Goal: Task Accomplishment & Management: Manage account settings

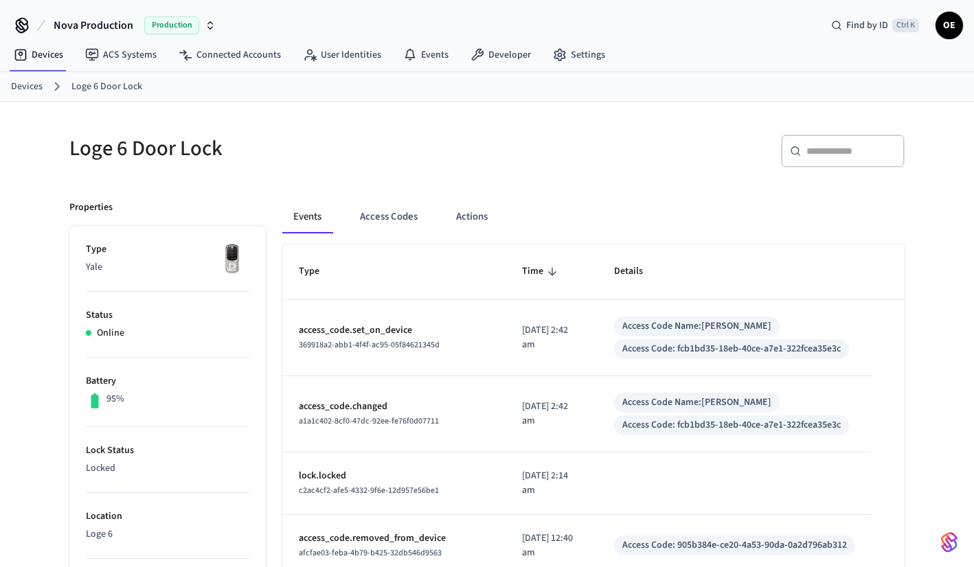
click at [403, 233] on div "Events Access Codes Actions" at bounding box center [593, 223] width 622 height 44
click at [403, 222] on button "Access Codes" at bounding box center [389, 217] width 80 height 33
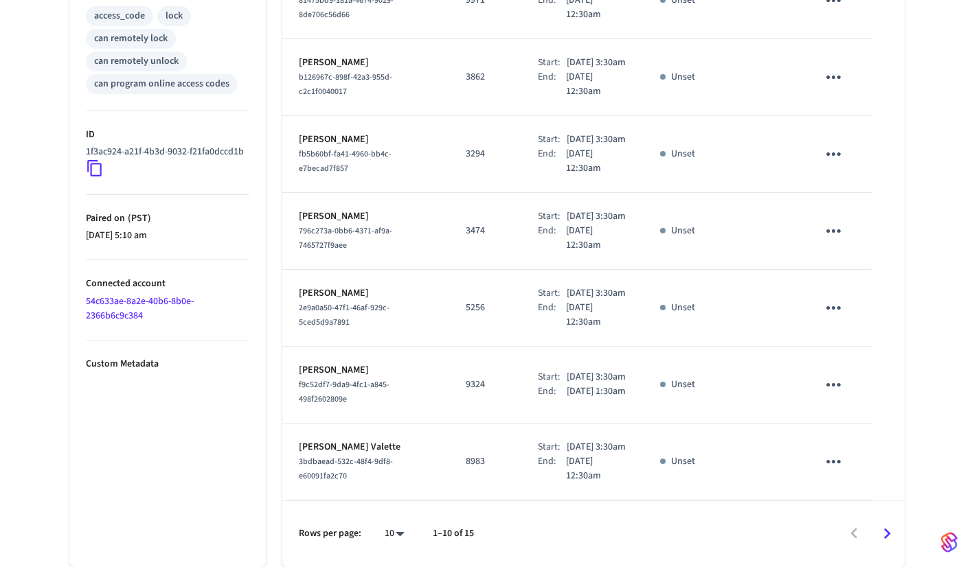
scroll to position [710, 0]
click at [899, 531] on button "Go to next page" at bounding box center [887, 534] width 32 height 32
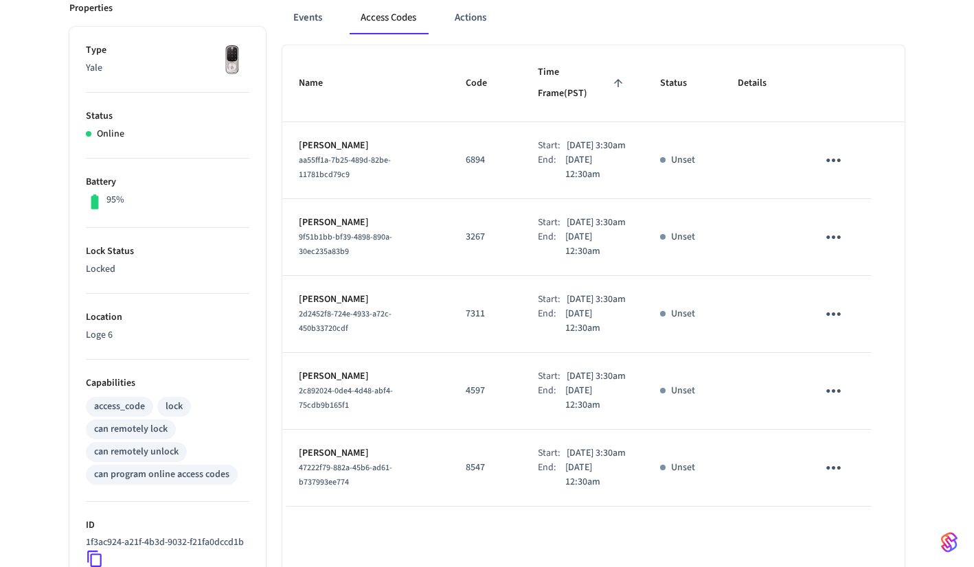
scroll to position [426, 0]
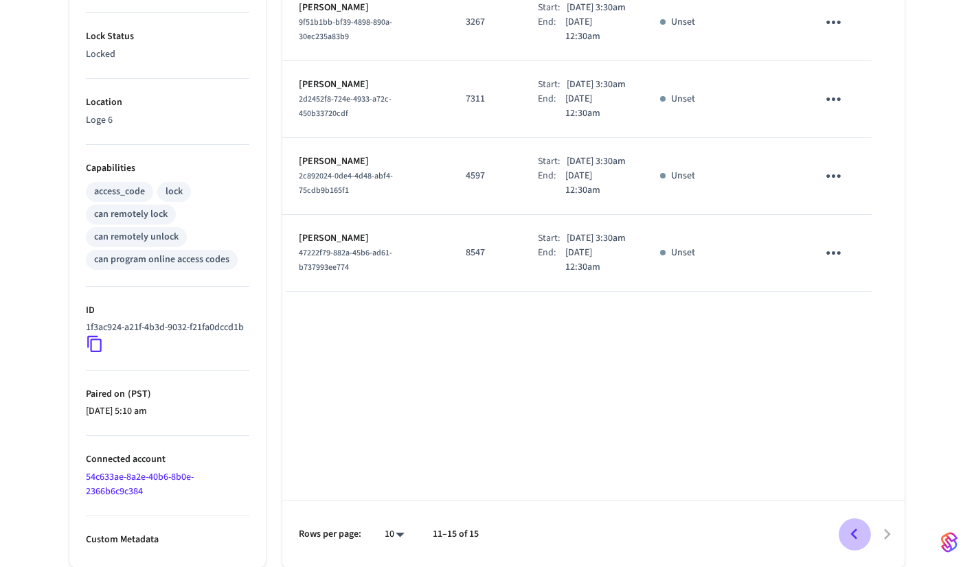
click at [852, 531] on icon "Go to previous page" at bounding box center [854, 534] width 21 height 21
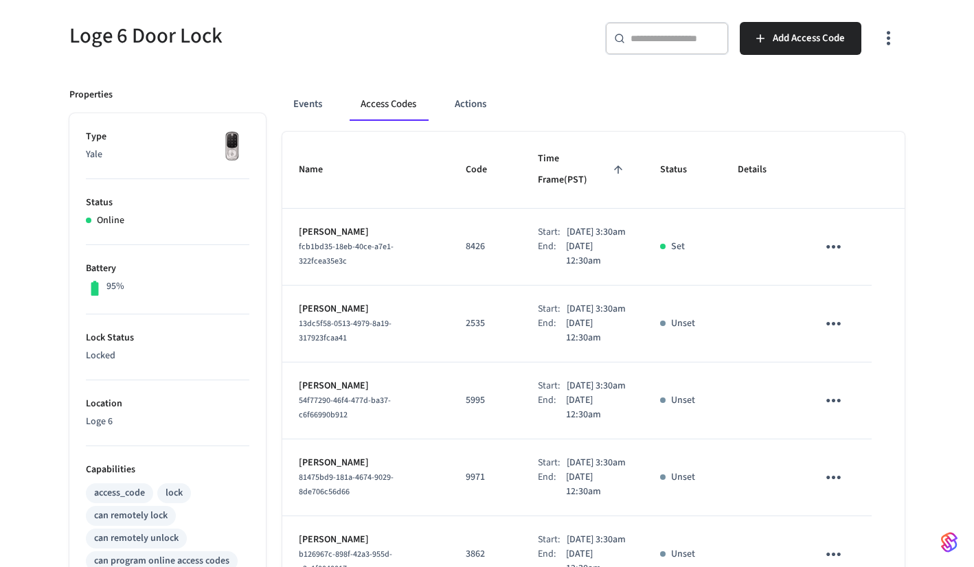
scroll to position [91, 0]
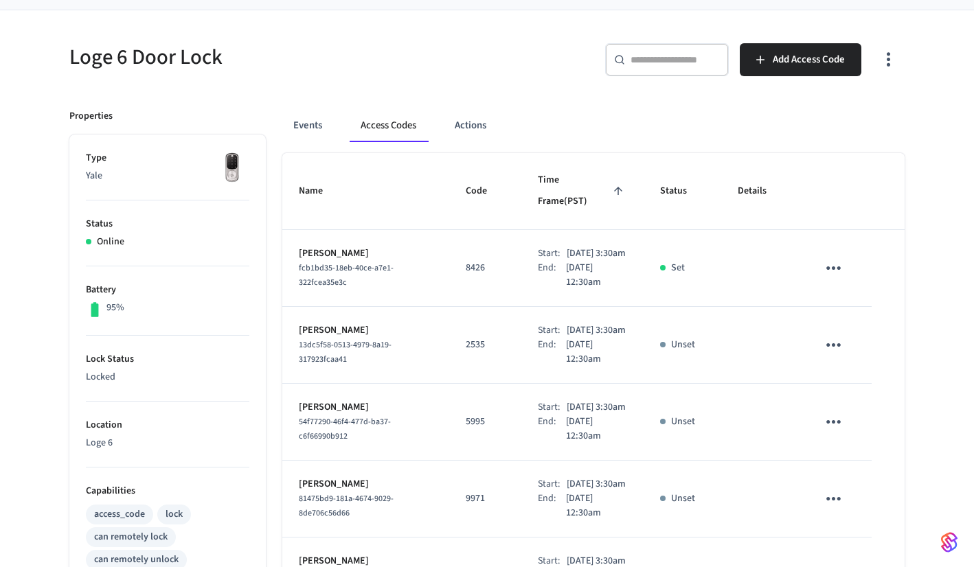
click at [390, 128] on button "Access Codes" at bounding box center [389, 125] width 78 height 33
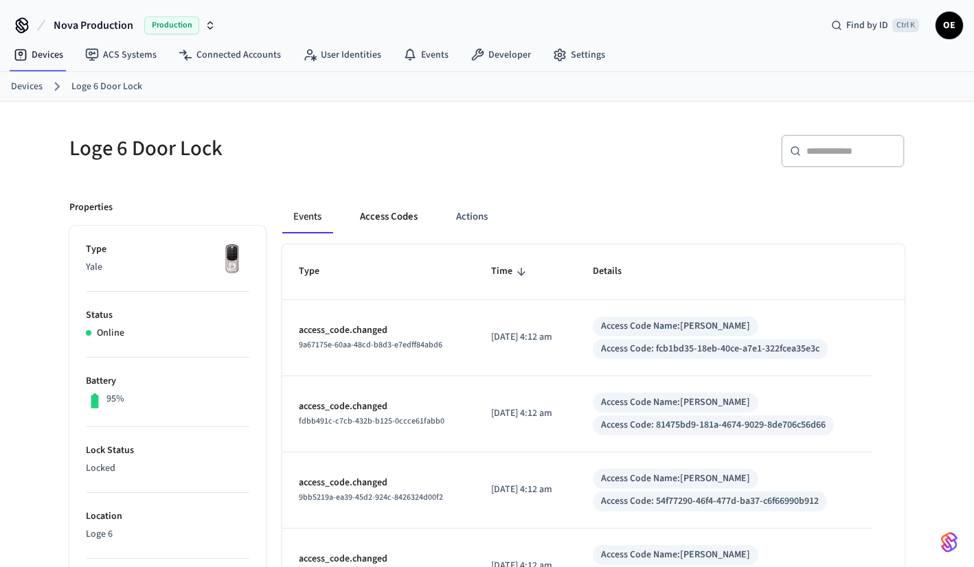
click at [389, 210] on button "Access Codes" at bounding box center [389, 217] width 80 height 33
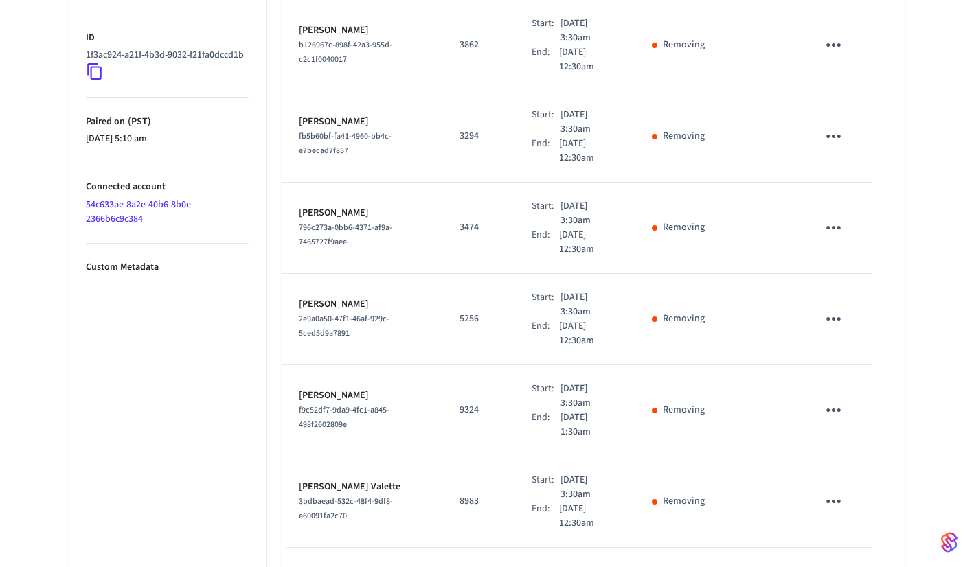
scroll to position [710, 0]
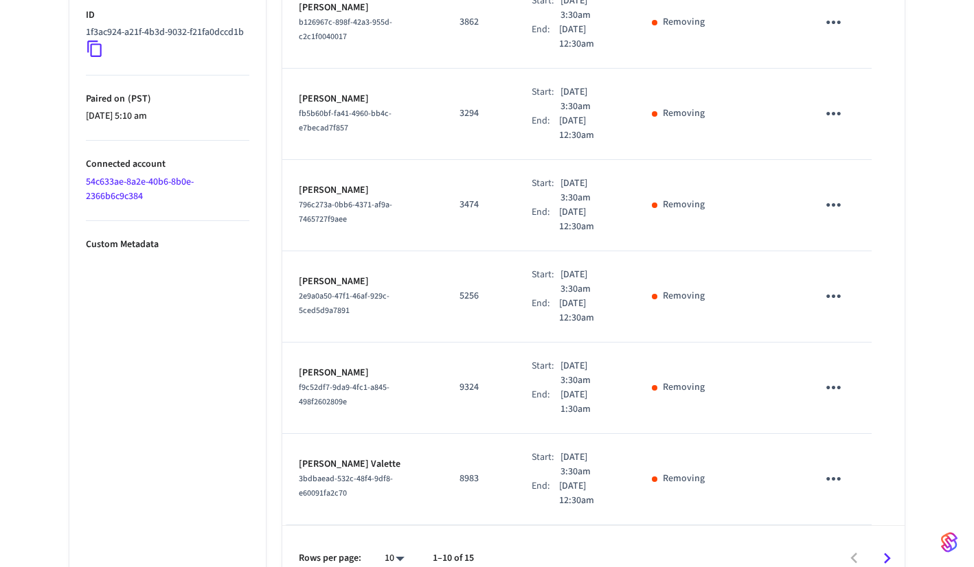
click at [895, 548] on icon "Go to next page" at bounding box center [887, 558] width 21 height 21
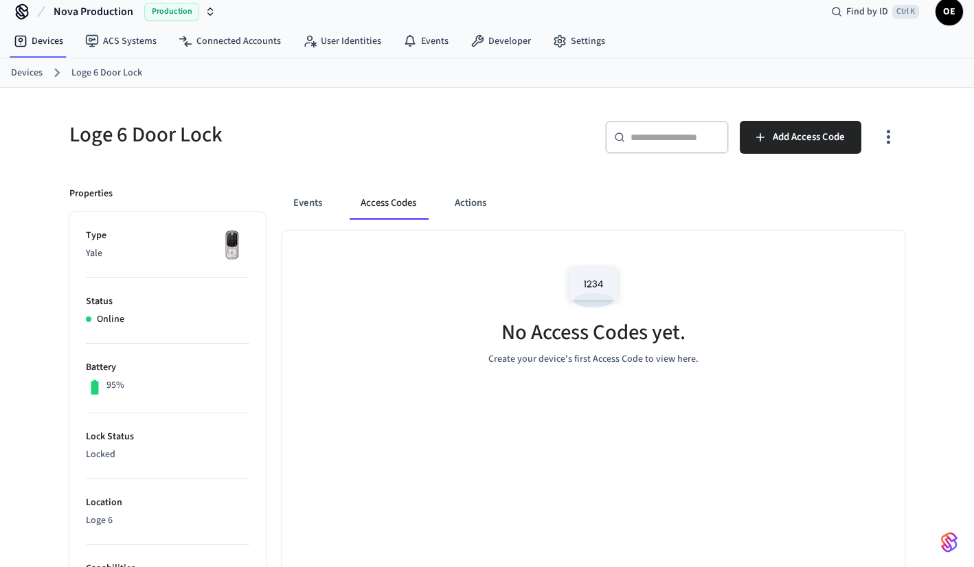
scroll to position [0, 0]
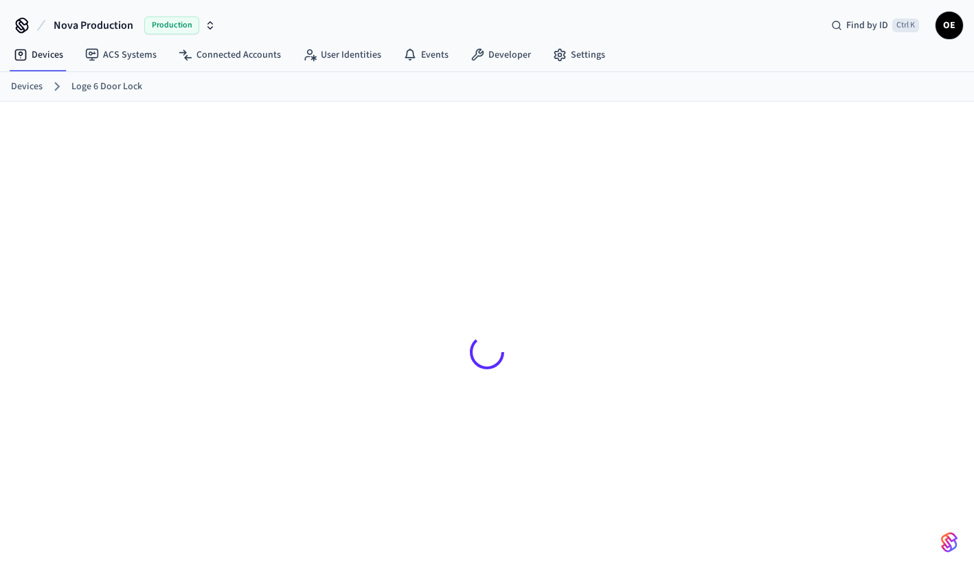
click at [220, 366] on div at bounding box center [486, 353] width 857 height 436
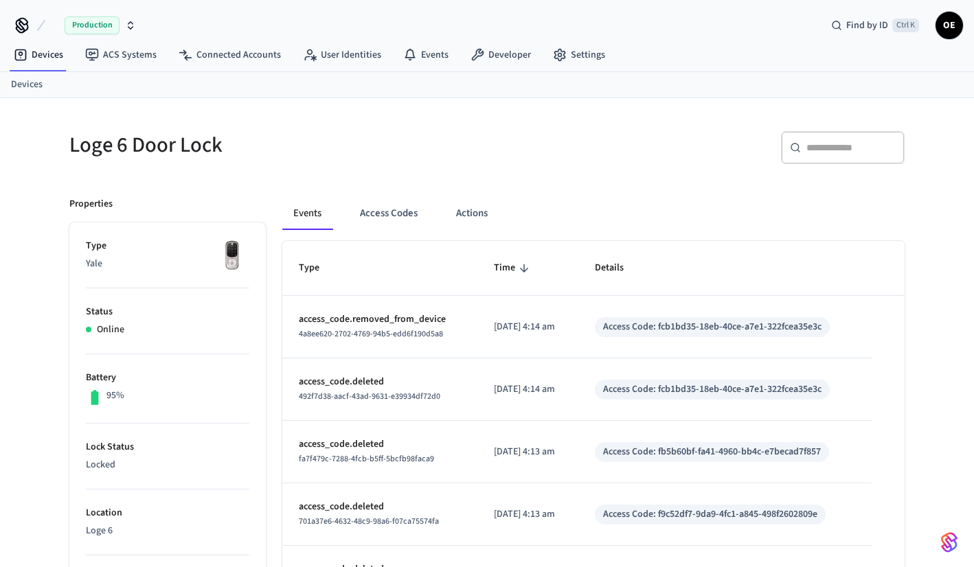
click at [390, 211] on button "Access Codes" at bounding box center [389, 213] width 80 height 33
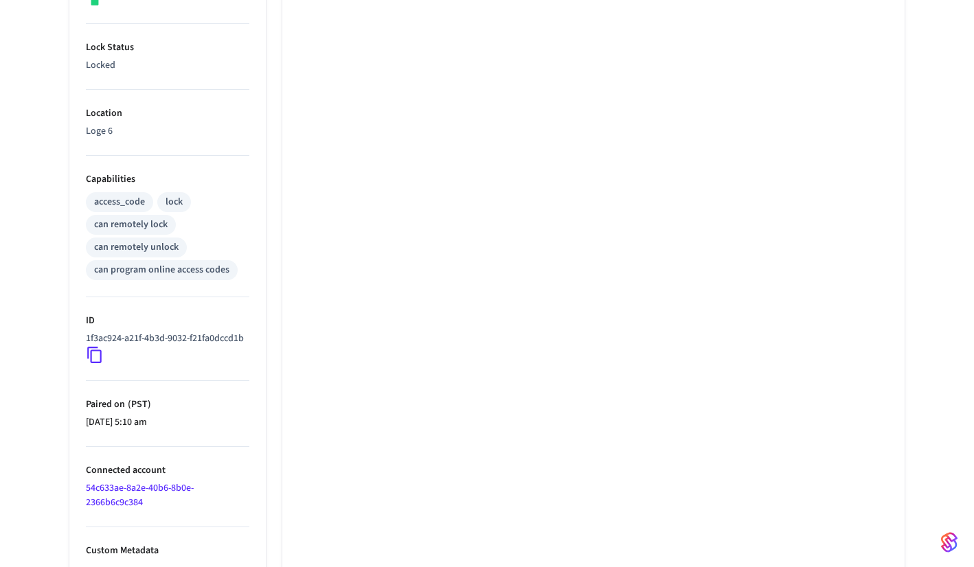
scroll to position [69, 0]
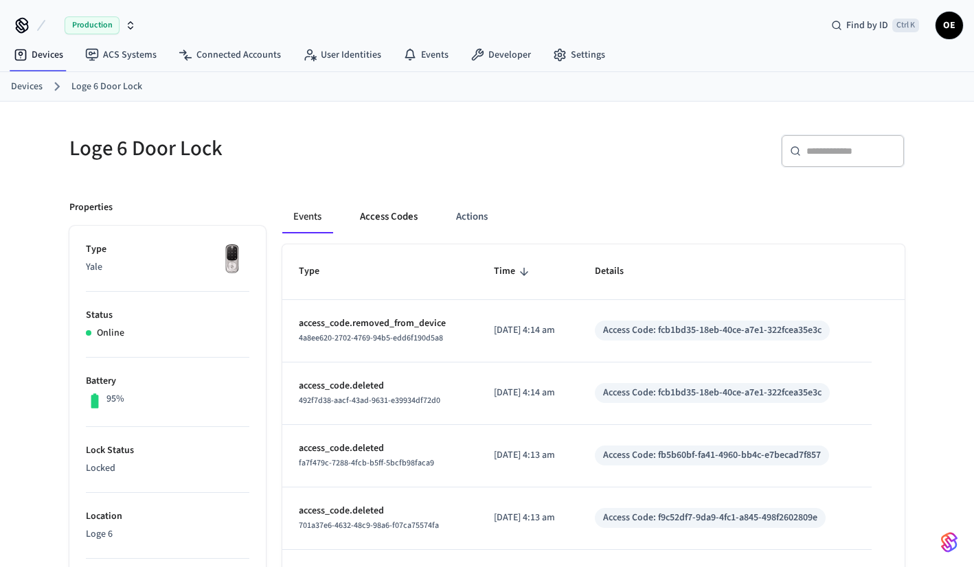
click at [403, 216] on button "Access Codes" at bounding box center [389, 217] width 80 height 33
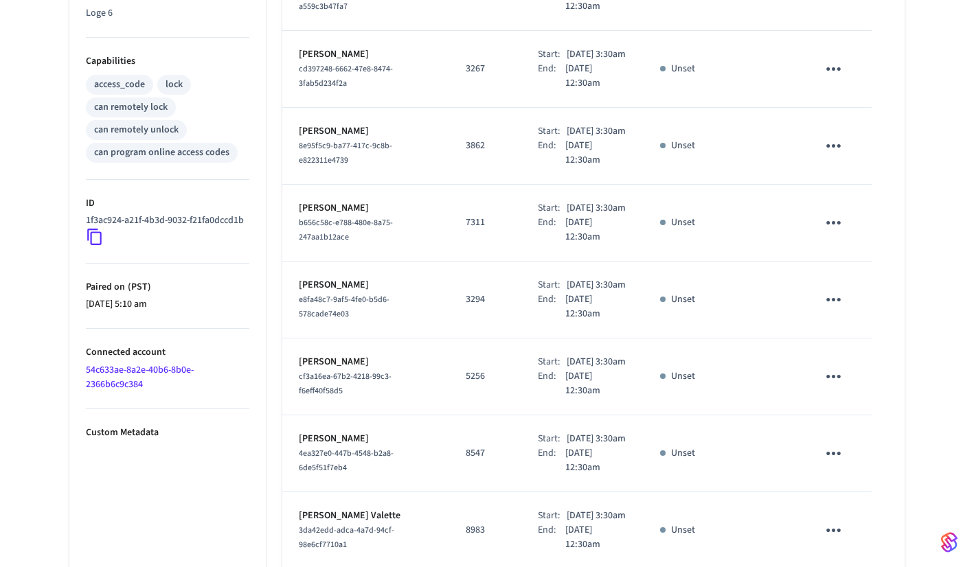
scroll to position [710, 0]
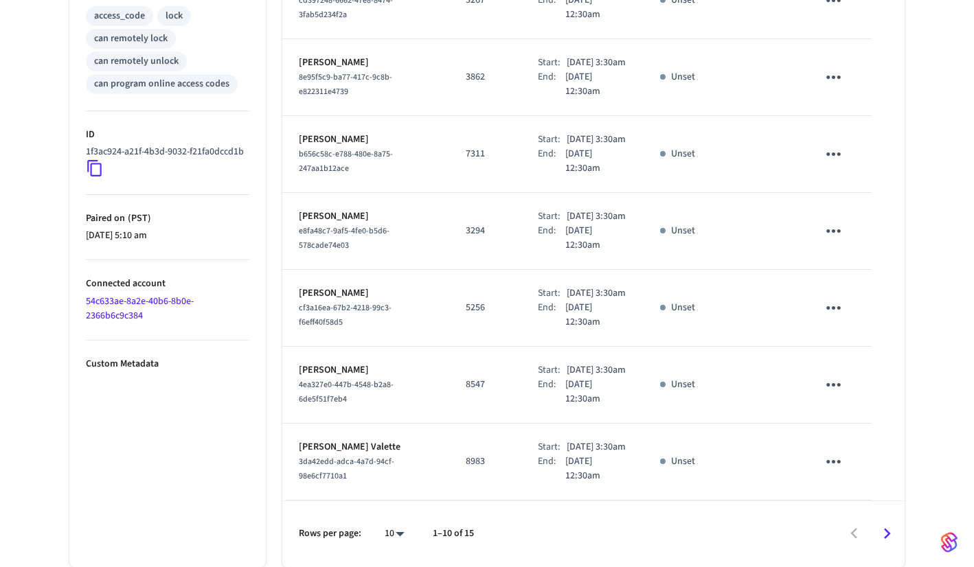
click at [889, 530] on icon "Go to next page" at bounding box center [887, 533] width 21 height 21
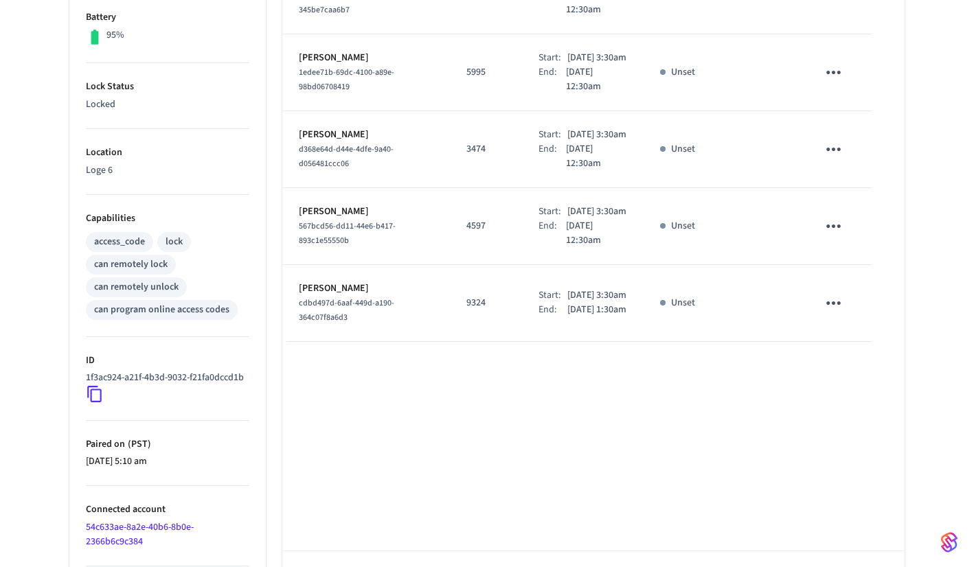
scroll to position [426, 0]
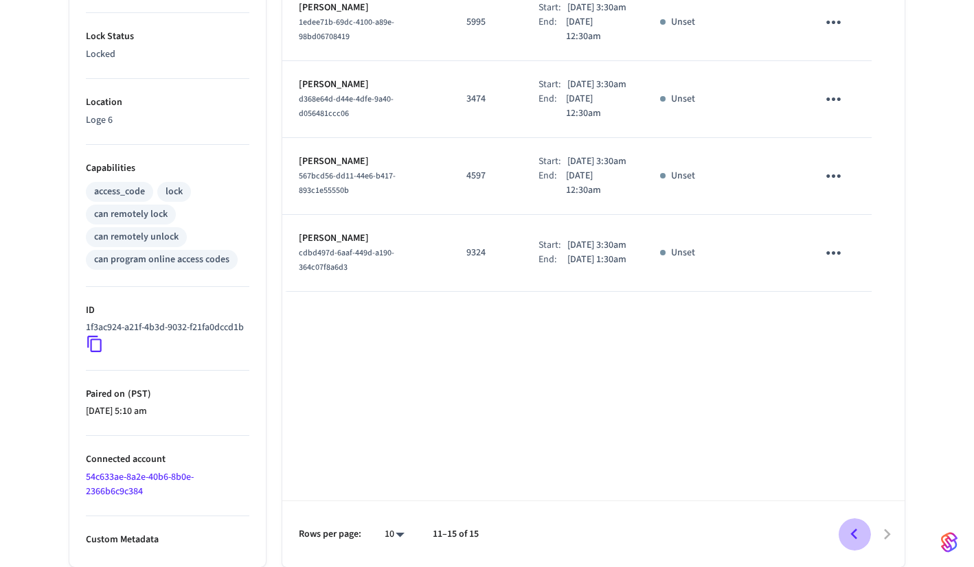
click at [855, 542] on icon "Go to previous page" at bounding box center [854, 534] width 21 height 21
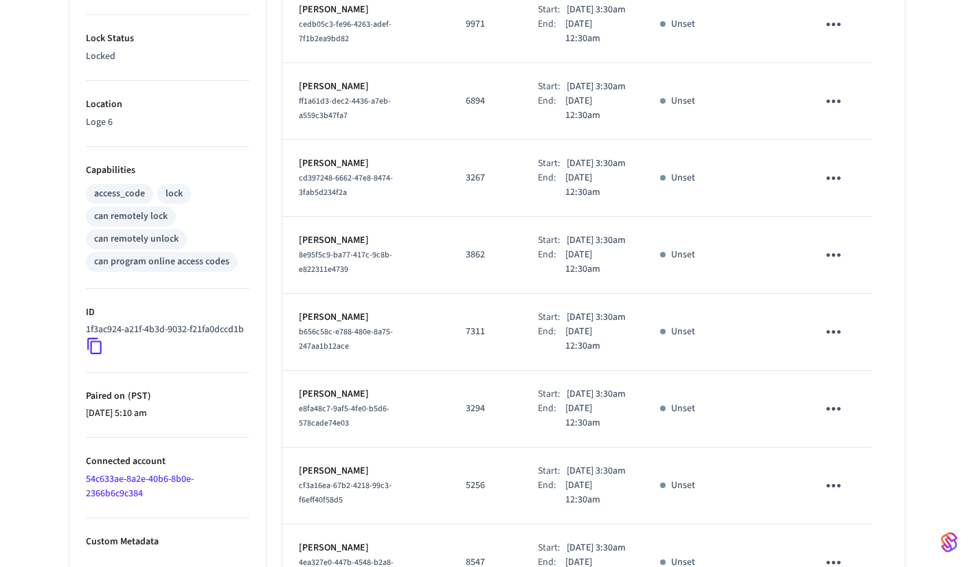
scroll to position [710, 0]
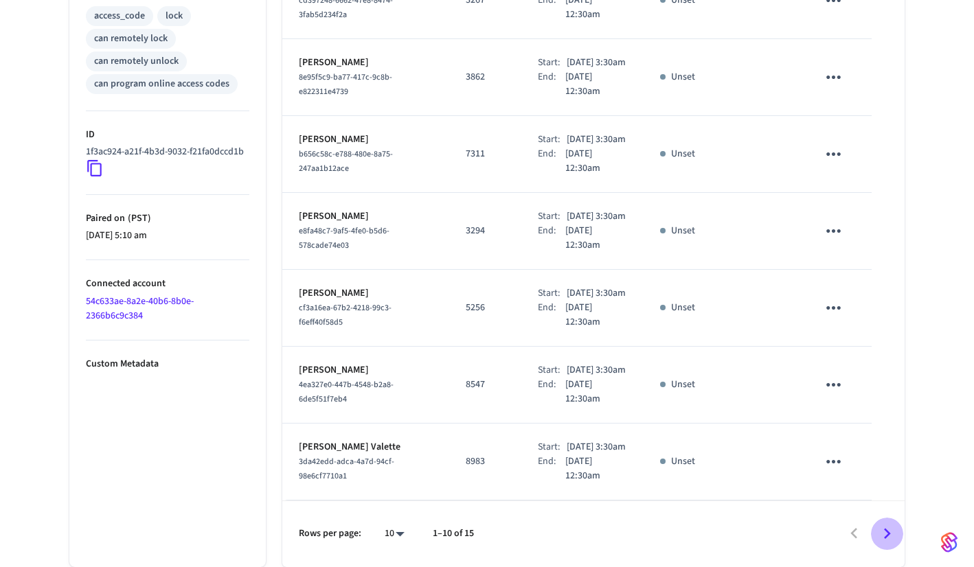
click at [886, 539] on icon "Go to next page" at bounding box center [887, 533] width 21 height 21
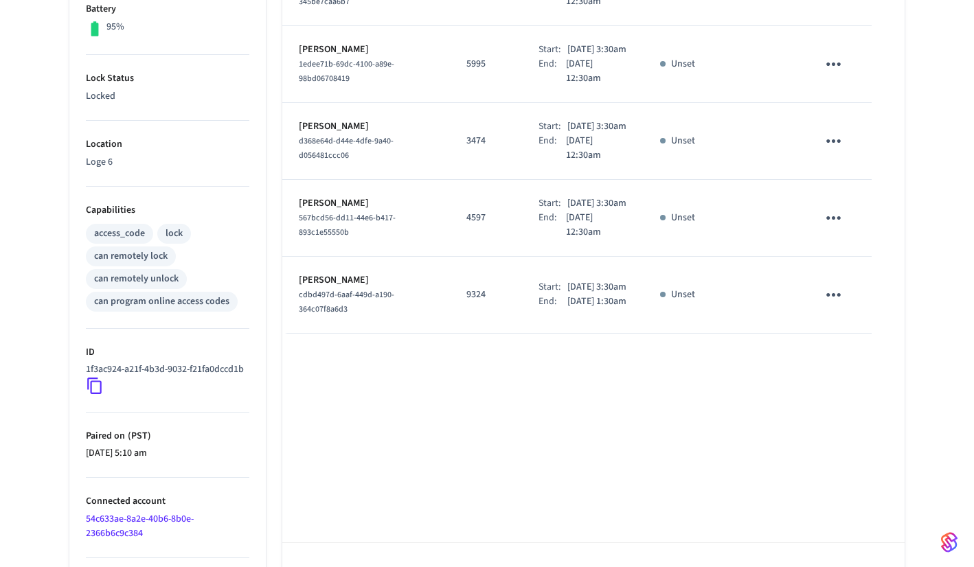
scroll to position [426, 0]
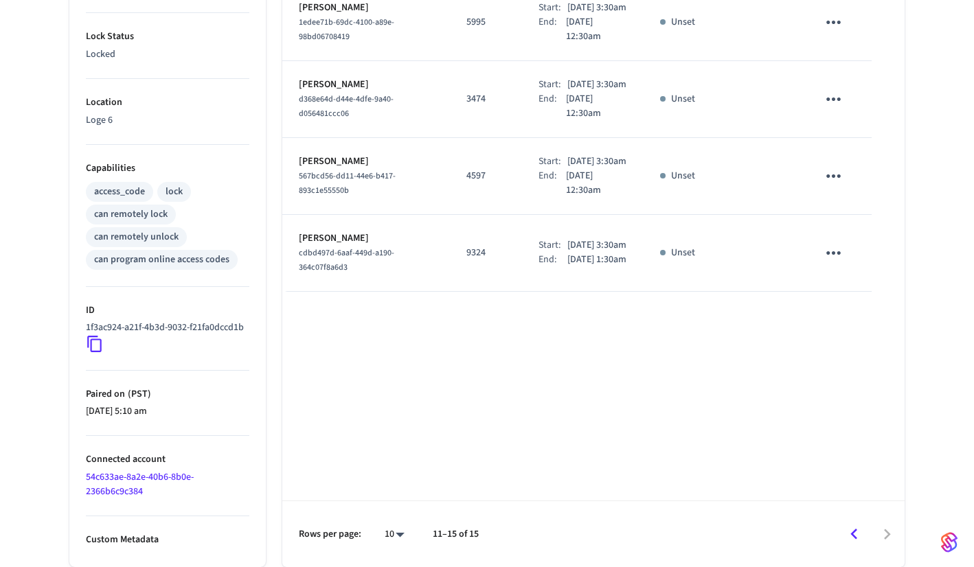
click at [849, 545] on icon "Go to previous page" at bounding box center [854, 534] width 21 height 21
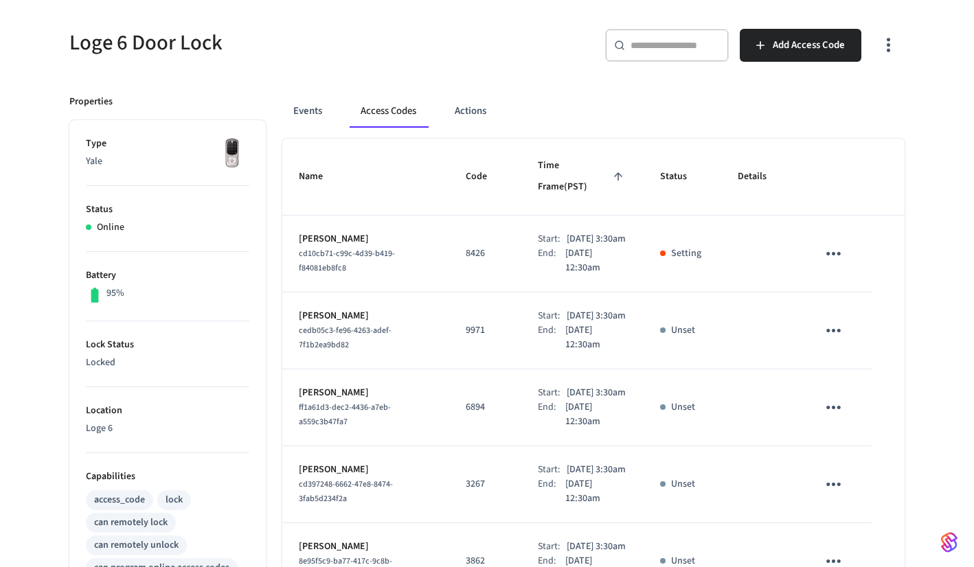
scroll to position [82, 0]
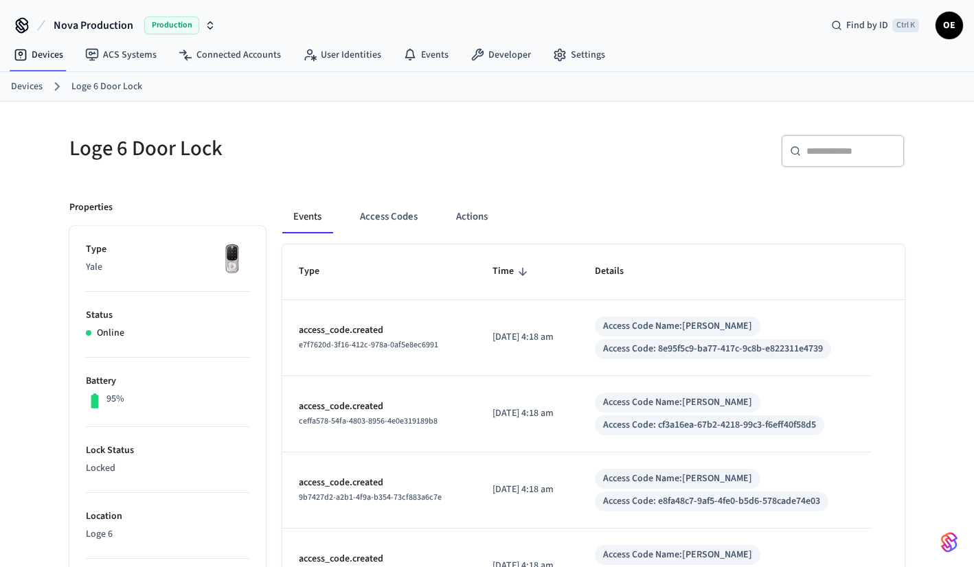
scroll to position [18, 0]
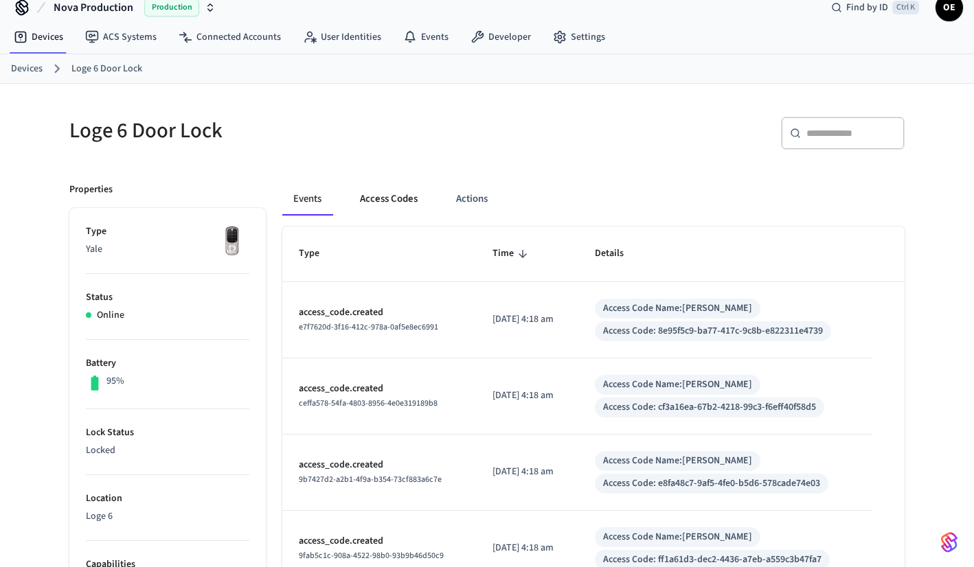
click at [381, 210] on button "Access Codes" at bounding box center [389, 199] width 80 height 33
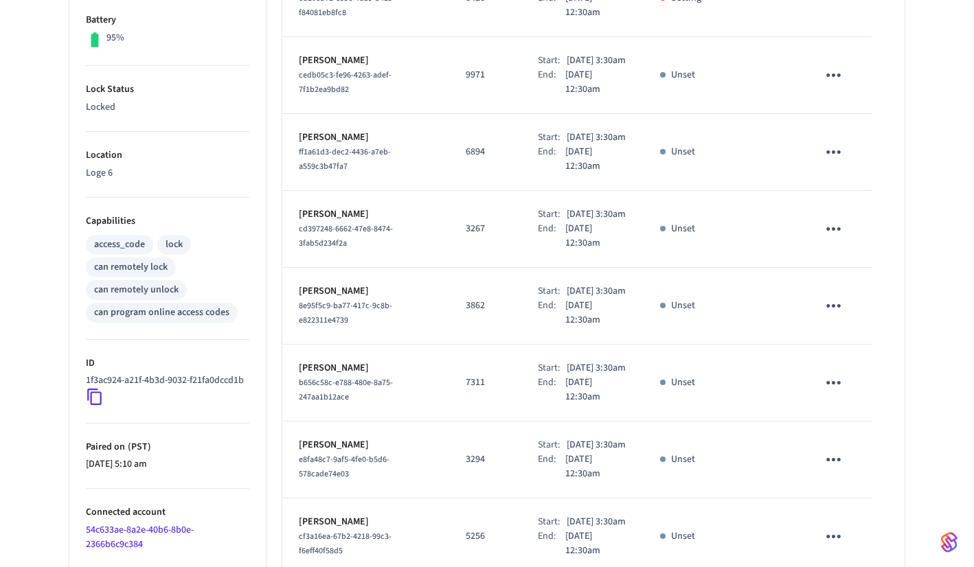
scroll to position [710, 0]
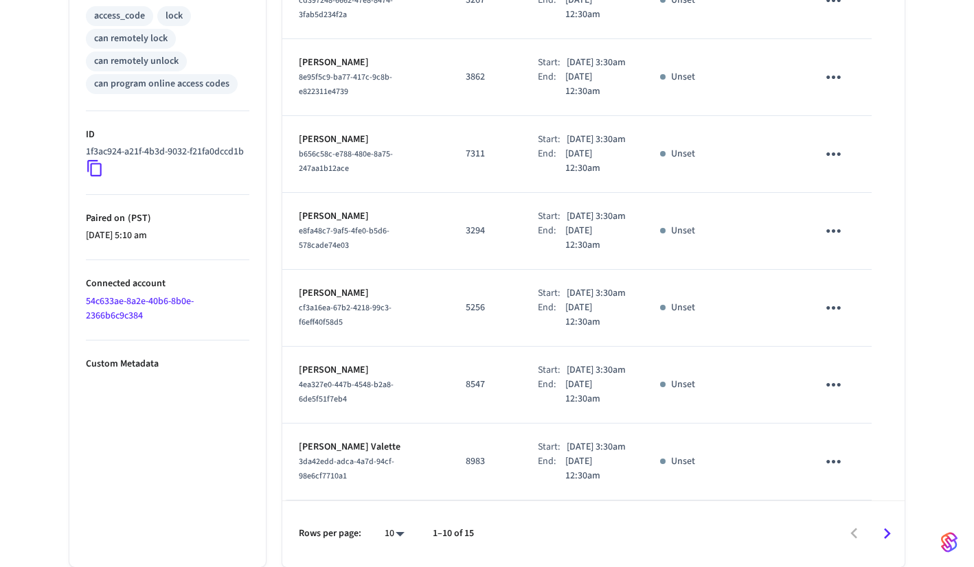
click at [889, 523] on icon "Go to next page" at bounding box center [887, 533] width 21 height 21
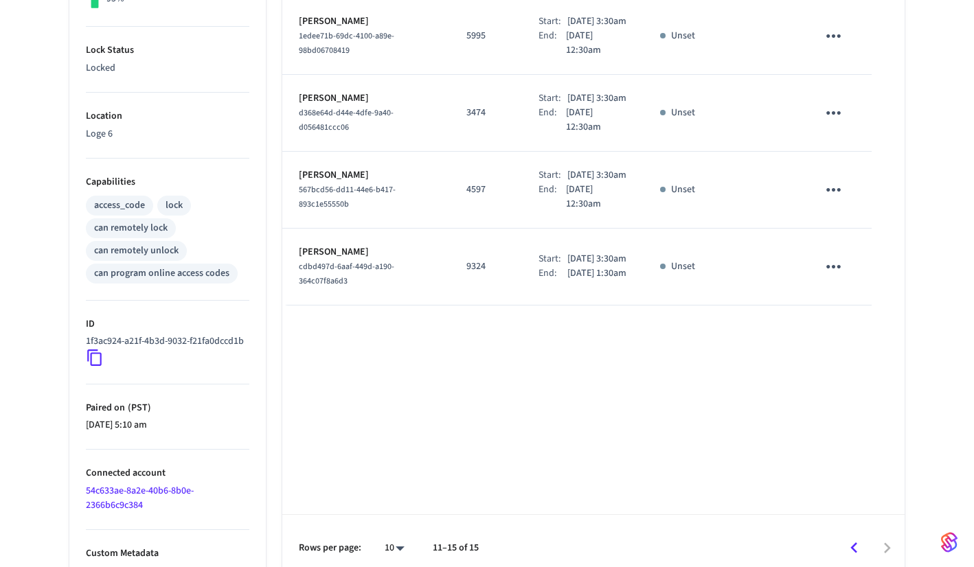
scroll to position [426, 0]
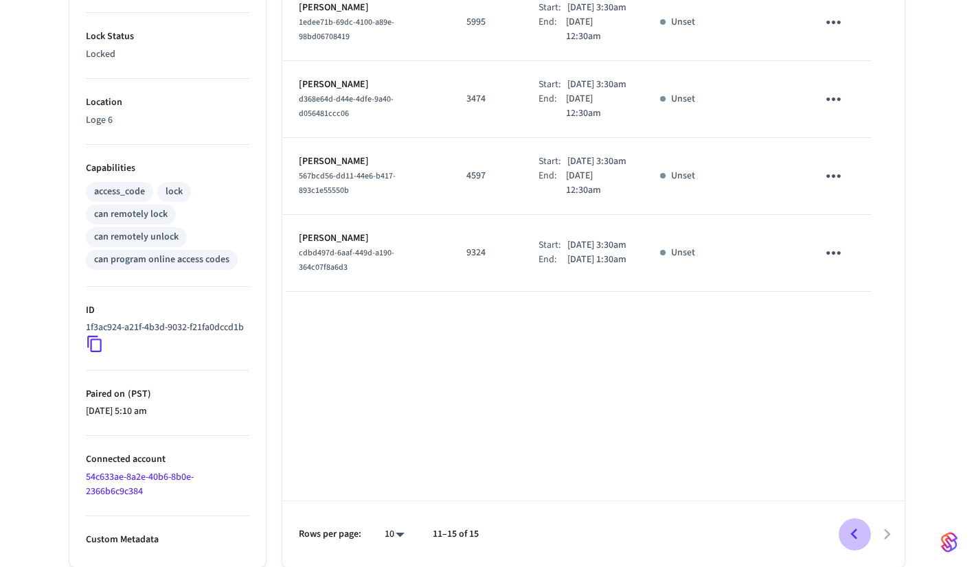
click at [850, 528] on icon "Go to previous page" at bounding box center [854, 534] width 21 height 21
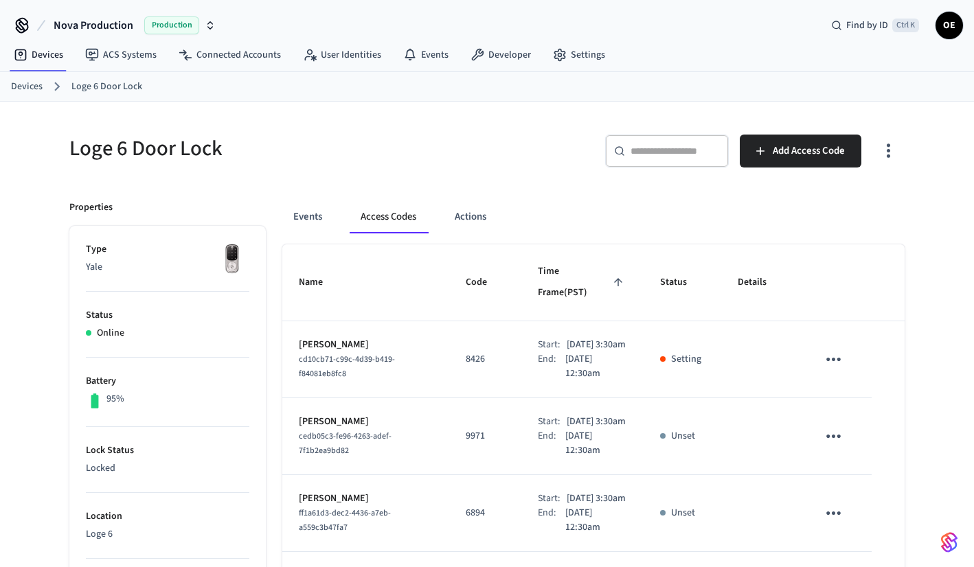
scroll to position [0, 0]
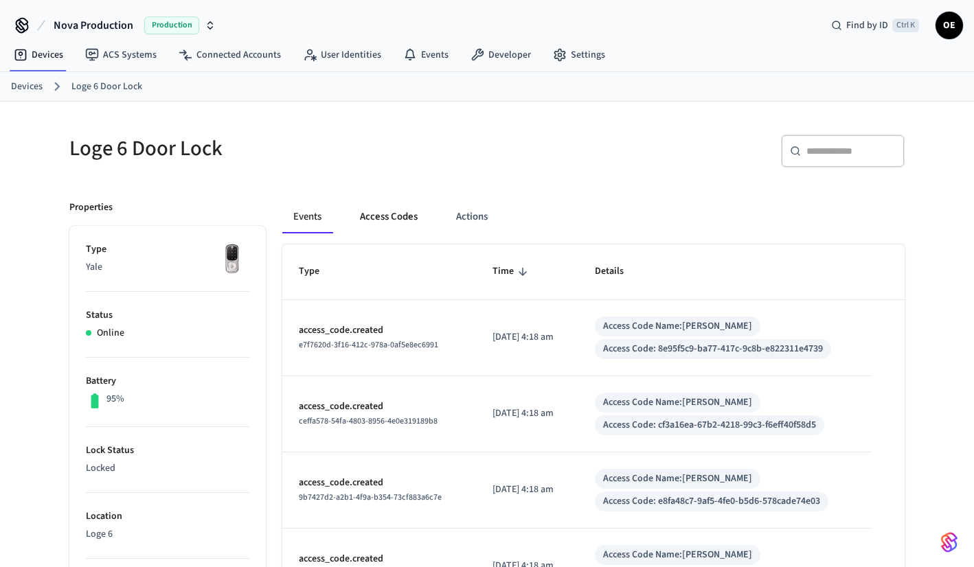
click at [411, 212] on button "Access Codes" at bounding box center [389, 217] width 80 height 33
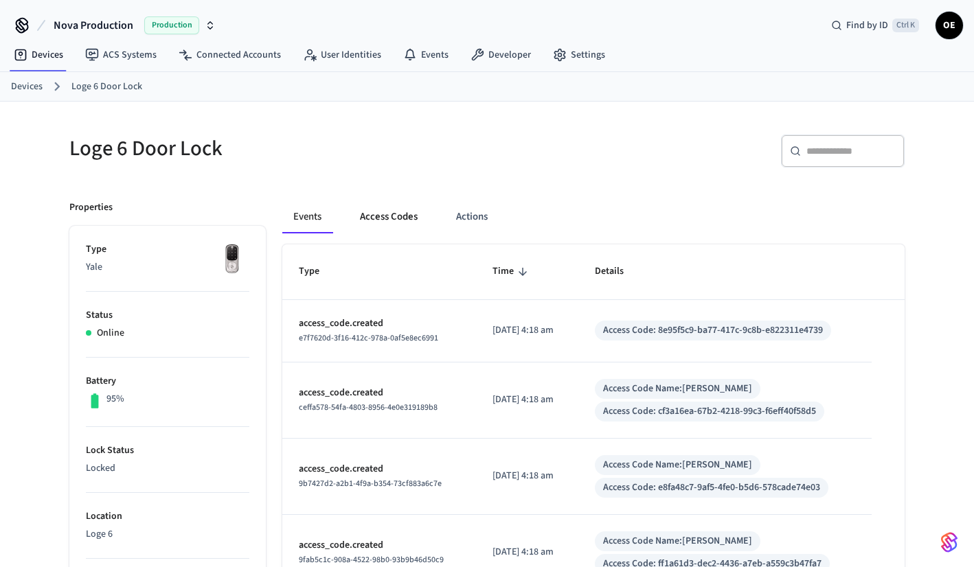
click at [392, 222] on button "Access Codes" at bounding box center [389, 217] width 80 height 33
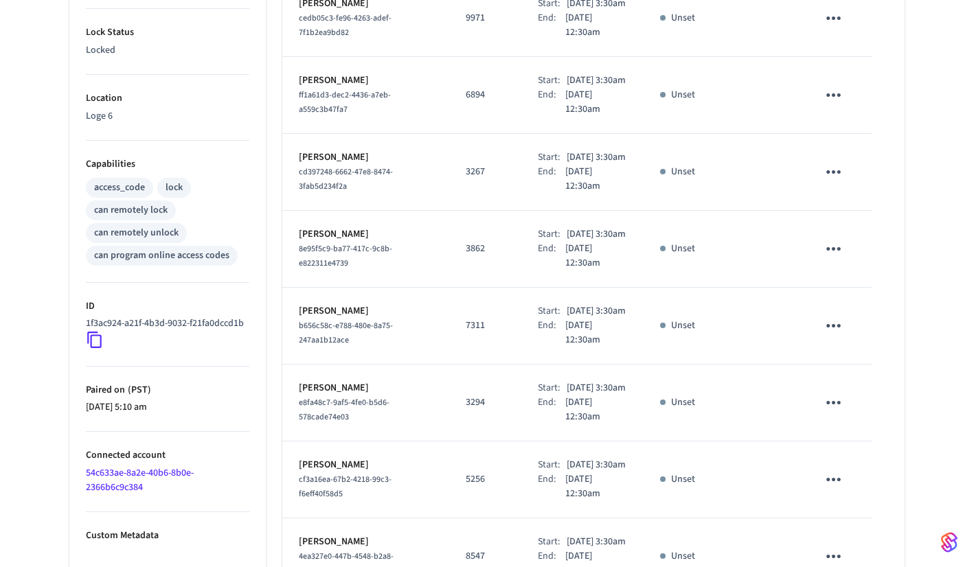
scroll to position [710, 0]
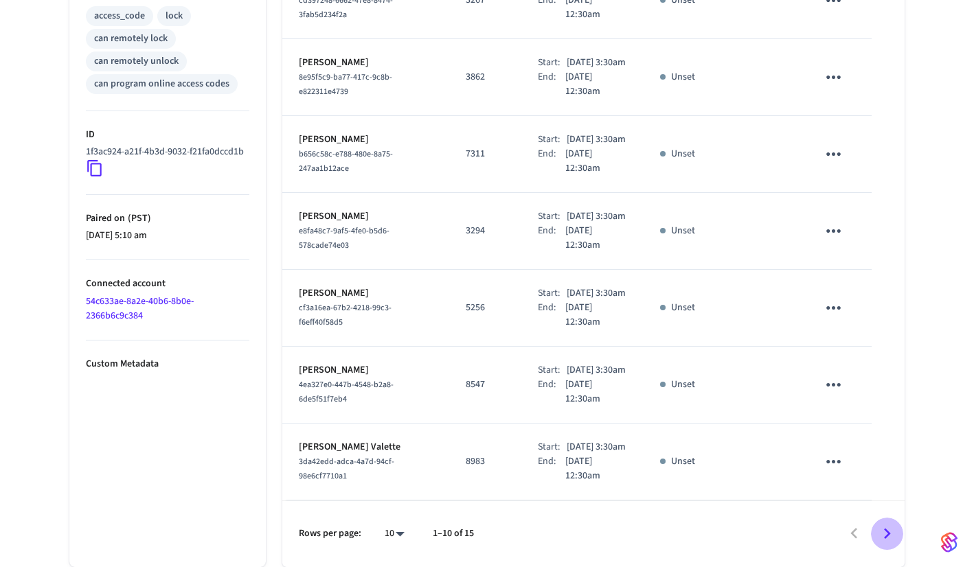
click at [899, 543] on button "Go to next page" at bounding box center [887, 534] width 32 height 32
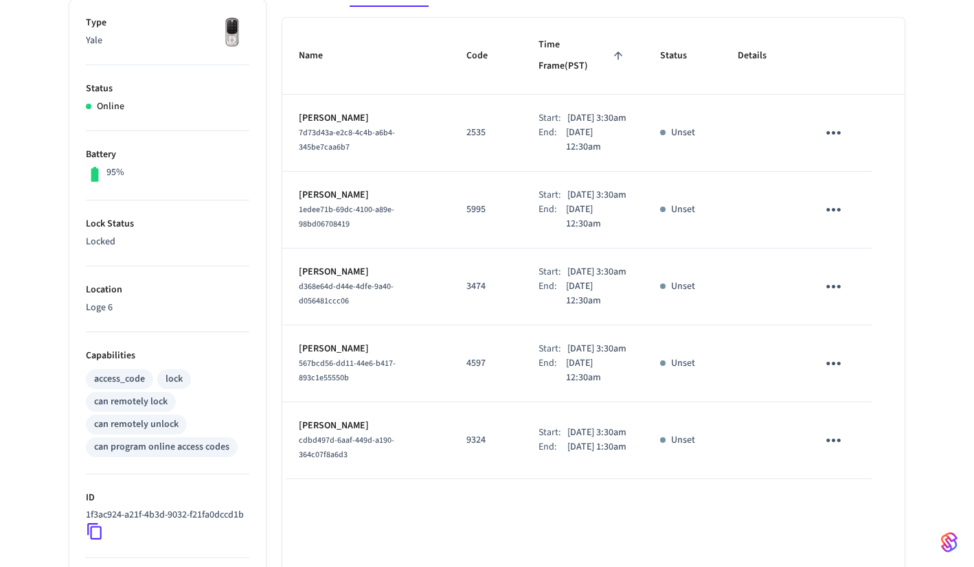
scroll to position [14, 0]
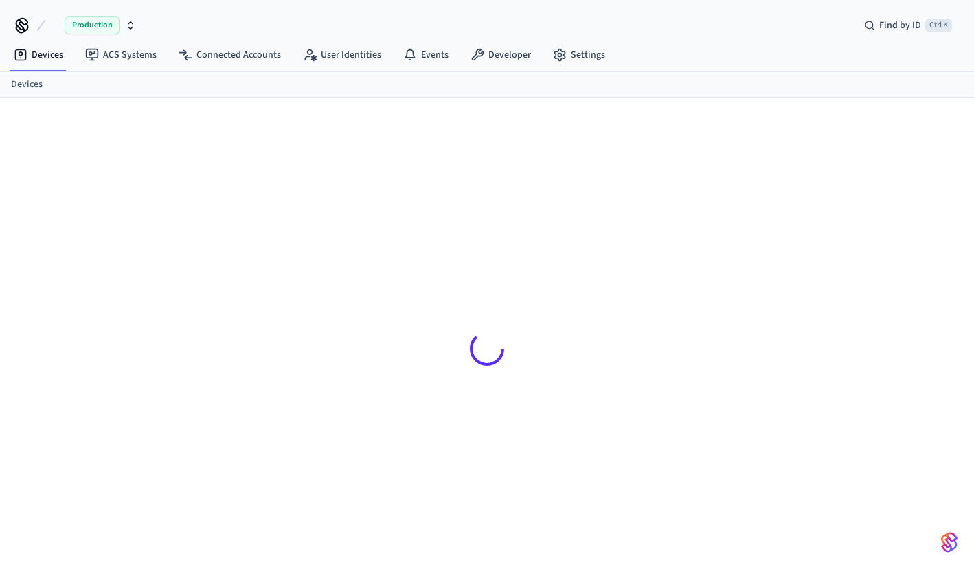
click at [299, 236] on div at bounding box center [486, 349] width 857 height 436
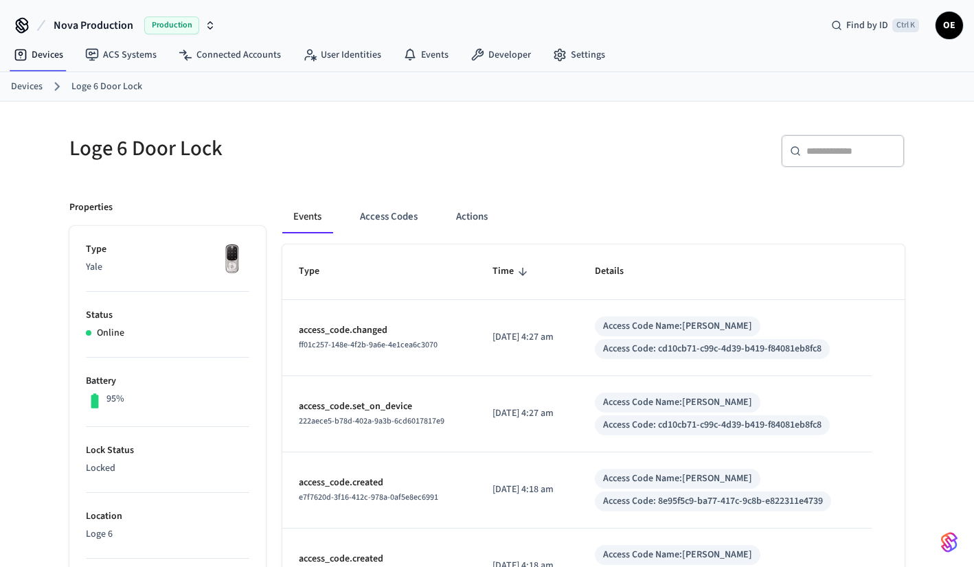
click at [368, 208] on button "Access Codes" at bounding box center [389, 217] width 80 height 33
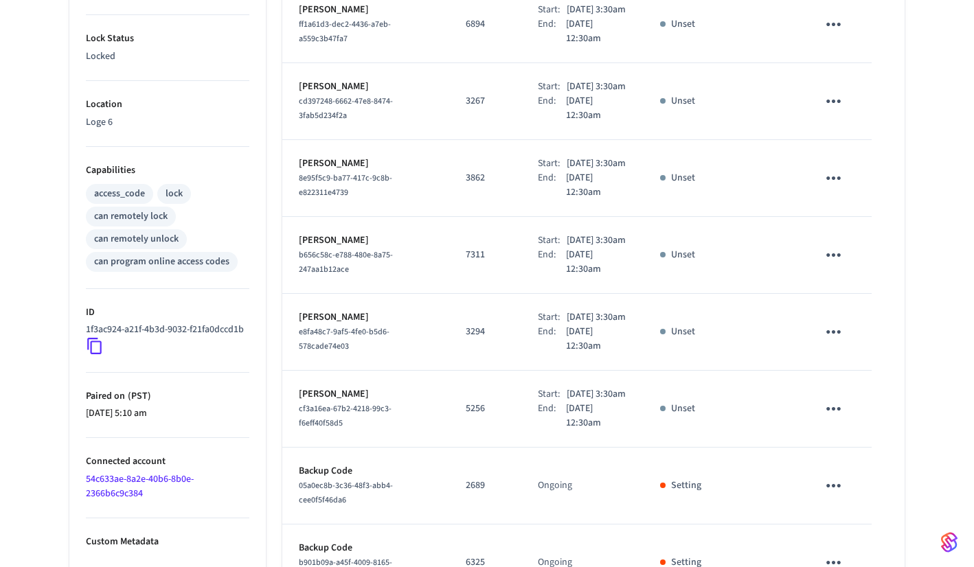
scroll to position [666, 0]
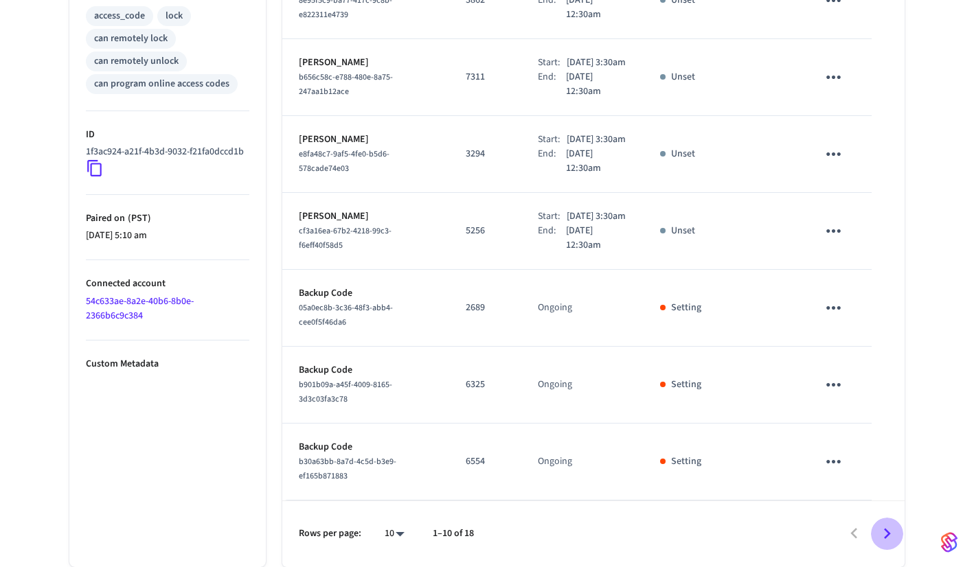
click at [881, 526] on icon "Go to next page" at bounding box center [887, 533] width 21 height 21
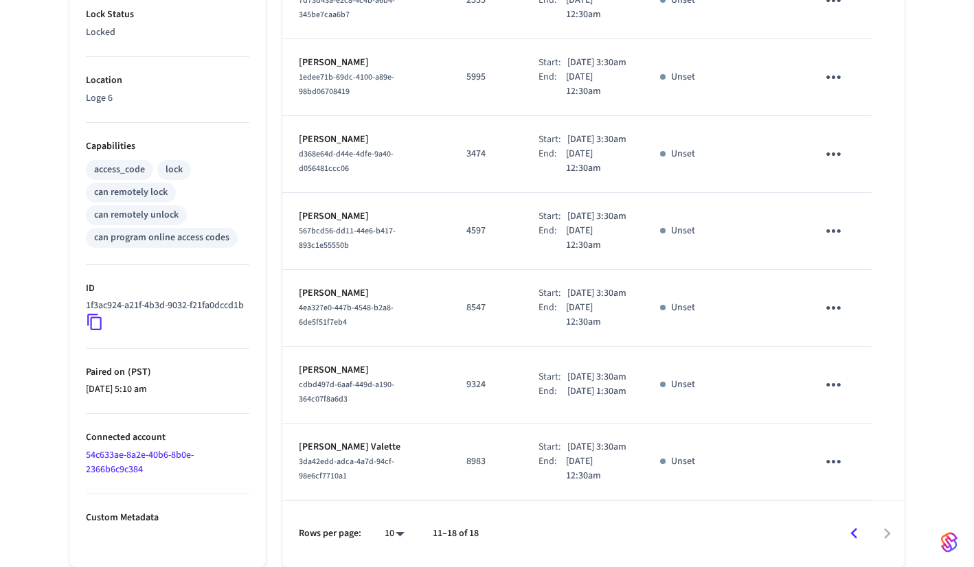
scroll to position [528, 0]
click at [852, 537] on icon "Go to previous page" at bounding box center [854, 533] width 21 height 21
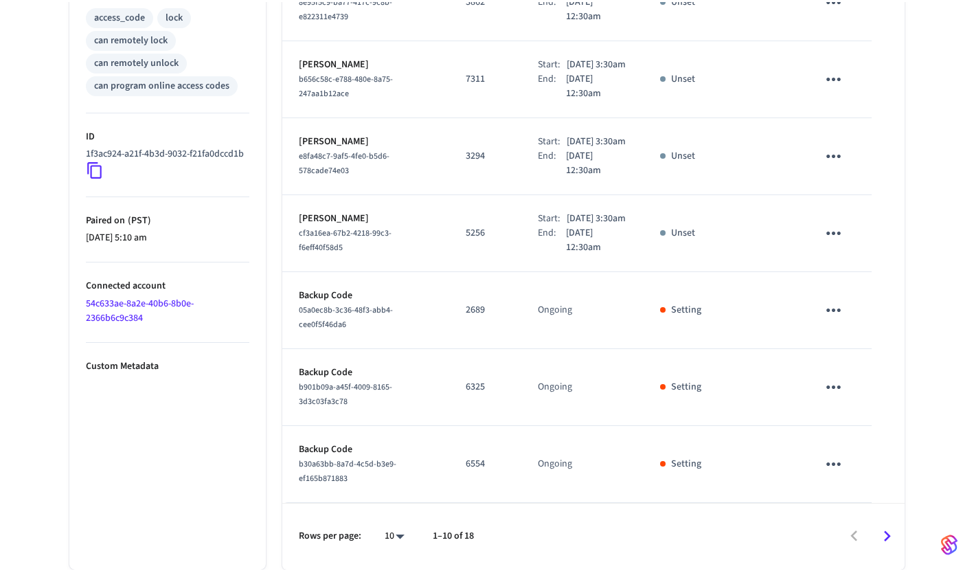
scroll to position [662, 0]
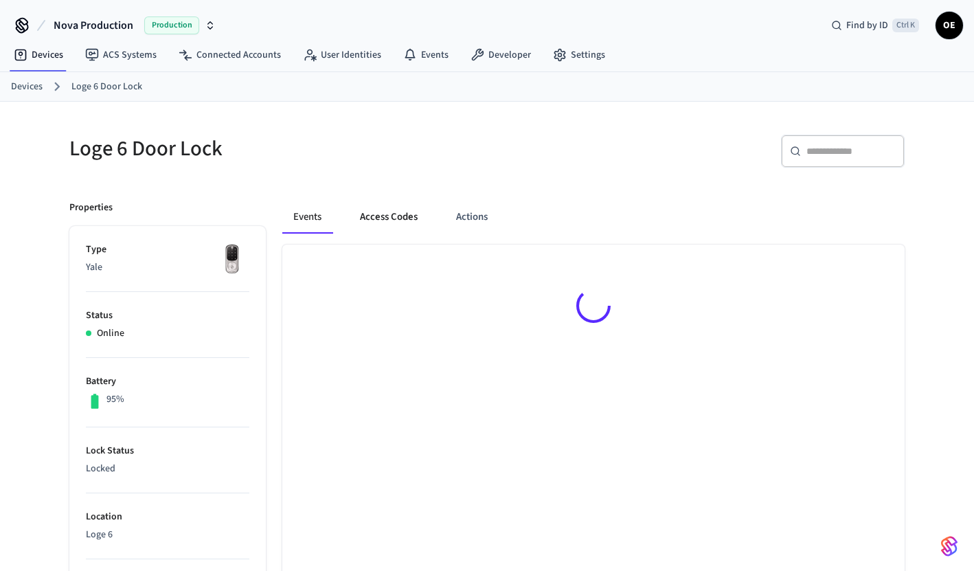
click at [386, 211] on button "Access Codes" at bounding box center [389, 217] width 80 height 33
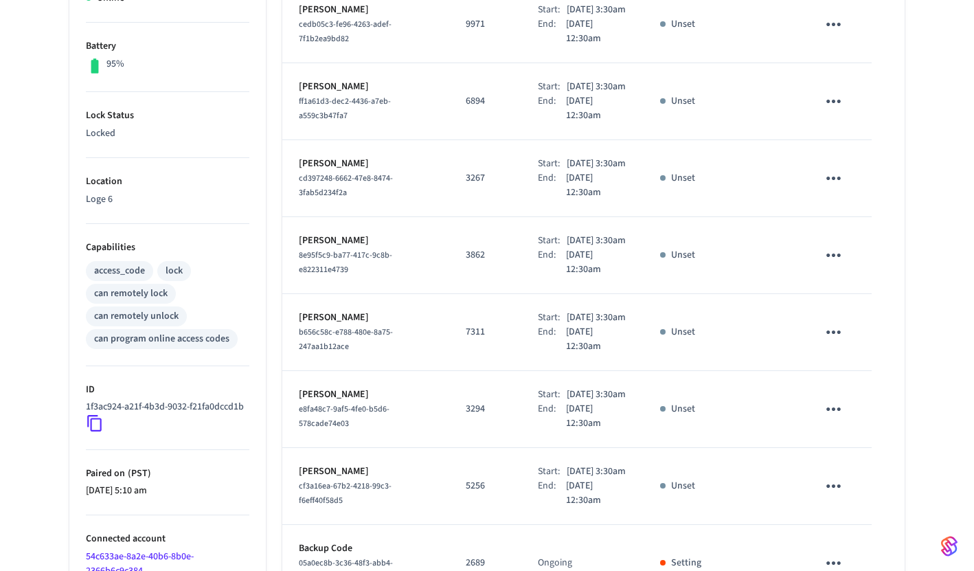
scroll to position [319, 0]
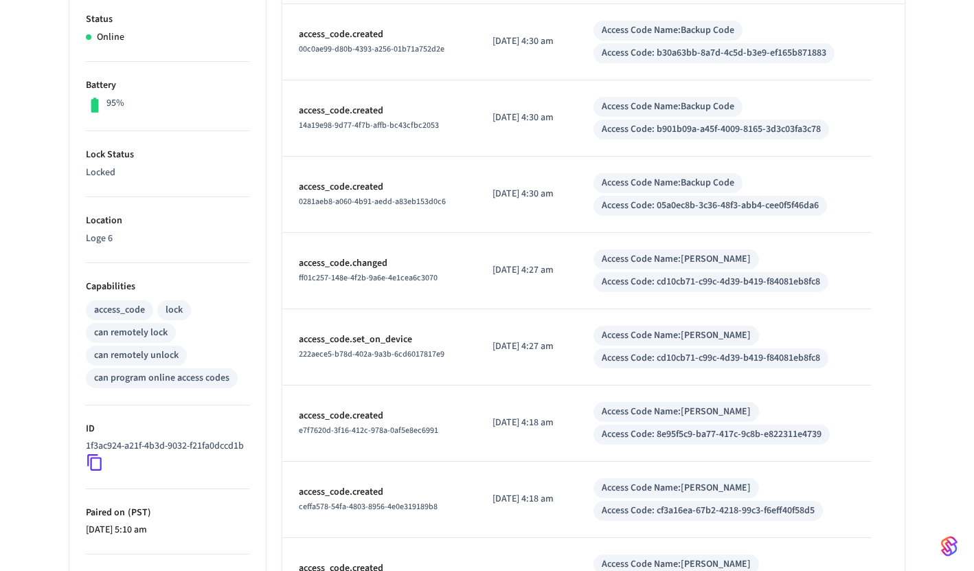
scroll to position [143, 0]
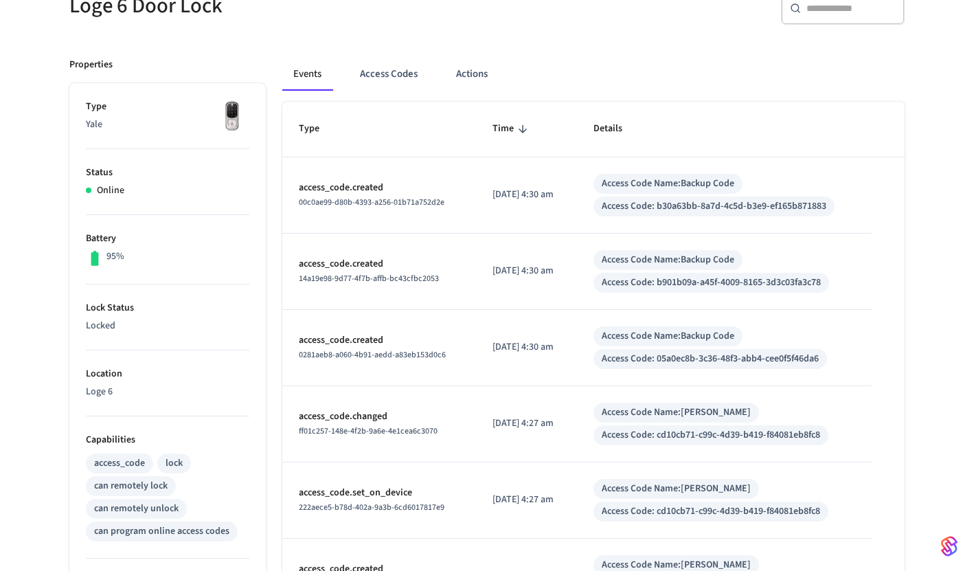
click at [364, 47] on div "Events Access Codes Actions Type Time Details access_code.created 00c0ae99-d80b…" at bounding box center [585, 513] width 639 height 945
click at [393, 72] on button "Access Codes" at bounding box center [389, 74] width 80 height 33
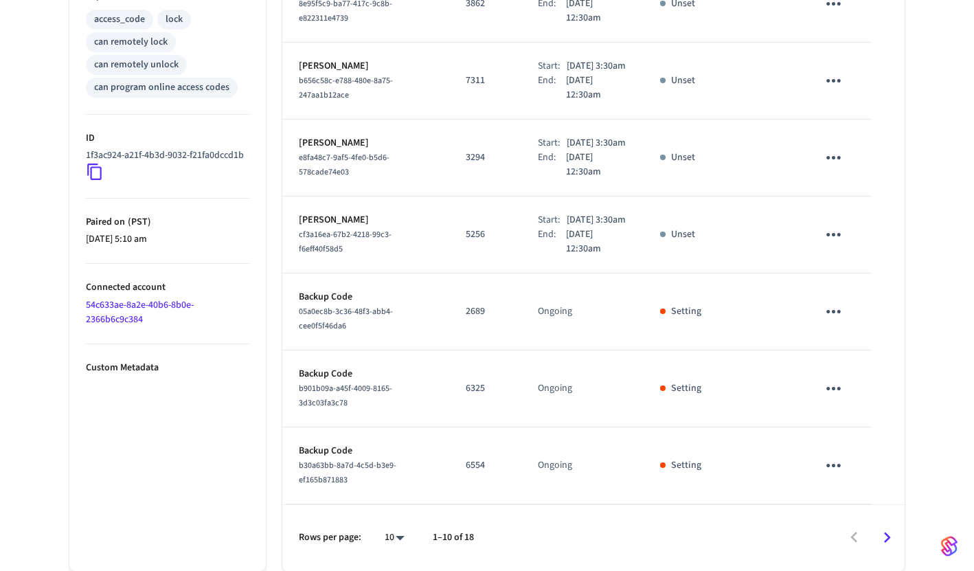
scroll to position [662, 0]
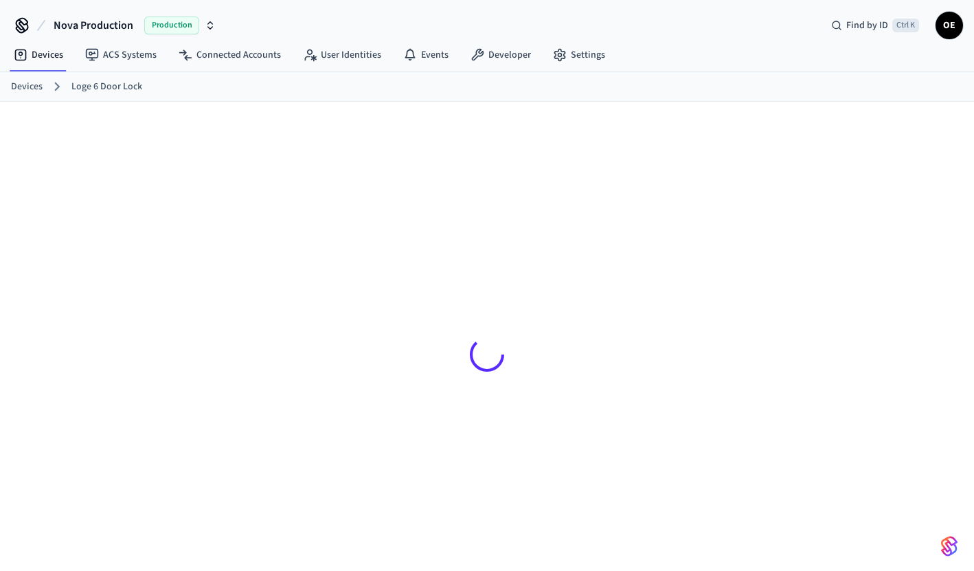
click at [113, 255] on div at bounding box center [486, 354] width 857 height 439
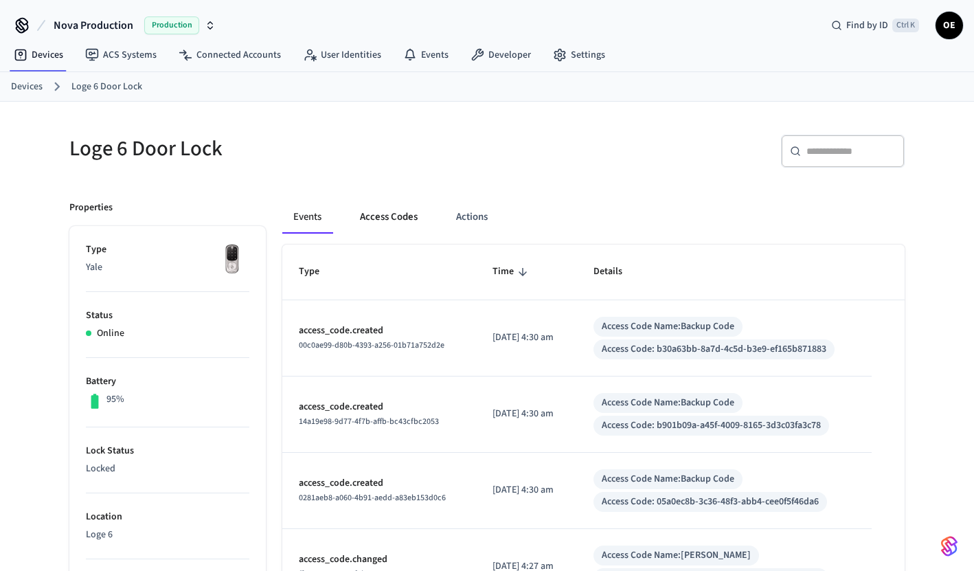
click at [394, 207] on button "Access Codes" at bounding box center [389, 217] width 80 height 33
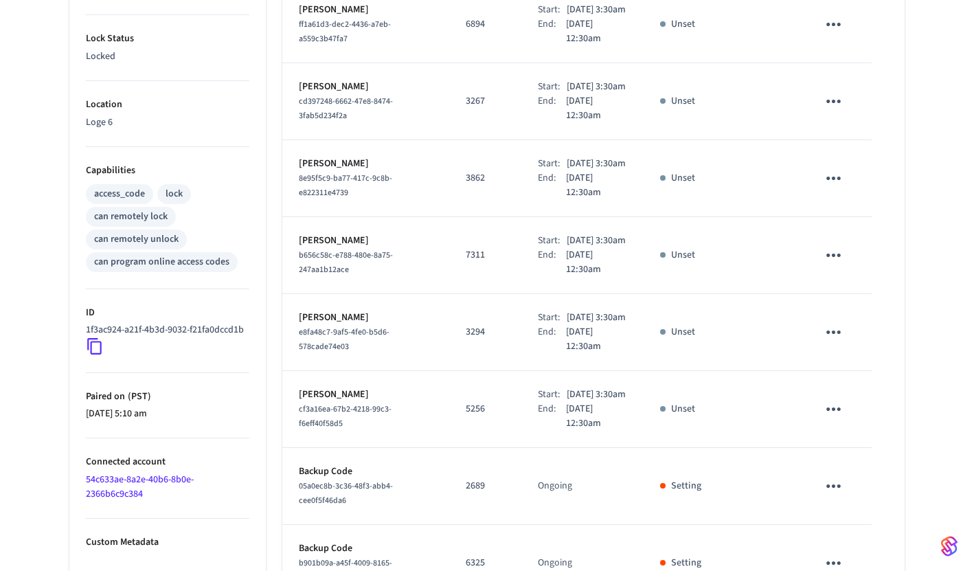
scroll to position [662, 0]
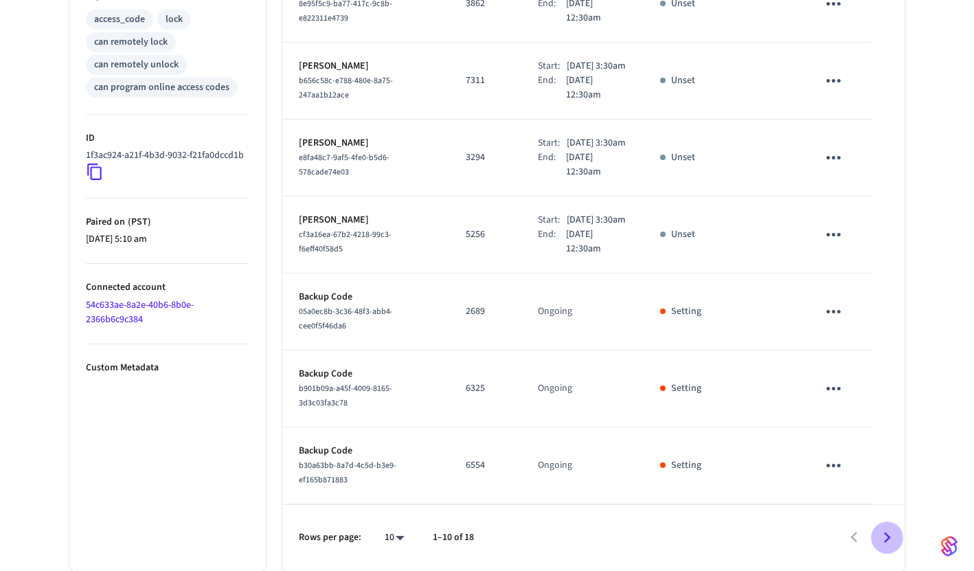
click at [872, 543] on button "Go to next page" at bounding box center [887, 537] width 32 height 32
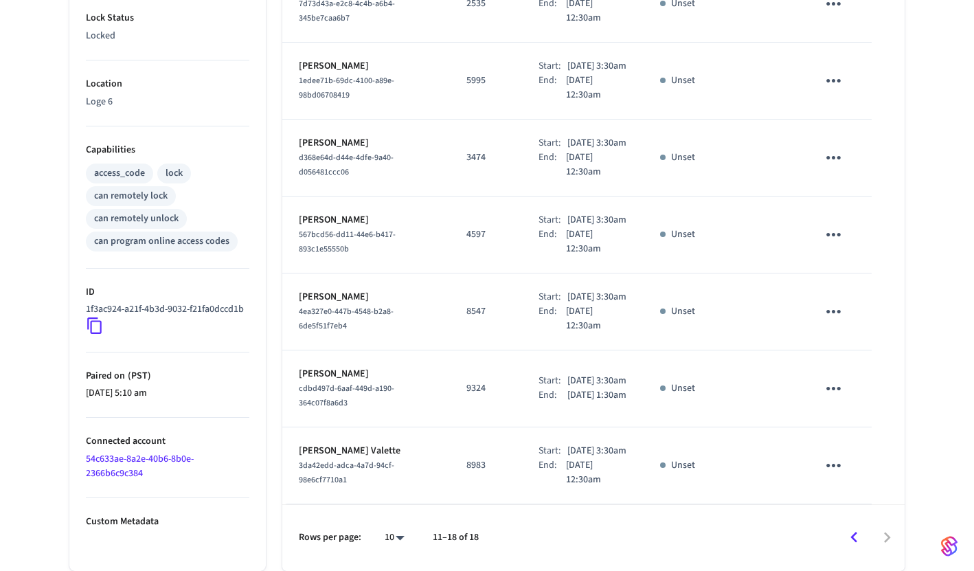
scroll to position [523, 0]
click at [857, 546] on icon "Go to previous page" at bounding box center [854, 537] width 21 height 21
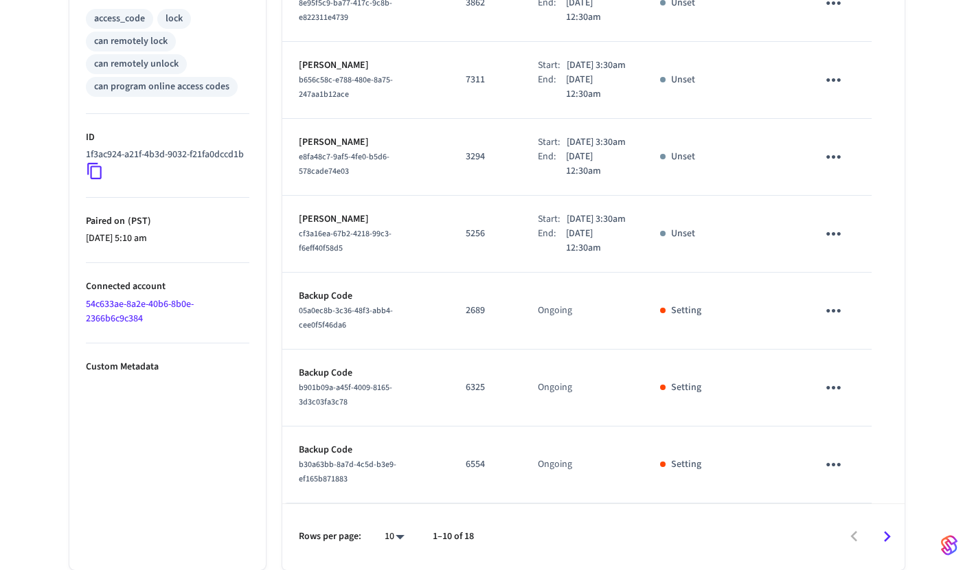
scroll to position [664, 0]
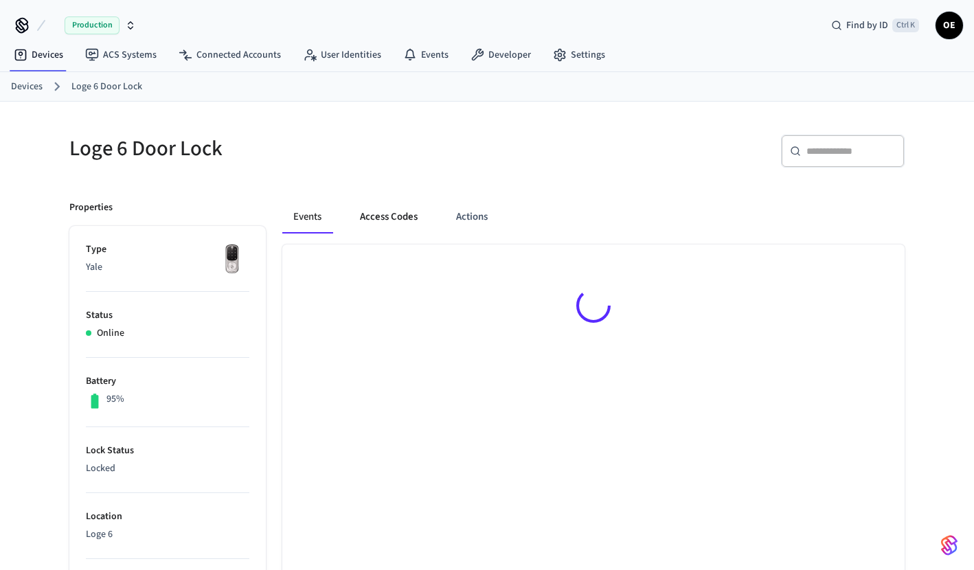
click at [407, 214] on button "Access Codes" at bounding box center [389, 217] width 80 height 33
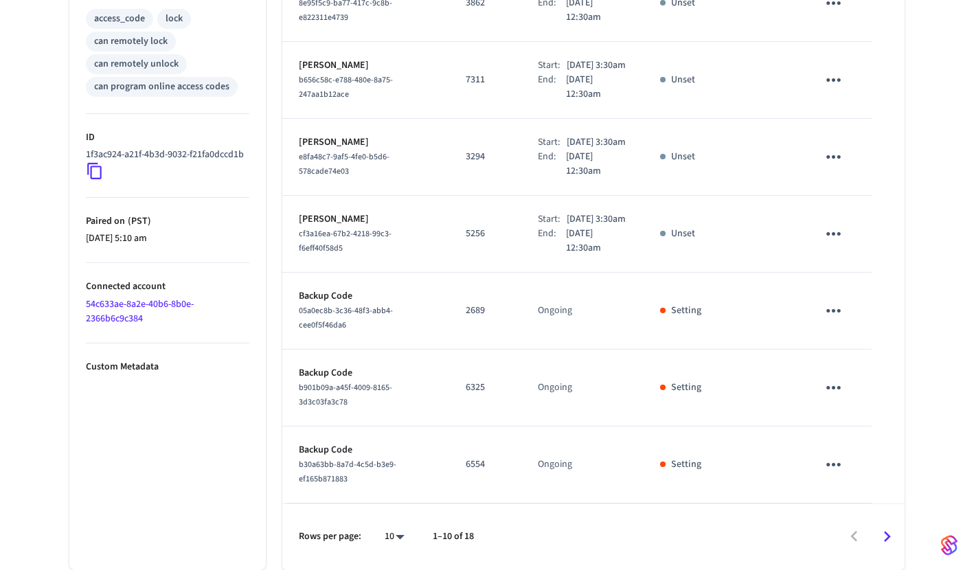
scroll to position [664, 0]
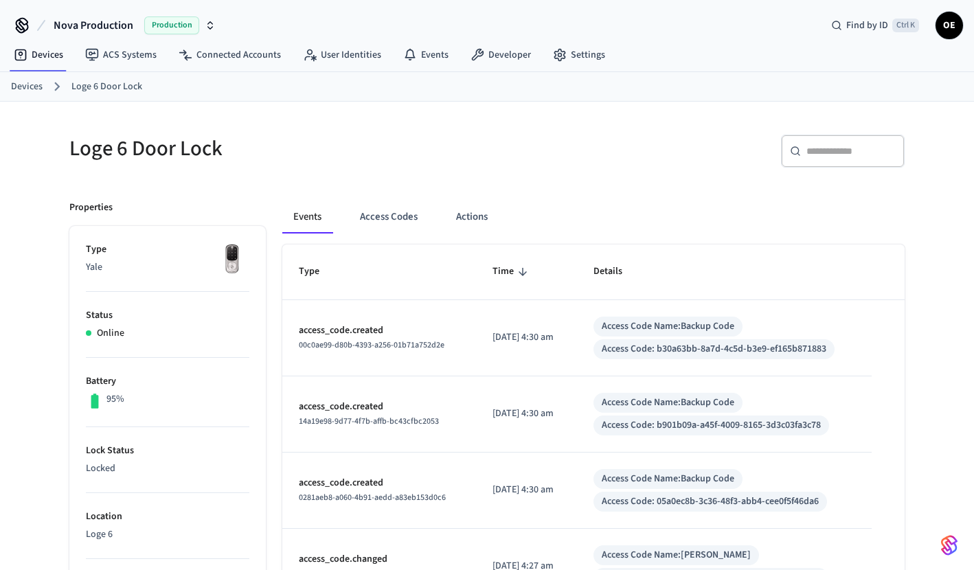
click at [394, 217] on button "Access Codes" at bounding box center [389, 217] width 80 height 33
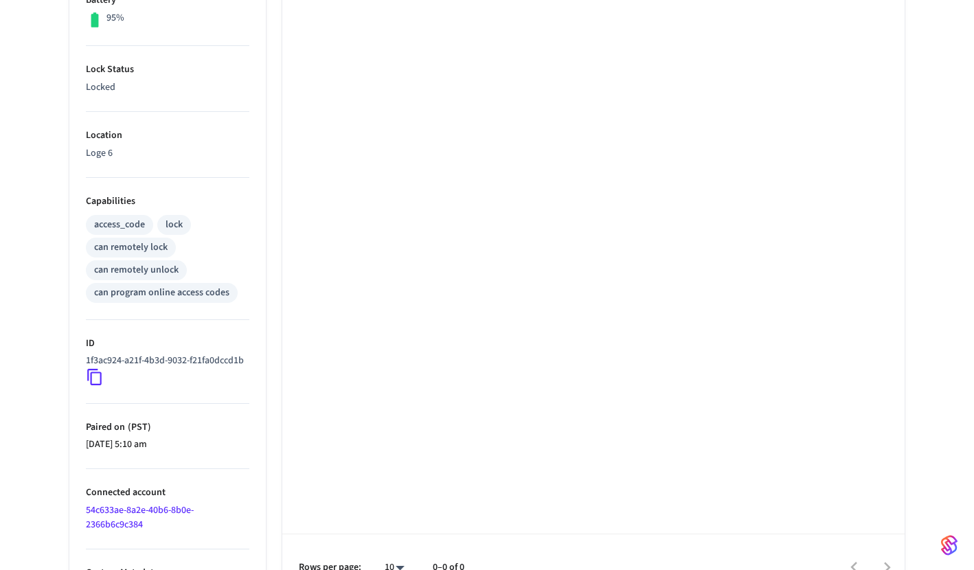
scroll to position [423, 0]
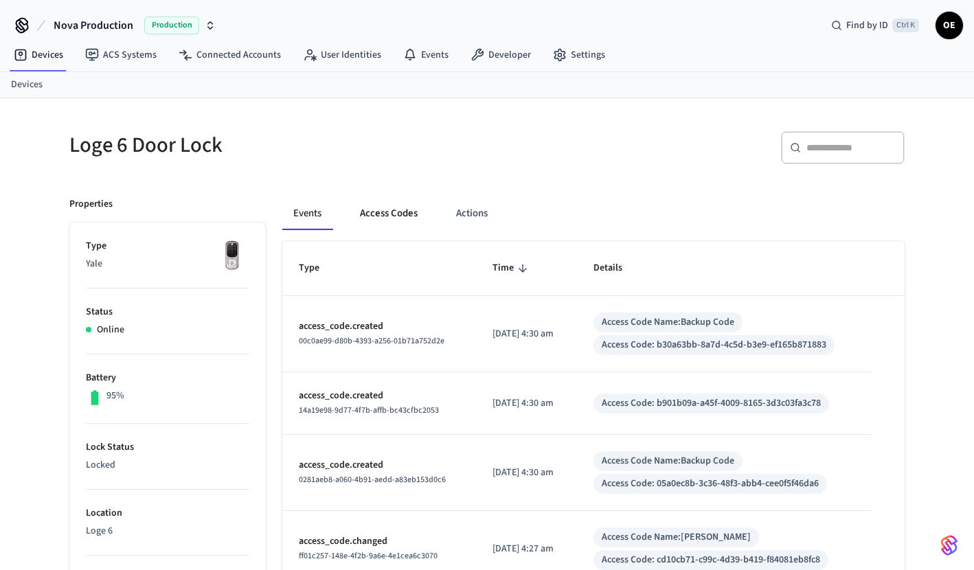
click at [382, 220] on button "Access Codes" at bounding box center [389, 213] width 80 height 33
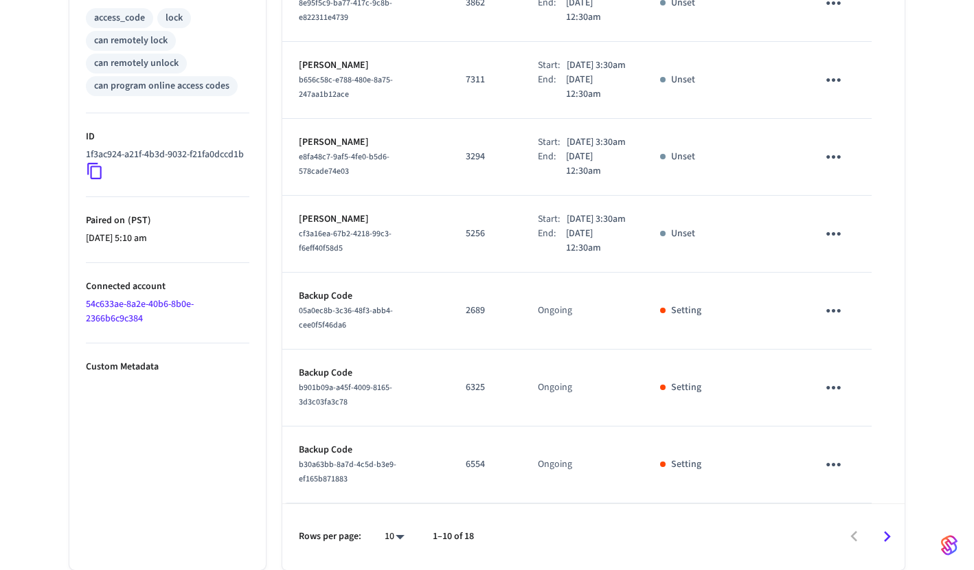
click at [888, 547] on icon "Go to next page" at bounding box center [887, 536] width 21 height 21
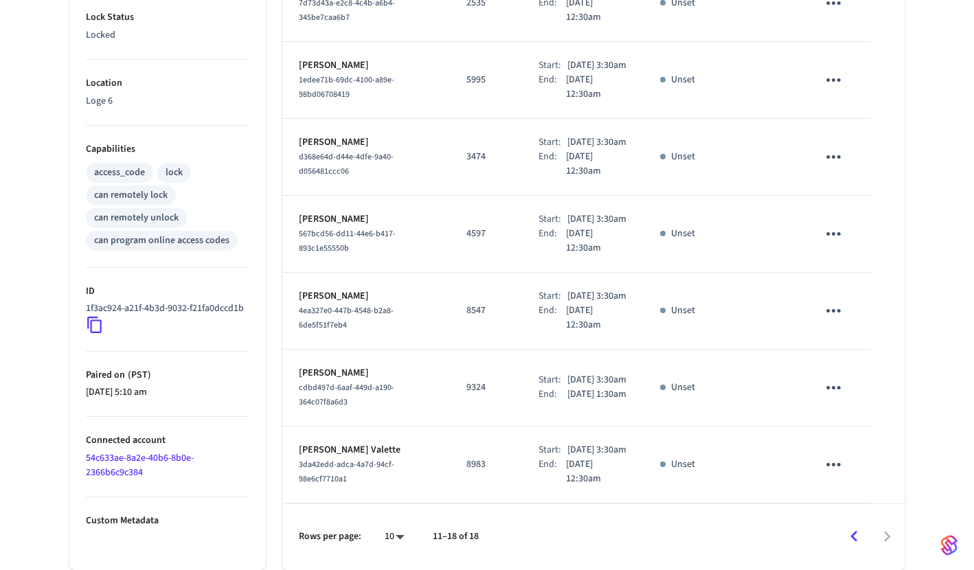
scroll to position [525, 0]
click at [857, 532] on icon "Go to previous page" at bounding box center [854, 536] width 21 height 21
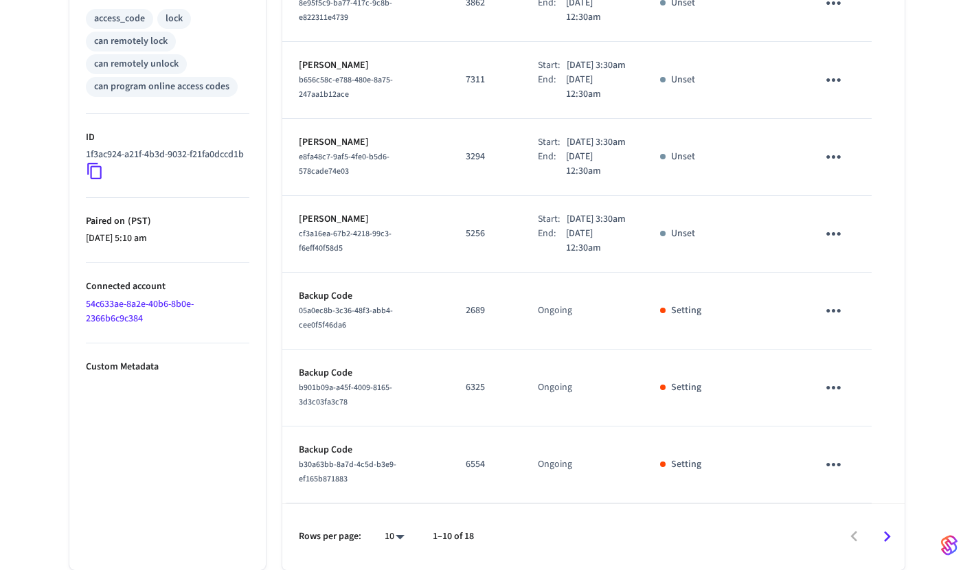
scroll to position [664, 0]
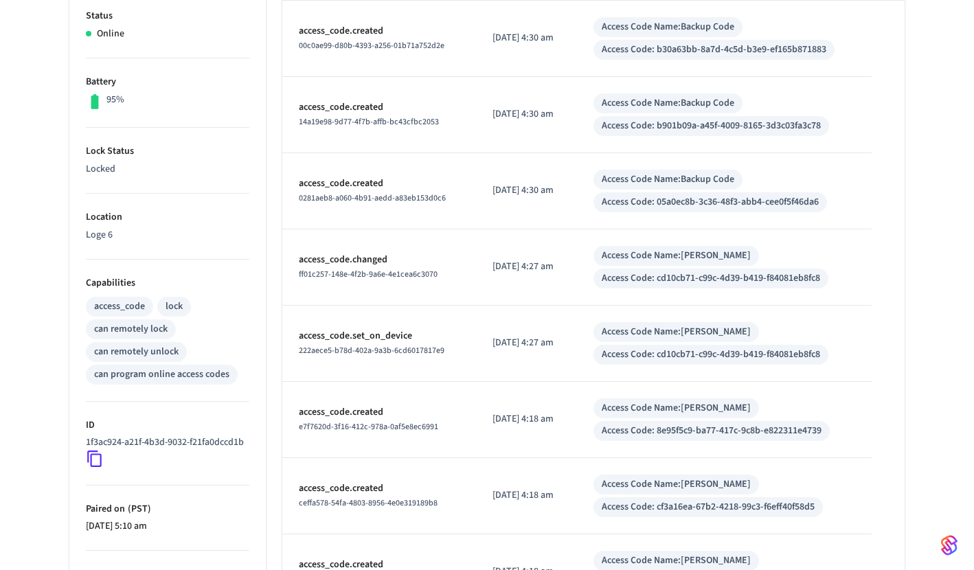
scroll to position [137, 0]
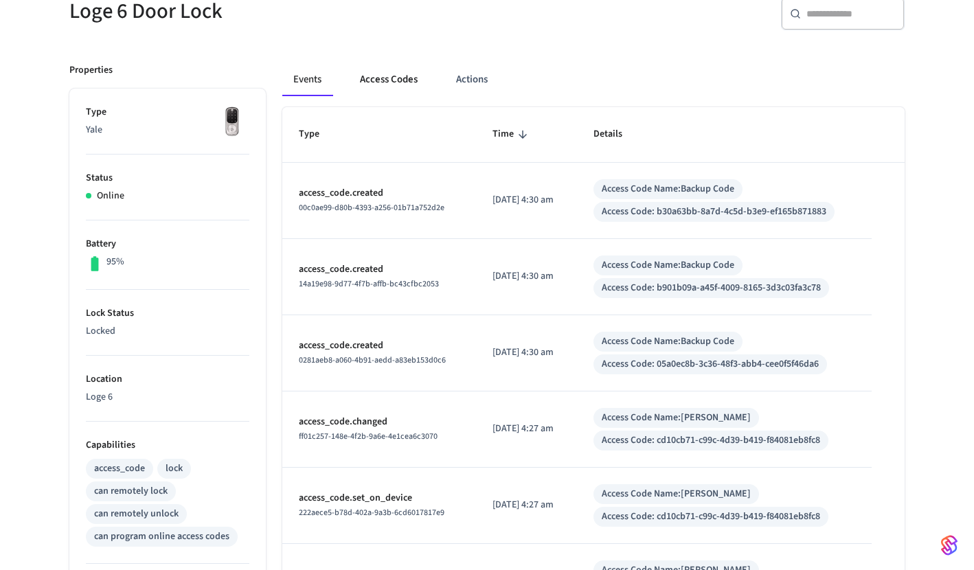
click at [407, 77] on button "Access Codes" at bounding box center [389, 79] width 80 height 33
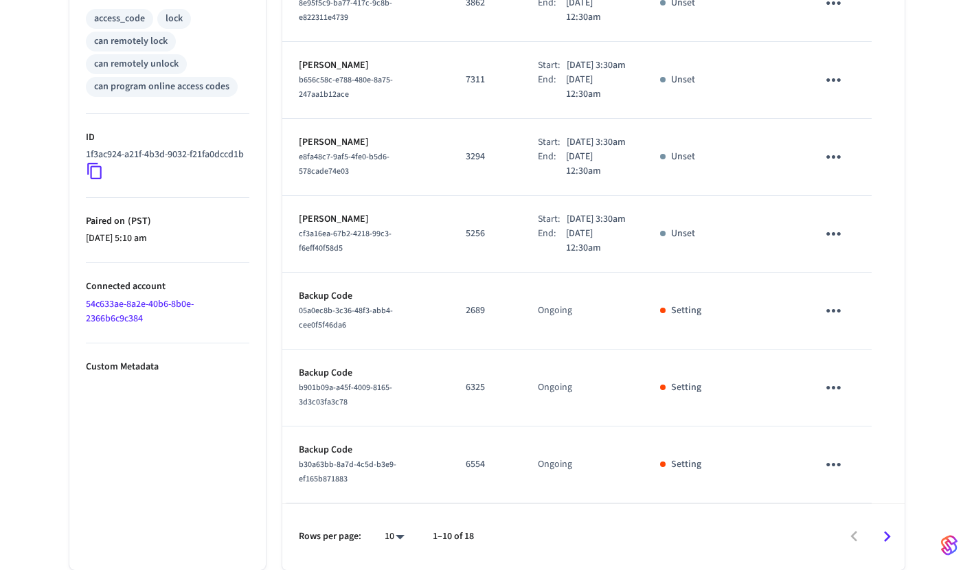
scroll to position [389, 0]
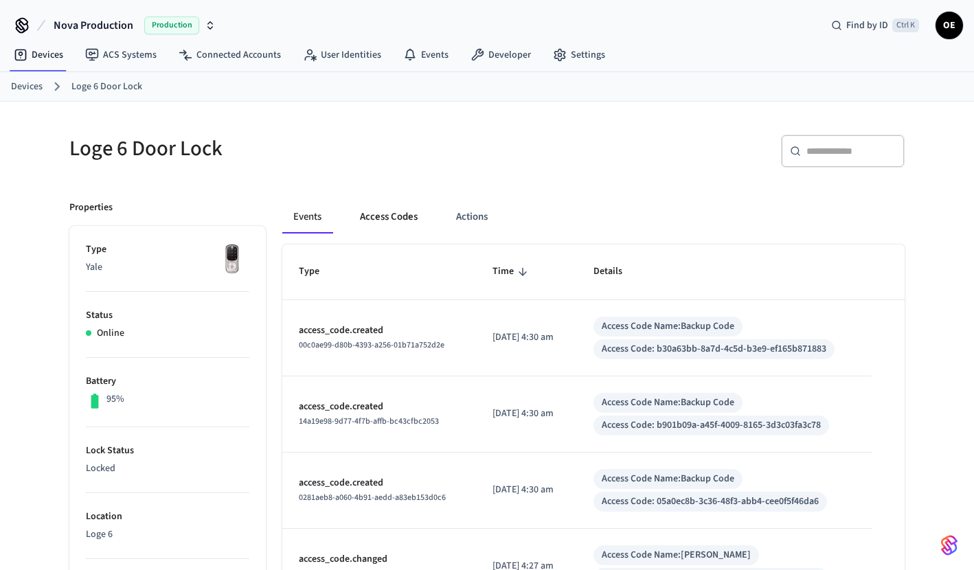
click at [389, 220] on button "Access Codes" at bounding box center [389, 217] width 80 height 33
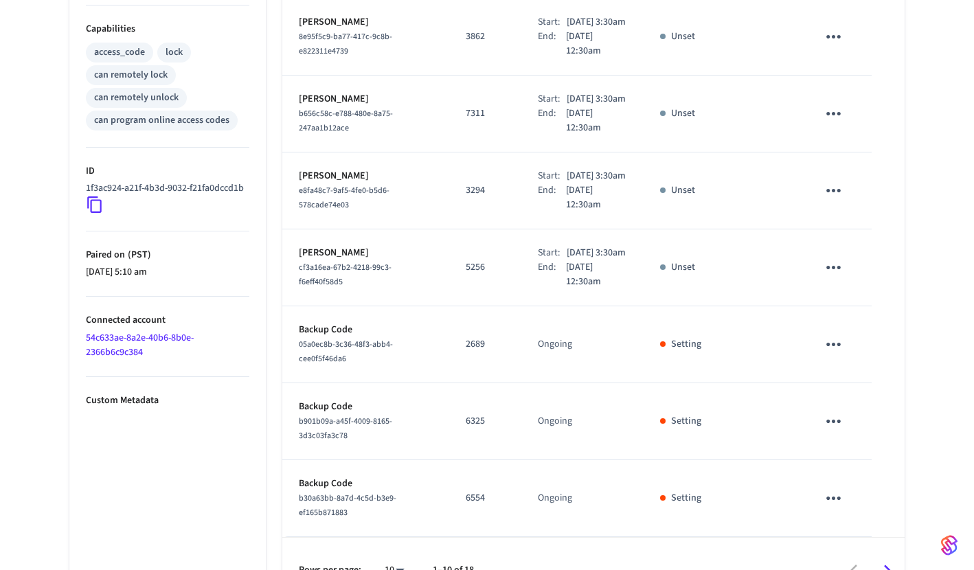
scroll to position [664, 0]
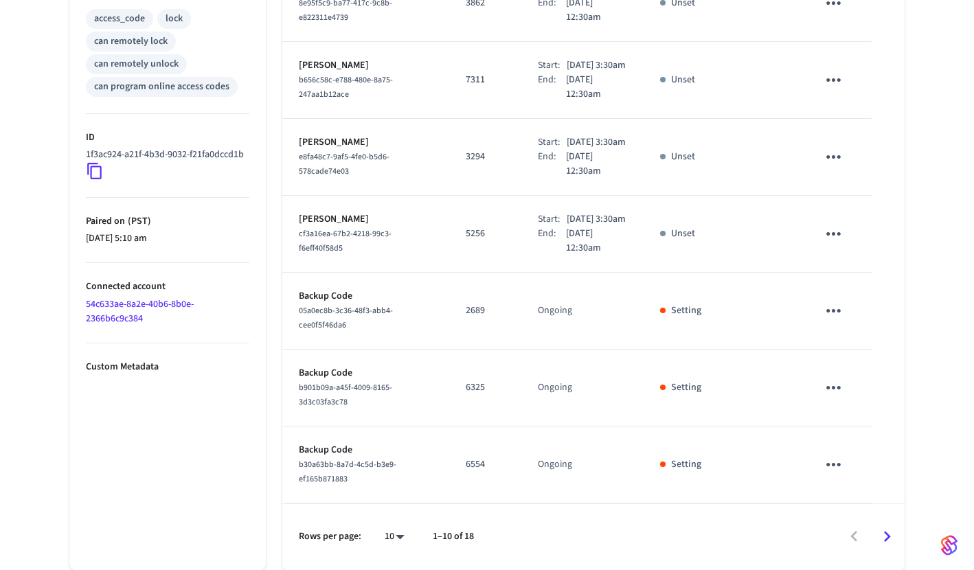
click at [887, 532] on icon "Go to next page" at bounding box center [887, 536] width 21 height 21
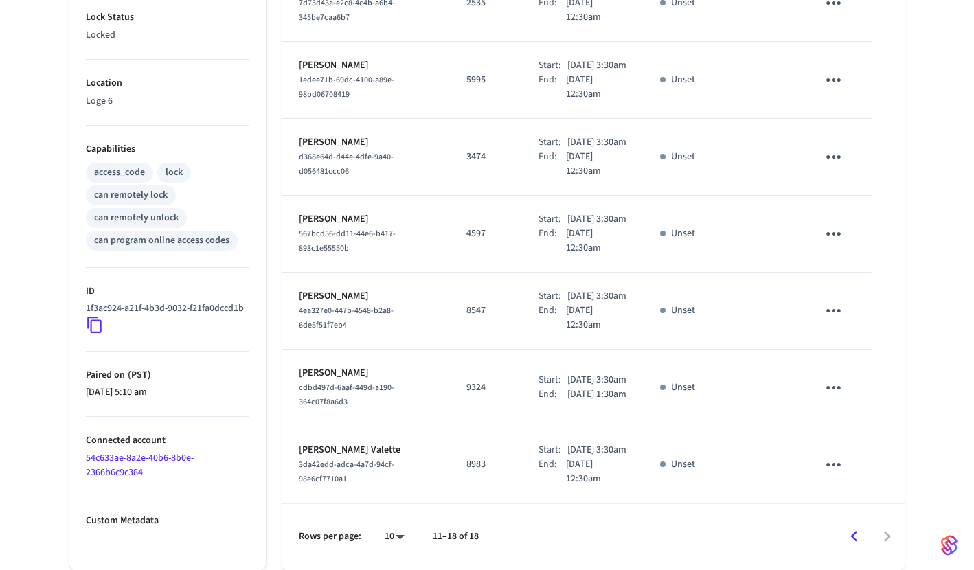
scroll to position [525, 0]
click at [843, 537] on button "Go to previous page" at bounding box center [854, 537] width 32 height 32
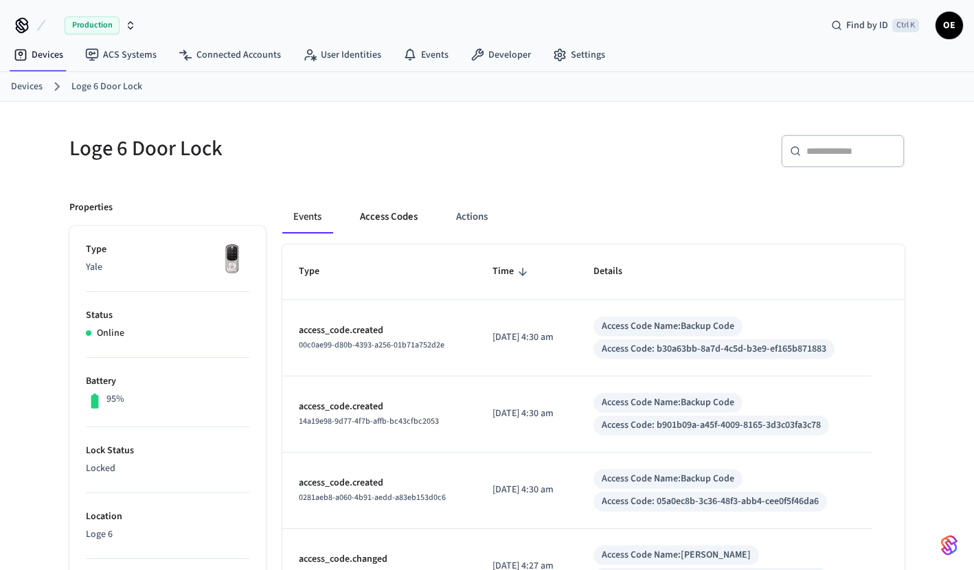
click at [381, 216] on button "Access Codes" at bounding box center [389, 217] width 80 height 33
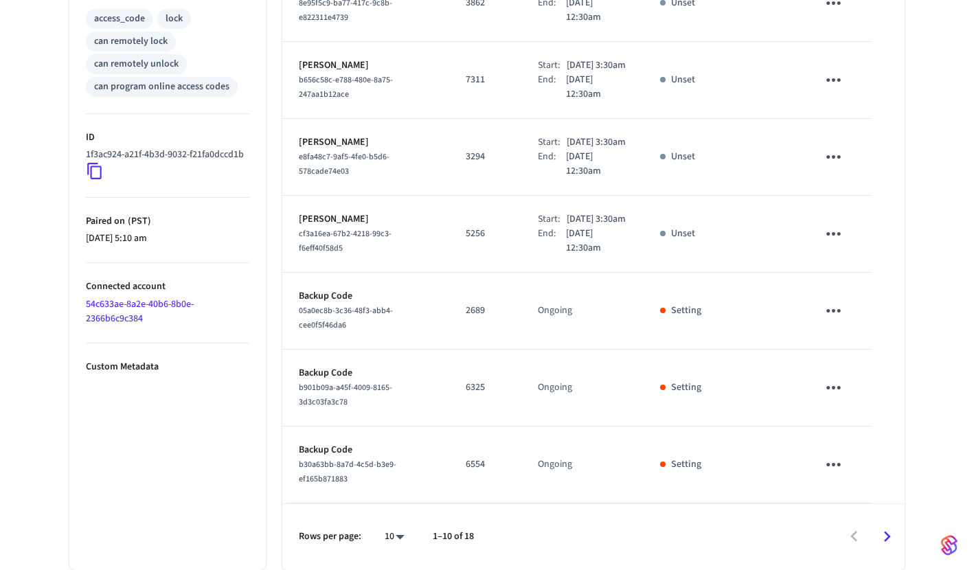
scroll to position [664, 0]
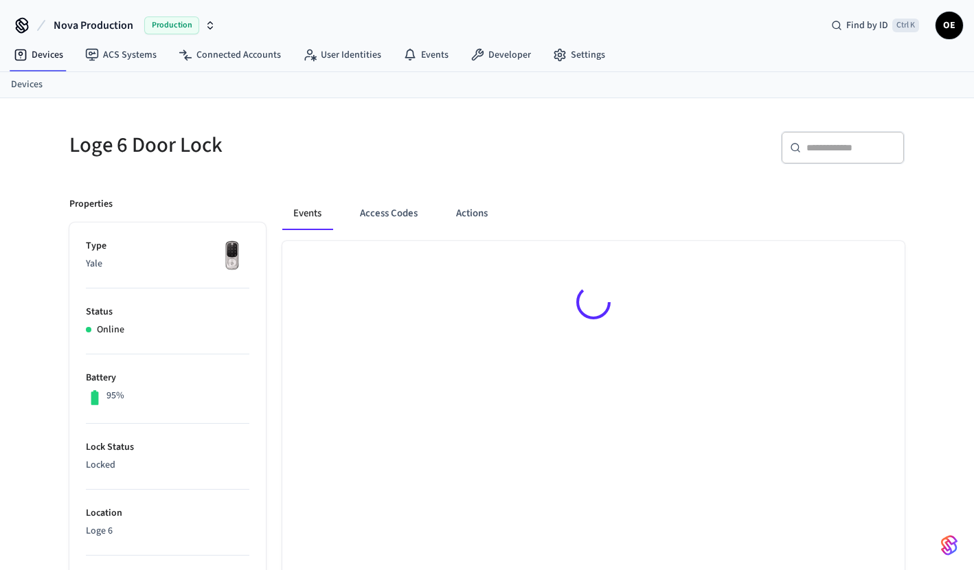
drag, startPoint x: 662, startPoint y: 62, endPoint x: 654, endPoint y: 68, distance: 9.8
click at [662, 62] on div "Devices ACS Systems Connected Accounts User Identities Events Developer Settings" at bounding box center [487, 56] width 974 height 32
click at [381, 216] on button "Access Codes" at bounding box center [389, 213] width 80 height 33
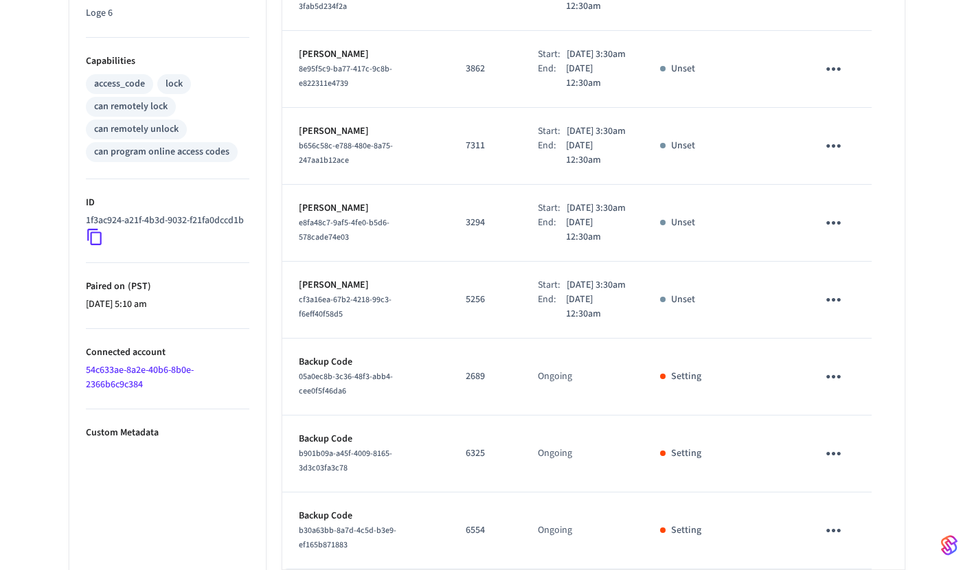
scroll to position [659, 0]
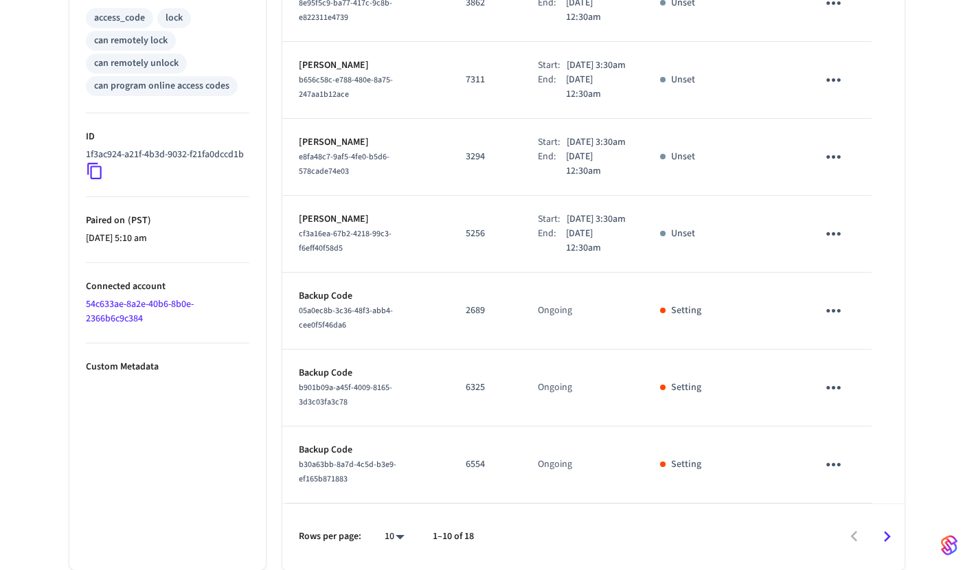
drag, startPoint x: 185, startPoint y: 390, endPoint x: 198, endPoint y: 381, distance: 15.8
click at [185, 390] on ul "Type Yale Status Online Battery 95% Lock Status Locked Location Loge 6 Capabili…" at bounding box center [167, 104] width 196 height 931
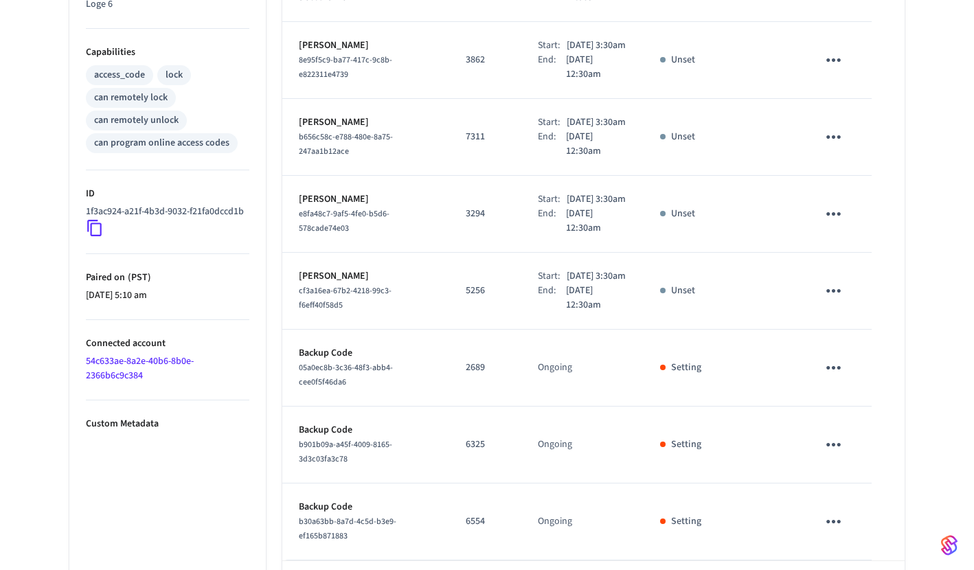
scroll to position [385, 0]
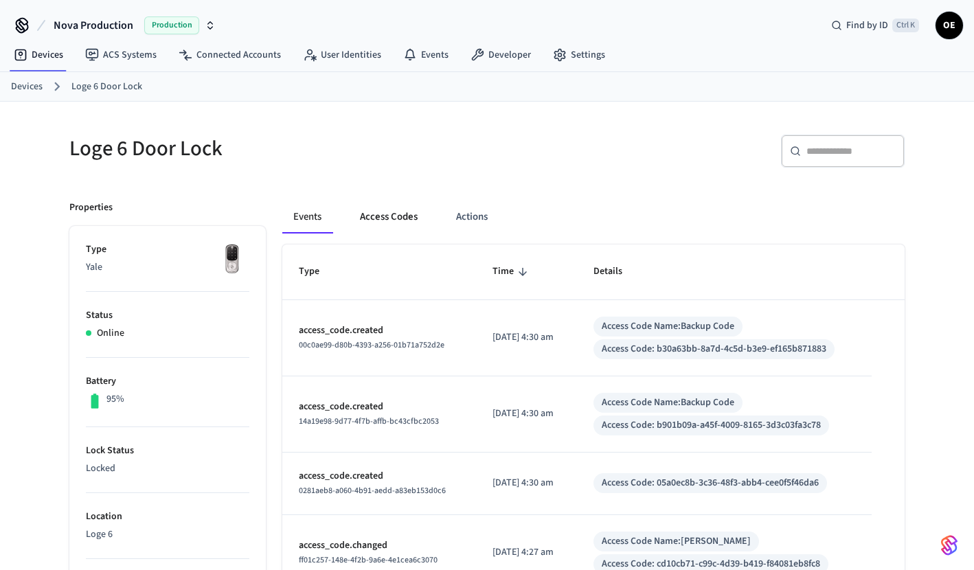
click at [374, 222] on button "Access Codes" at bounding box center [389, 217] width 80 height 33
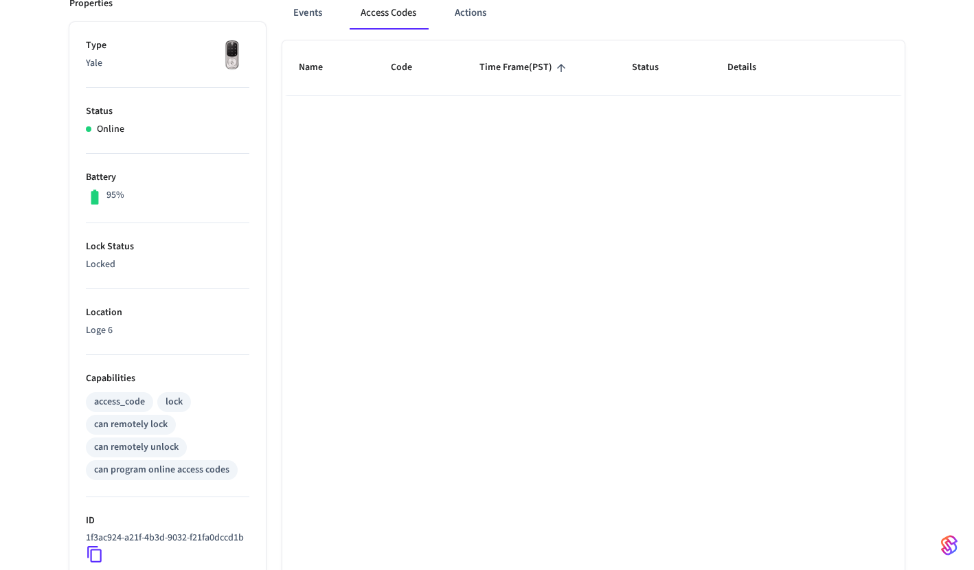
scroll to position [80, 0]
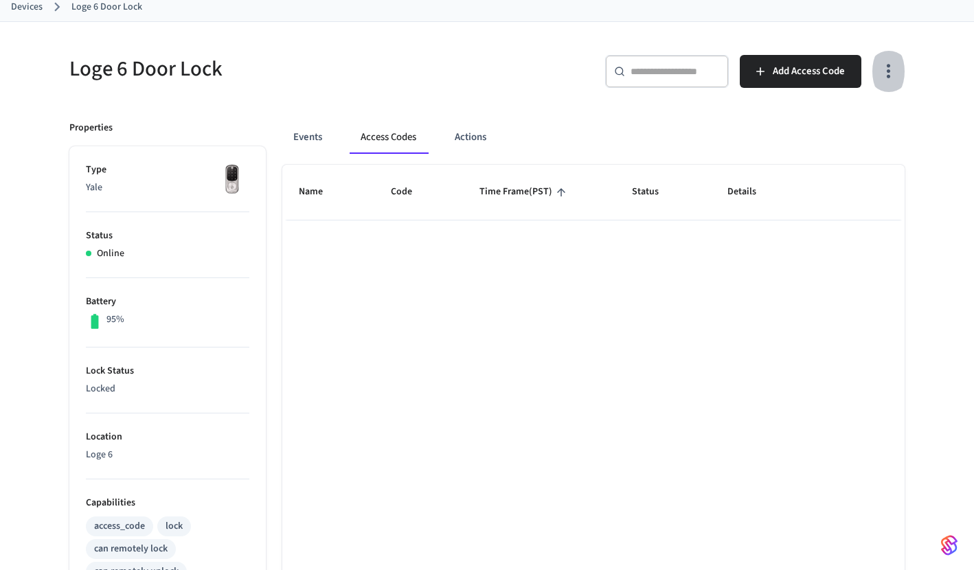
click at [885, 53] on button "button" at bounding box center [888, 71] width 32 height 55
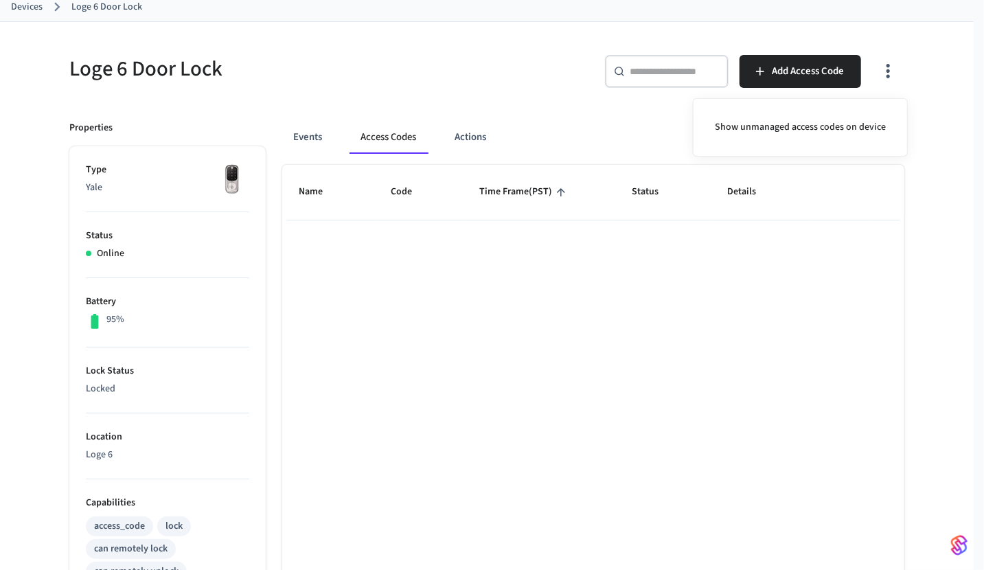
click at [896, 74] on div at bounding box center [492, 285] width 984 height 570
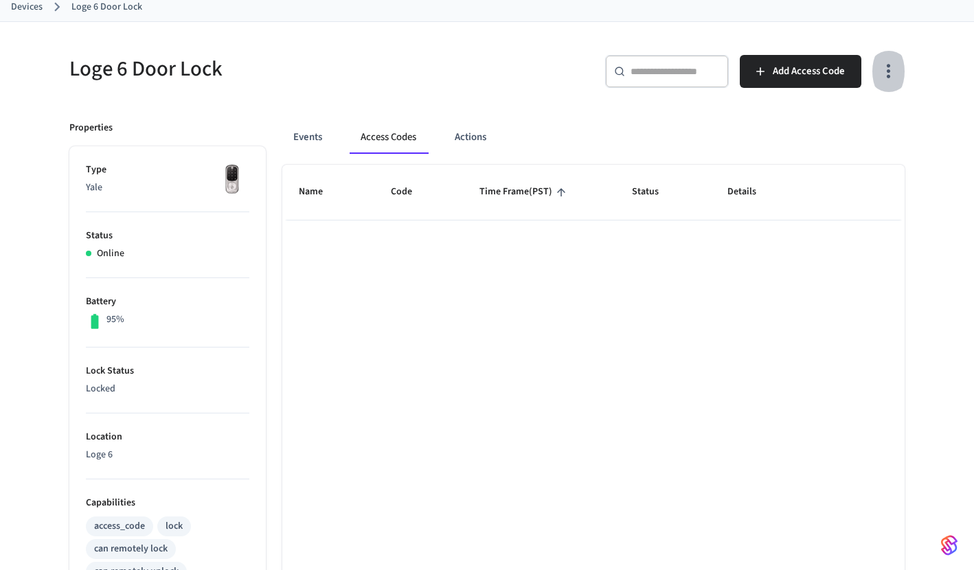
click at [896, 68] on icon "button" at bounding box center [888, 70] width 21 height 21
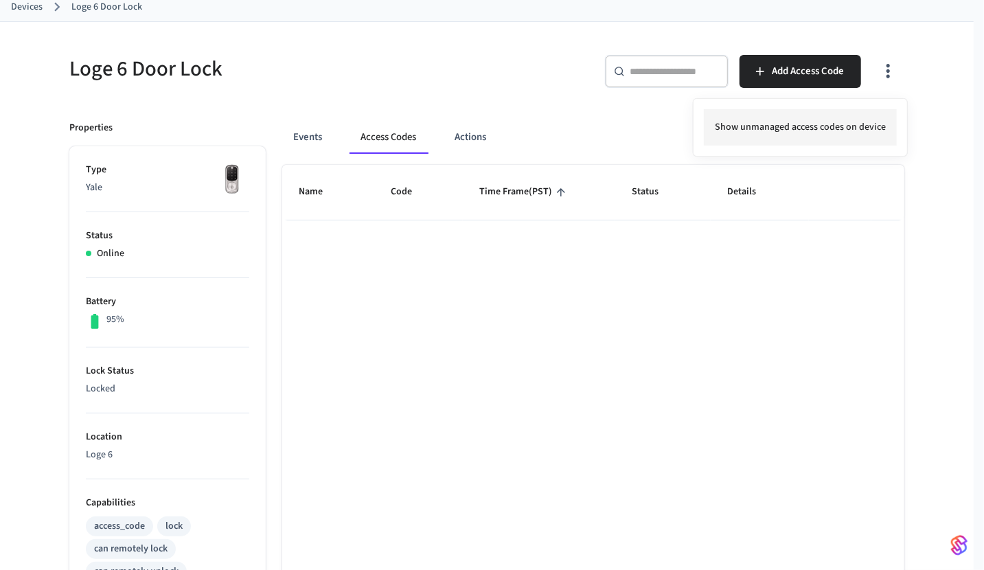
click at [846, 144] on li "Show unmanaged access codes on device" at bounding box center [800, 127] width 193 height 36
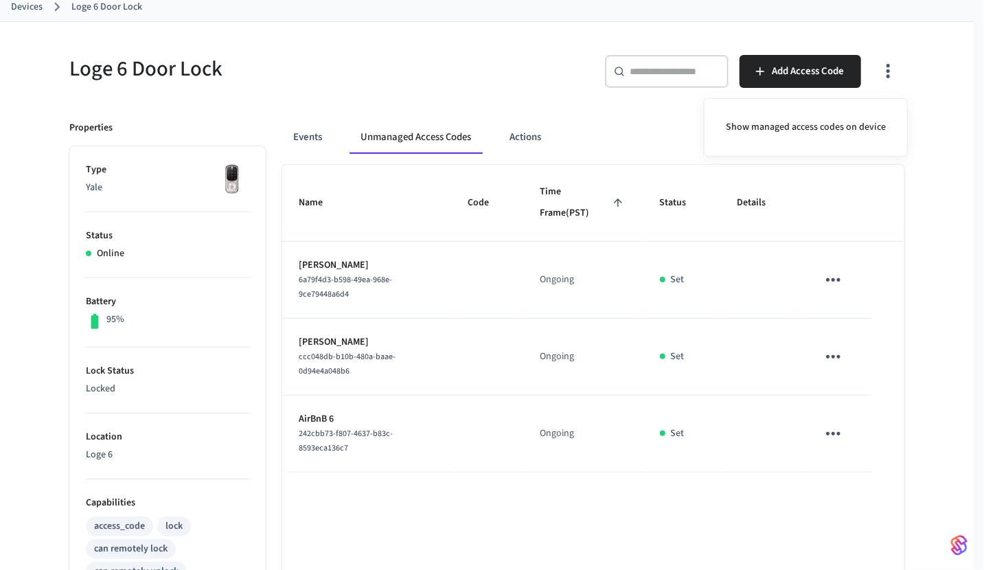
click at [317, 144] on div at bounding box center [492, 285] width 984 height 570
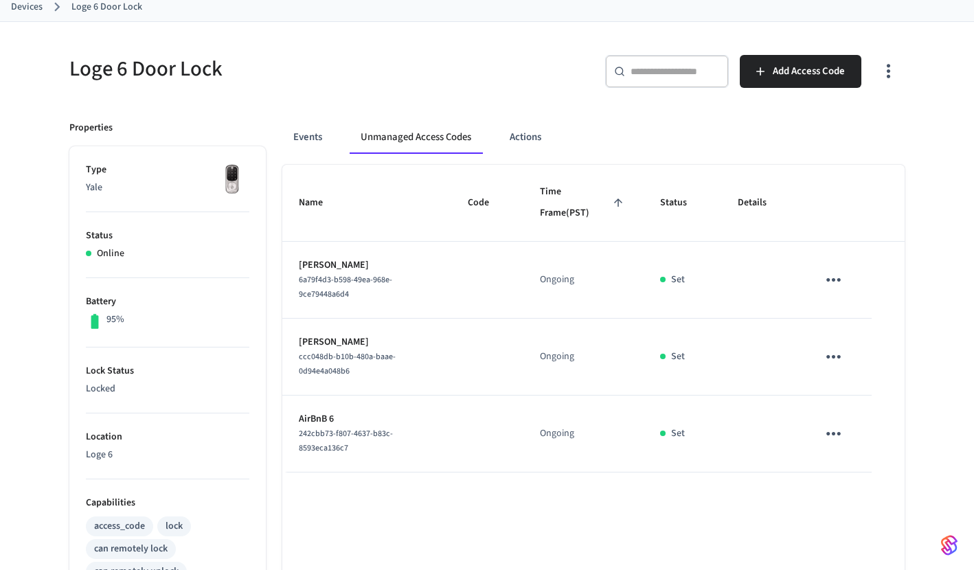
drag, startPoint x: 346, startPoint y: 112, endPoint x: 333, endPoint y: 118, distance: 14.4
click at [337, 115] on div "Events Unmanaged Access Codes Actions Name Code Time Frame (PST) Status Details…" at bounding box center [585, 503] width 639 height 798
click at [323, 130] on button "Events" at bounding box center [307, 137] width 51 height 33
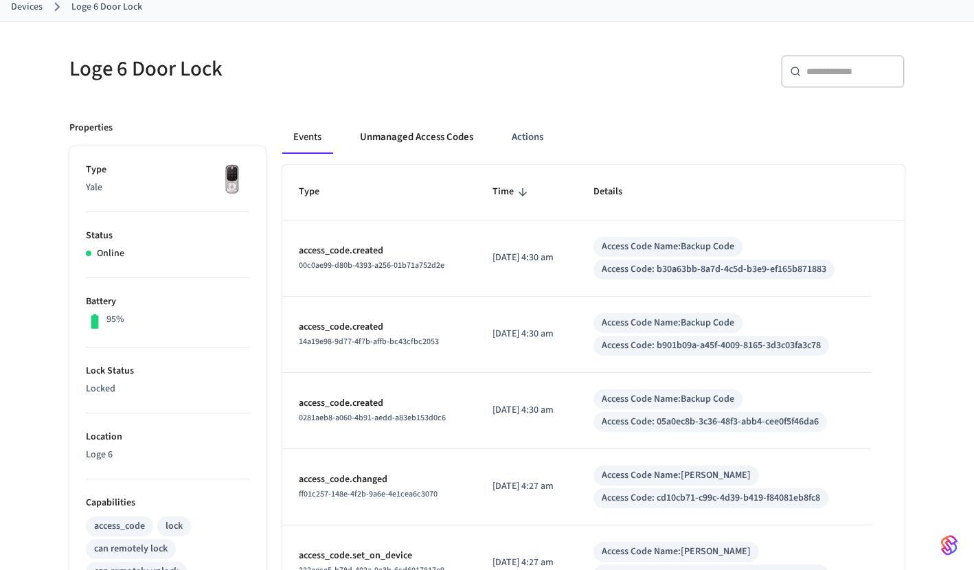
click at [441, 123] on button "Unmanaged Access Codes" at bounding box center [416, 137] width 135 height 33
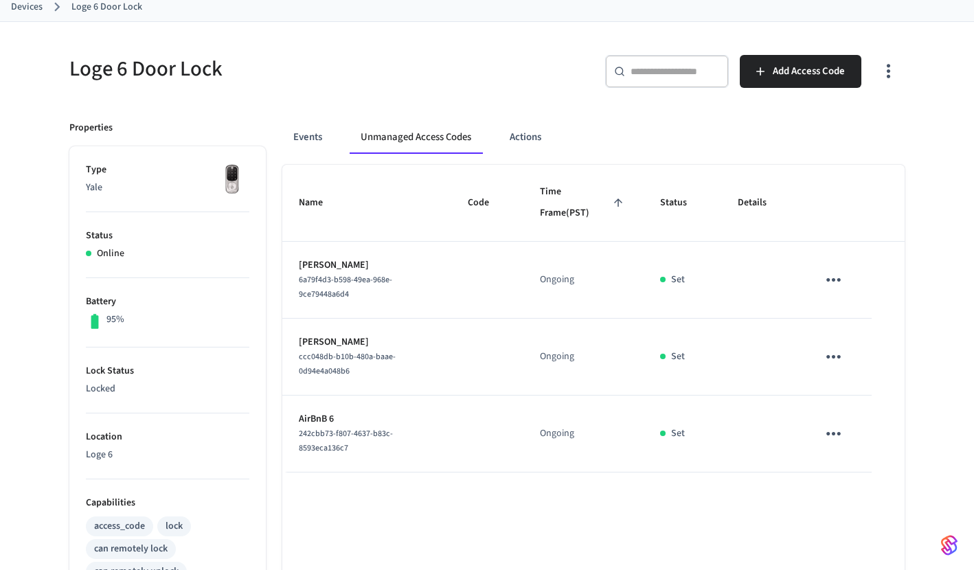
click at [890, 71] on icon "button" at bounding box center [888, 70] width 21 height 21
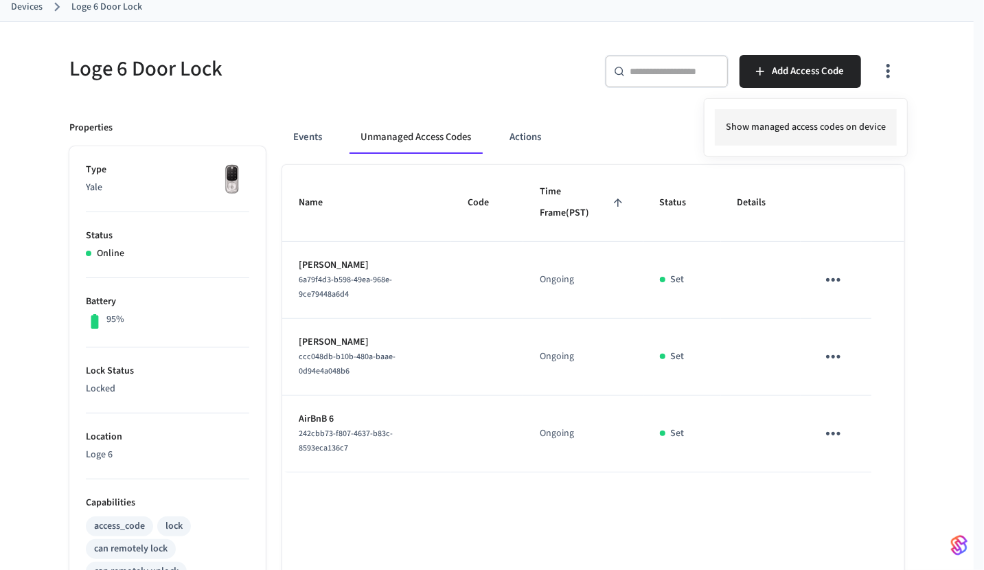
click at [812, 130] on li "Show managed access codes on device" at bounding box center [806, 127] width 182 height 36
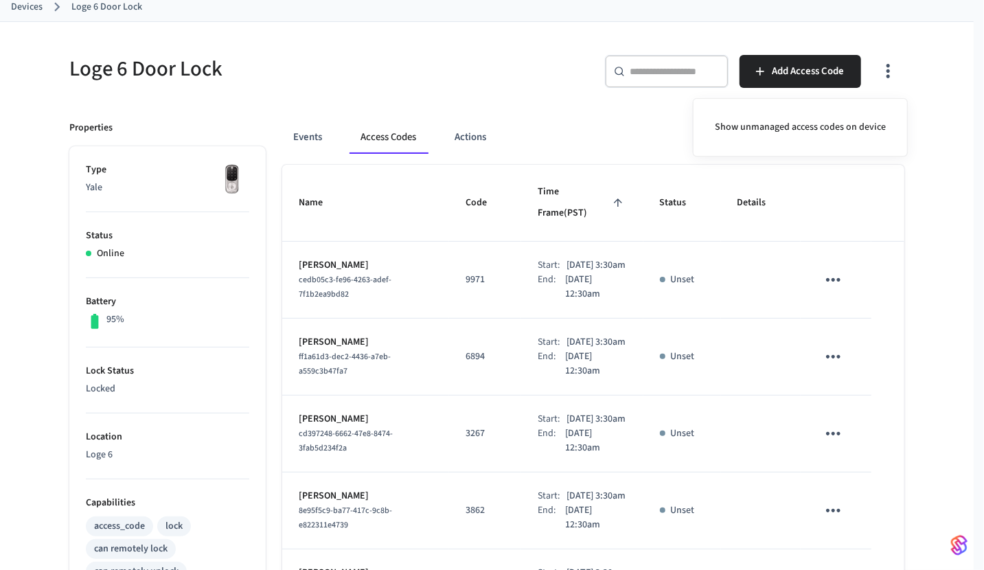
click at [931, 256] on div at bounding box center [492, 285] width 984 height 570
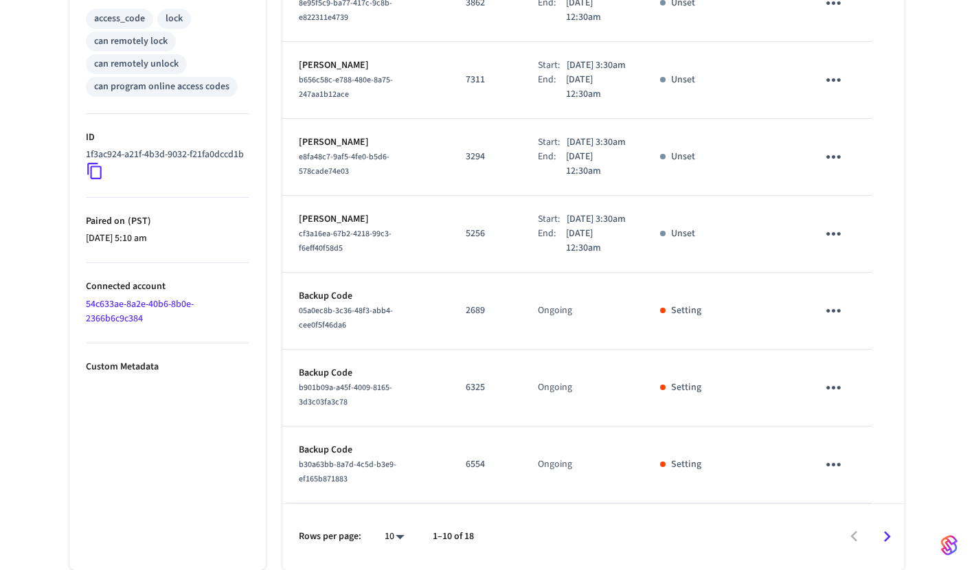
scroll to position [664, 0]
click at [819, 304] on button "sticky table" at bounding box center [833, 311] width 32 height 32
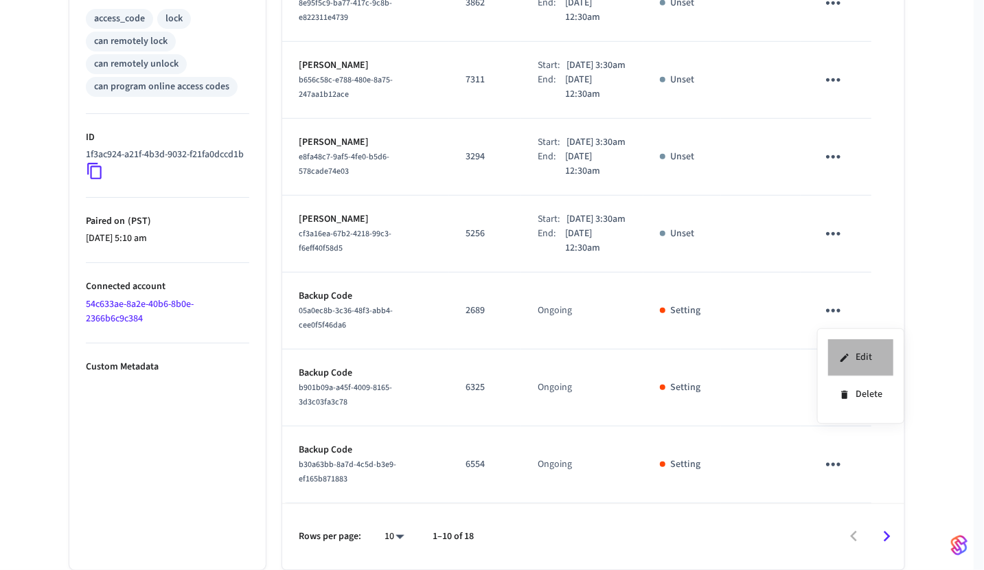
click at [868, 341] on li "Edit" at bounding box center [860, 357] width 65 height 37
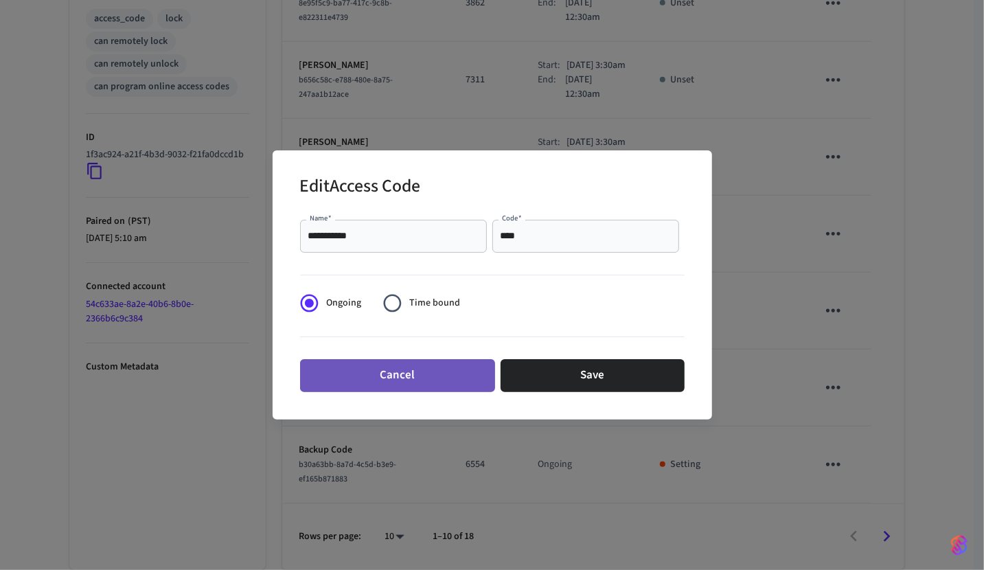
click at [442, 364] on button "Cancel" at bounding box center [397, 375] width 195 height 33
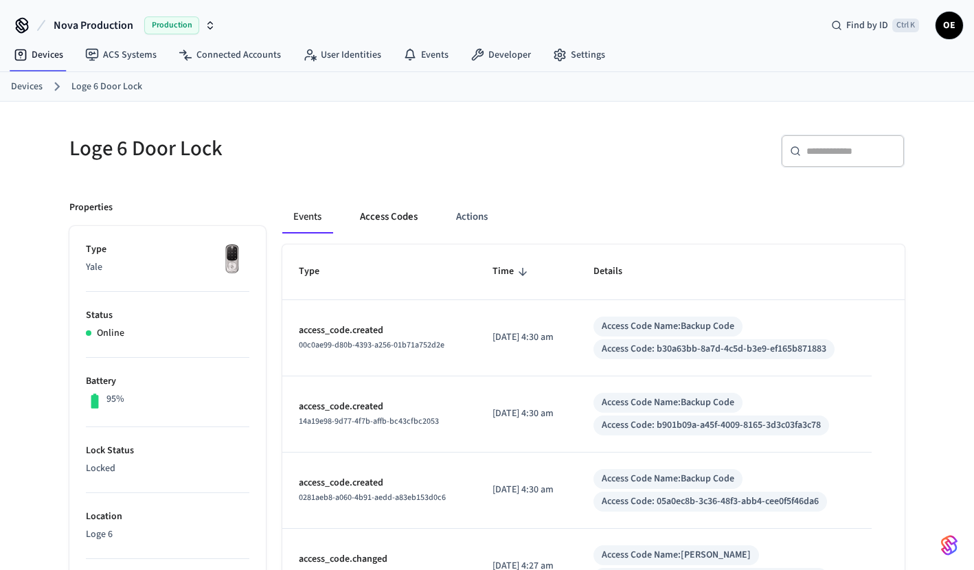
click at [405, 206] on button "Access Codes" at bounding box center [389, 217] width 80 height 33
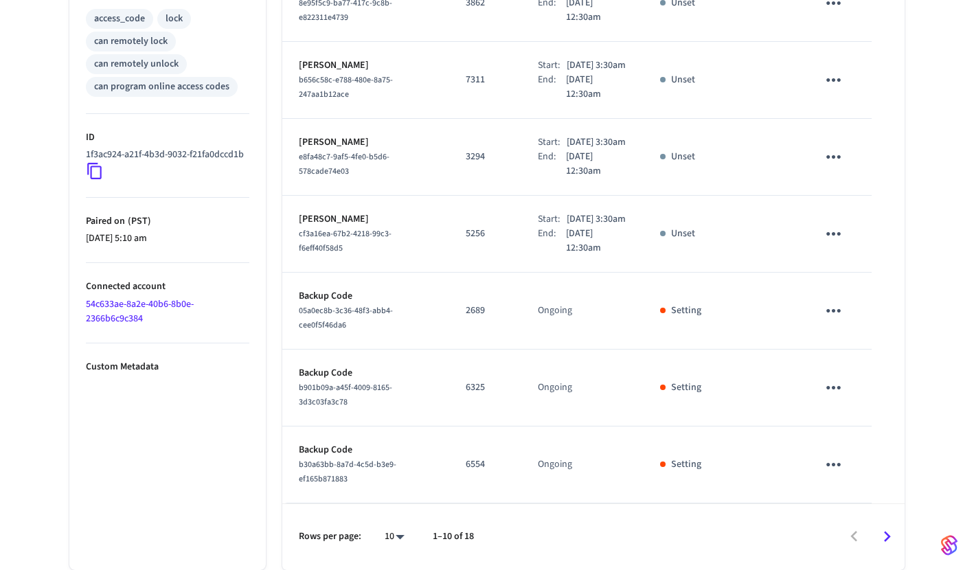
scroll to position [664, 0]
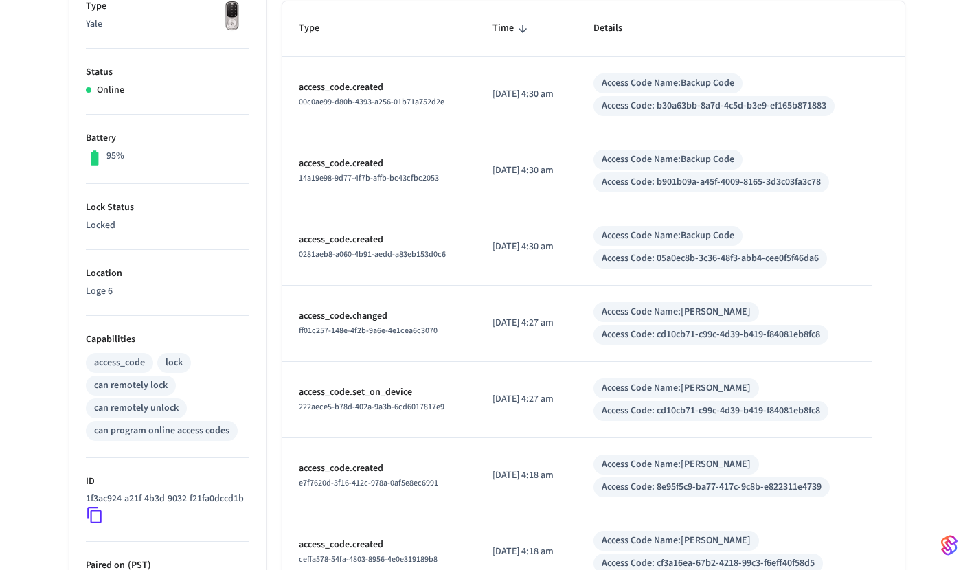
scroll to position [69, 0]
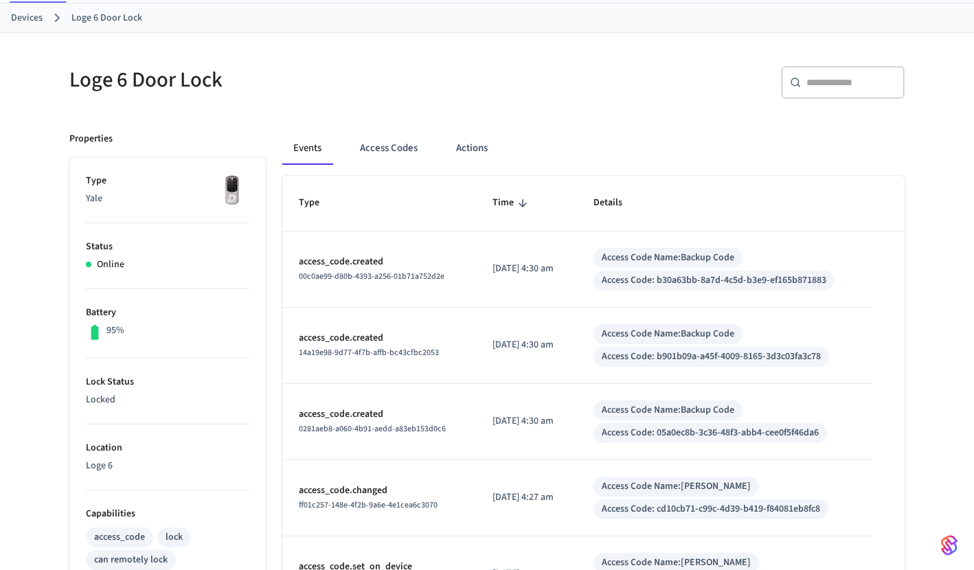
click at [396, 164] on div "Events Access Codes Actions" at bounding box center [593, 154] width 622 height 44
click at [396, 146] on button "Access Codes" at bounding box center [389, 148] width 80 height 33
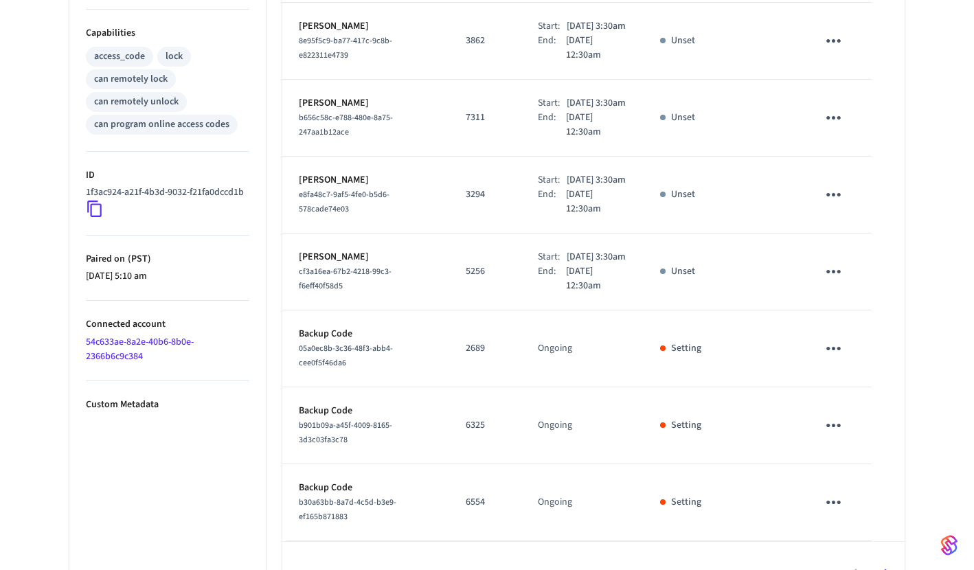
scroll to position [664, 0]
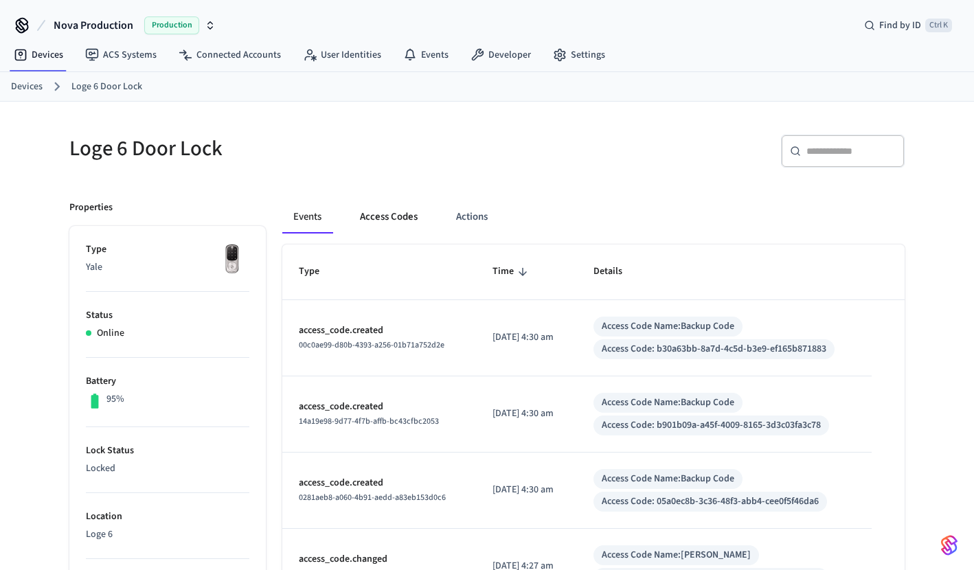
click at [393, 215] on button "Access Codes" at bounding box center [389, 217] width 80 height 33
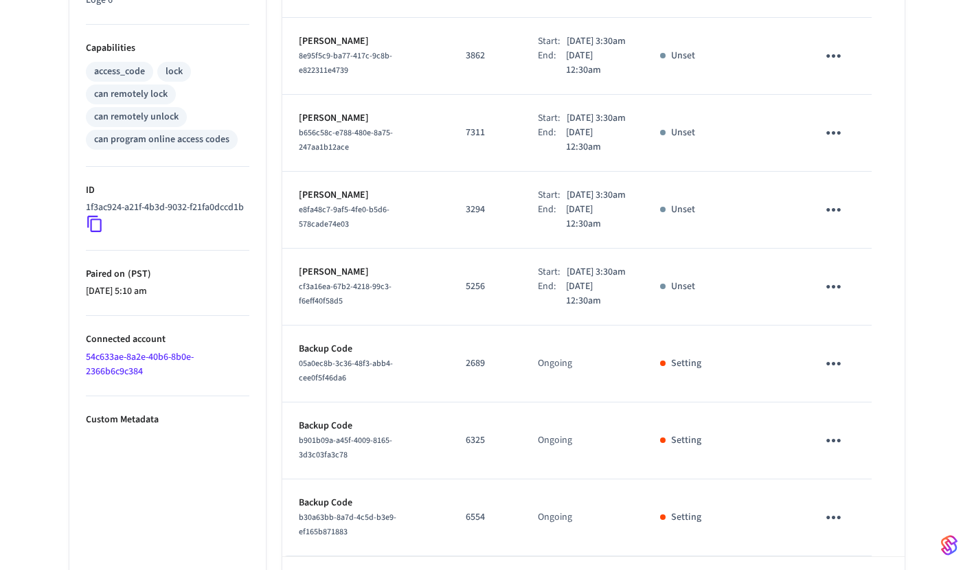
scroll to position [664, 0]
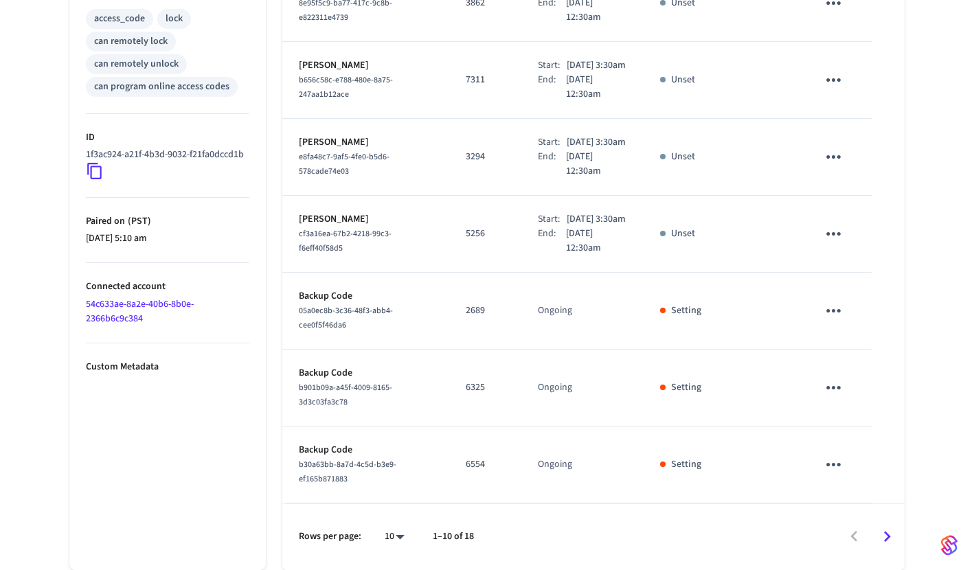
click at [947, 164] on div "Loge 6 Door Lock ​ ​ Add Access Code Properties Type Yale Status Online Battery…" at bounding box center [487, 42] width 974 height 1056
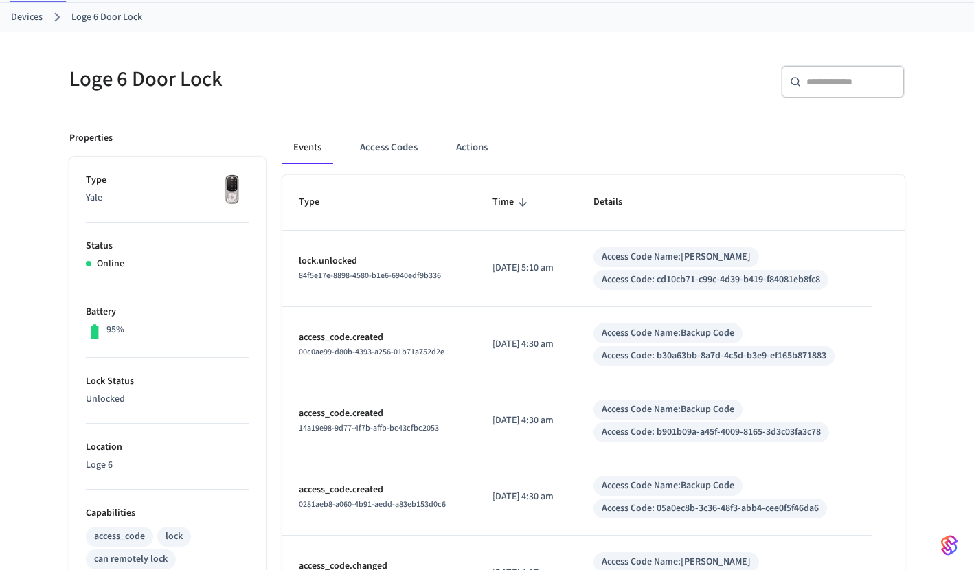
scroll to position [69, 0]
click at [405, 142] on button "Access Codes" at bounding box center [389, 148] width 80 height 33
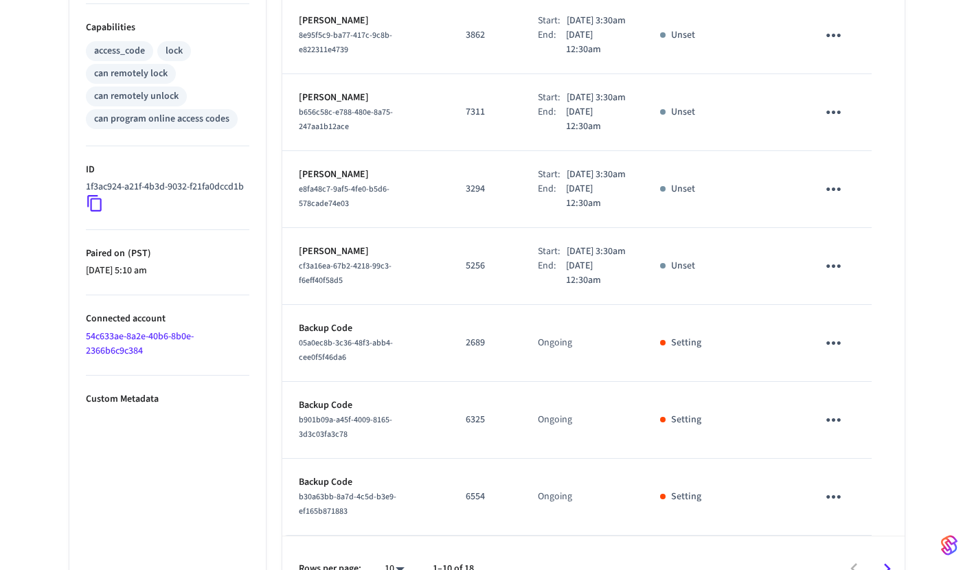
scroll to position [389, 0]
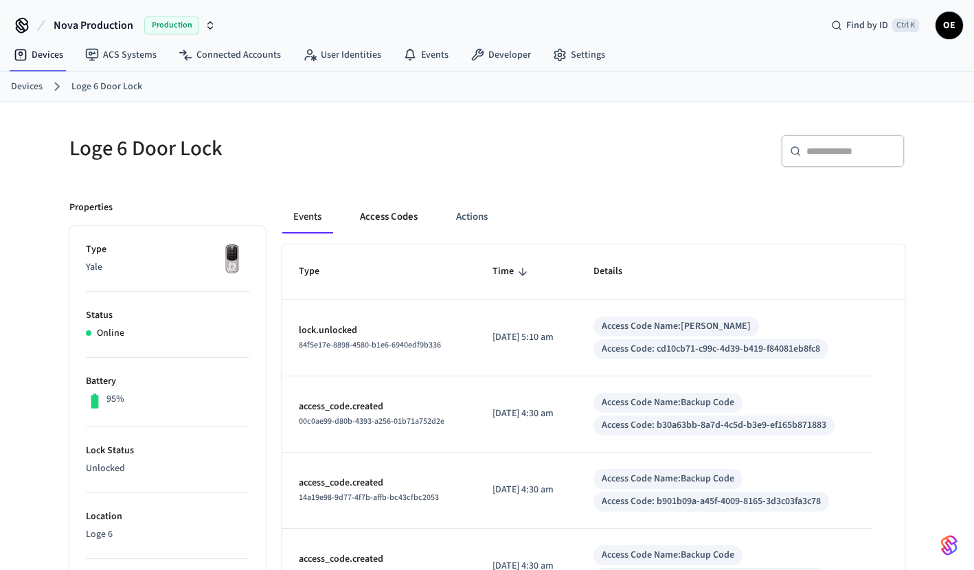
click at [422, 215] on button "Access Codes" at bounding box center [389, 217] width 80 height 33
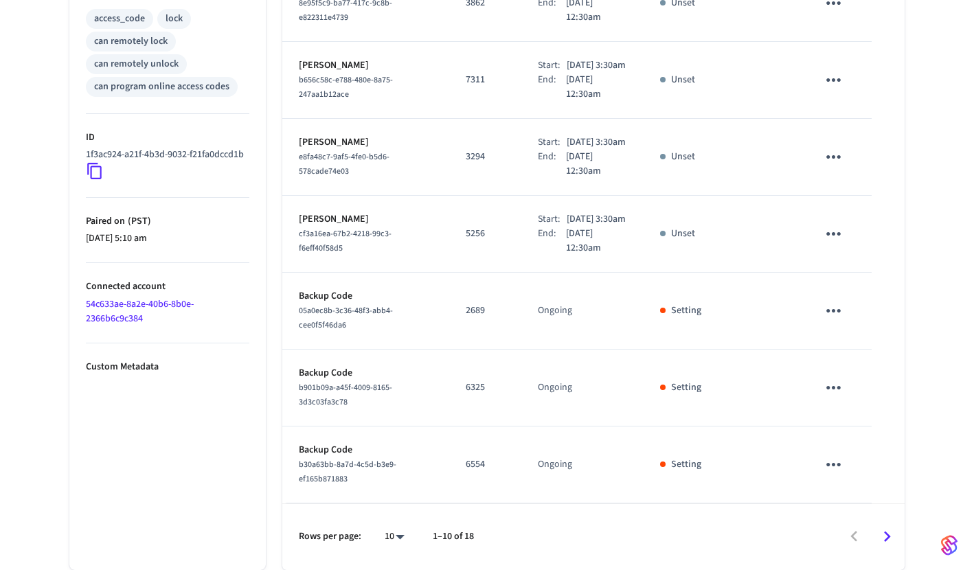
scroll to position [664, 0]
click at [890, 534] on icon "Go to next page" at bounding box center [887, 536] width 21 height 21
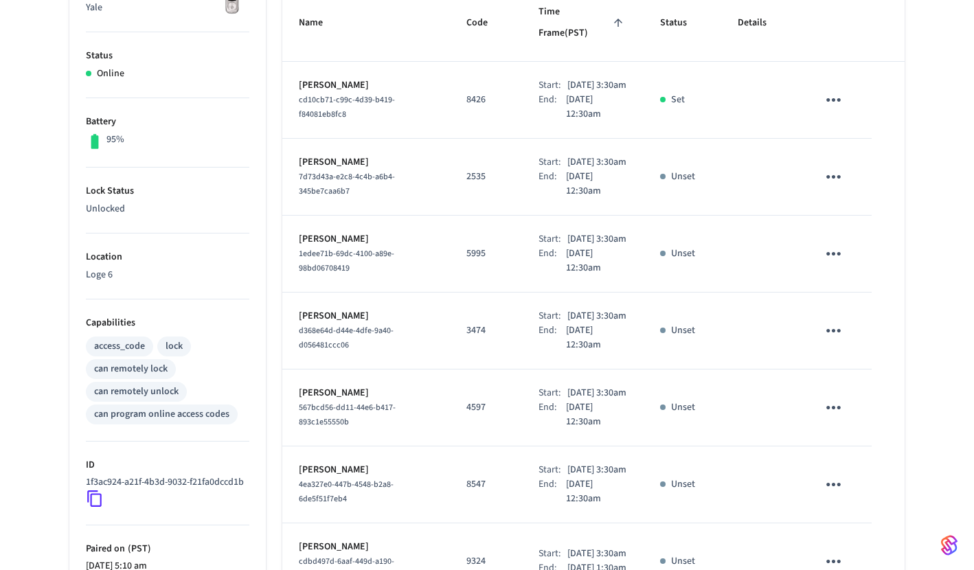
scroll to position [525, 0]
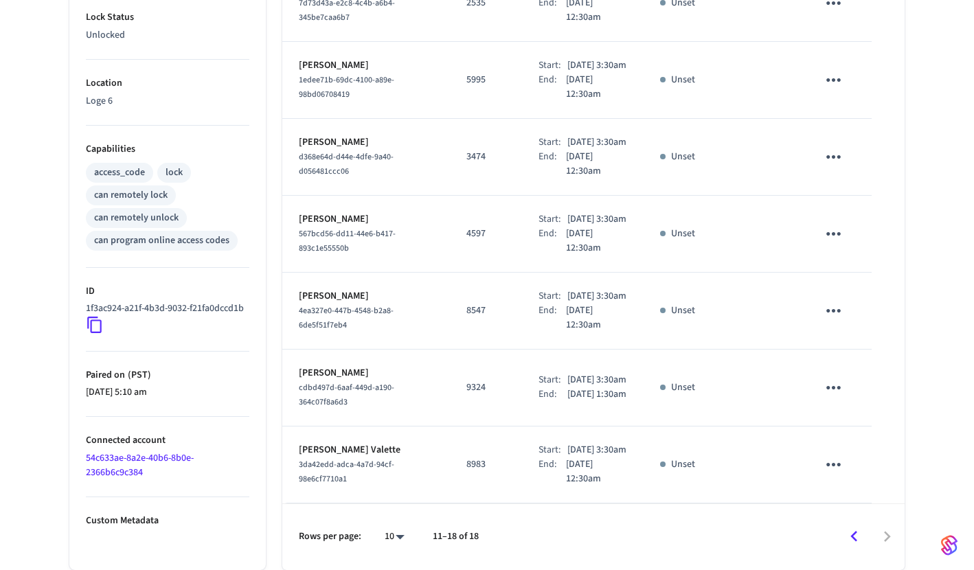
click at [848, 545] on icon "Go to previous page" at bounding box center [854, 536] width 21 height 21
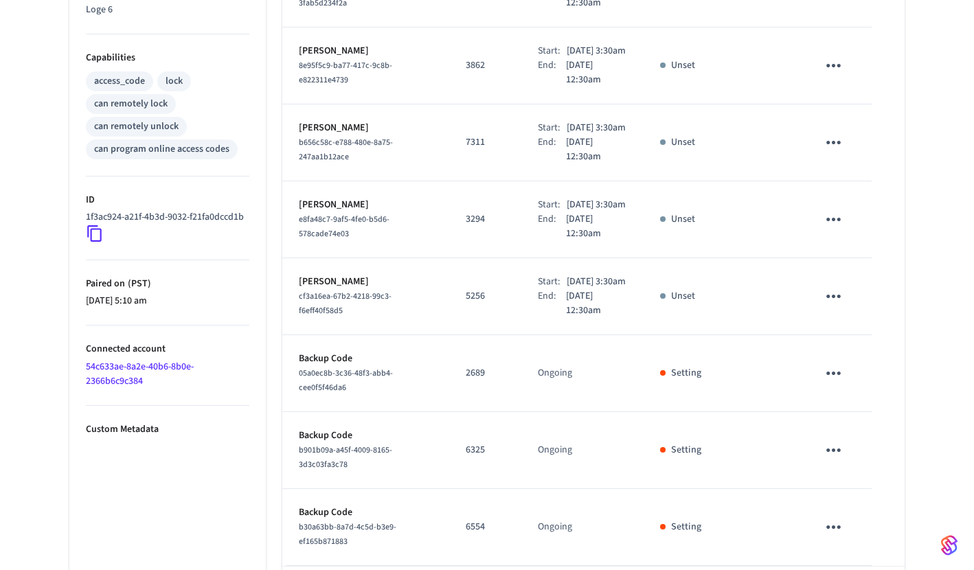
scroll to position [664, 0]
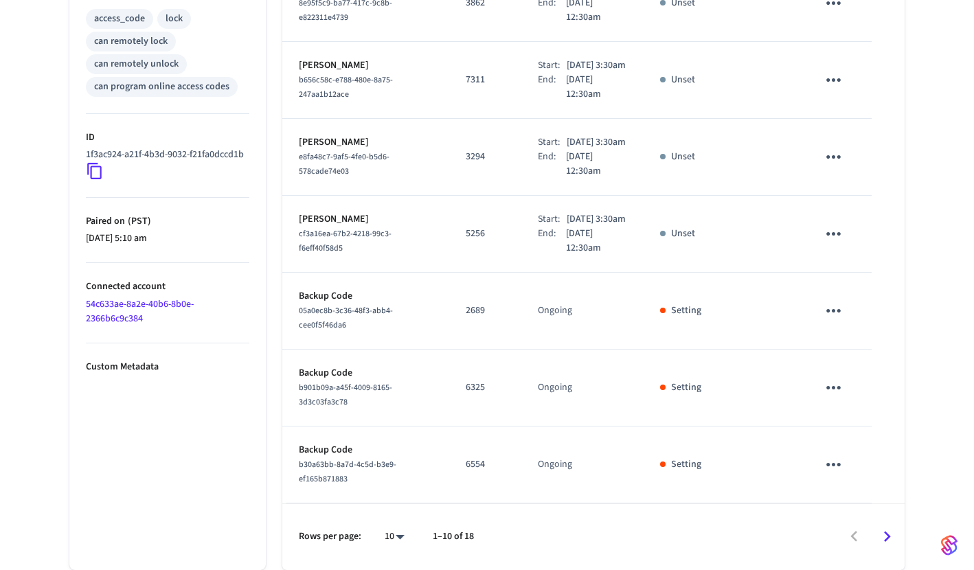
click at [10, 229] on div "Loge 6 Door Lock ​ ​ Add Access Code Properties Type Yale Status Online Battery…" at bounding box center [487, 42] width 974 height 1056
click at [948, 76] on div "Loge 6 Door Lock ​ ​ Add Access Code Properties Type Yale Status Online Battery…" at bounding box center [487, 42] width 974 height 1056
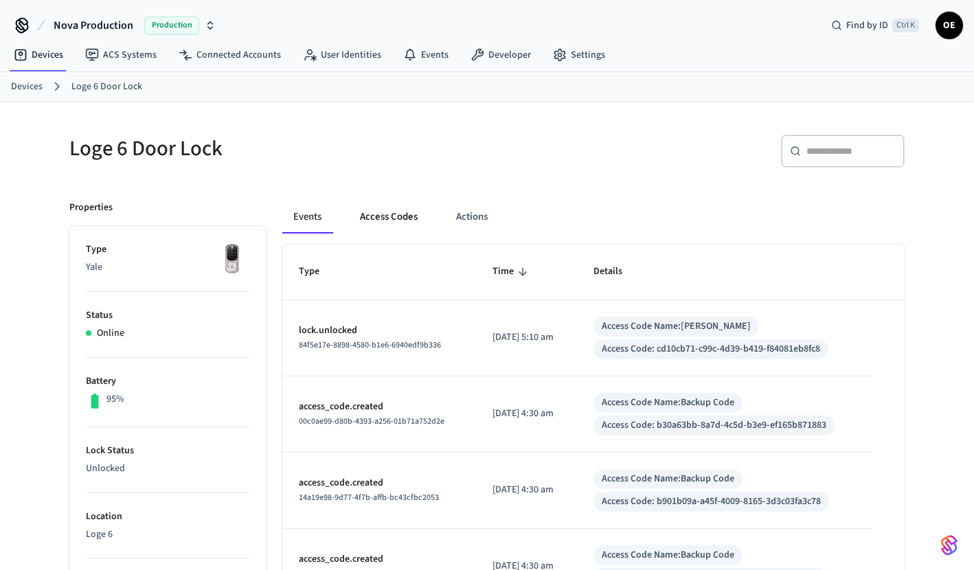
click at [383, 212] on button "Access Codes" at bounding box center [389, 217] width 80 height 33
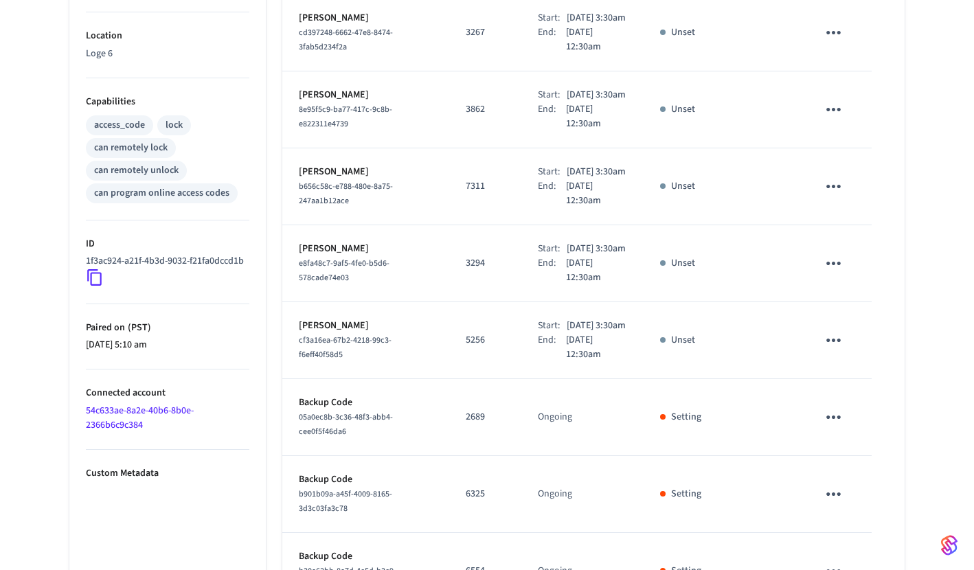
scroll to position [664, 0]
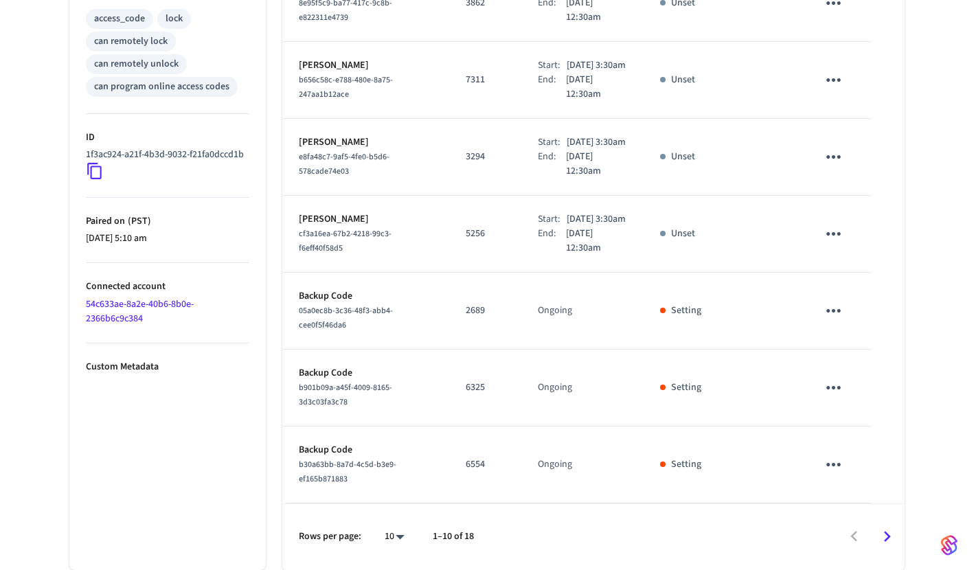
click at [826, 313] on icon "sticky table" at bounding box center [833, 310] width 14 height 3
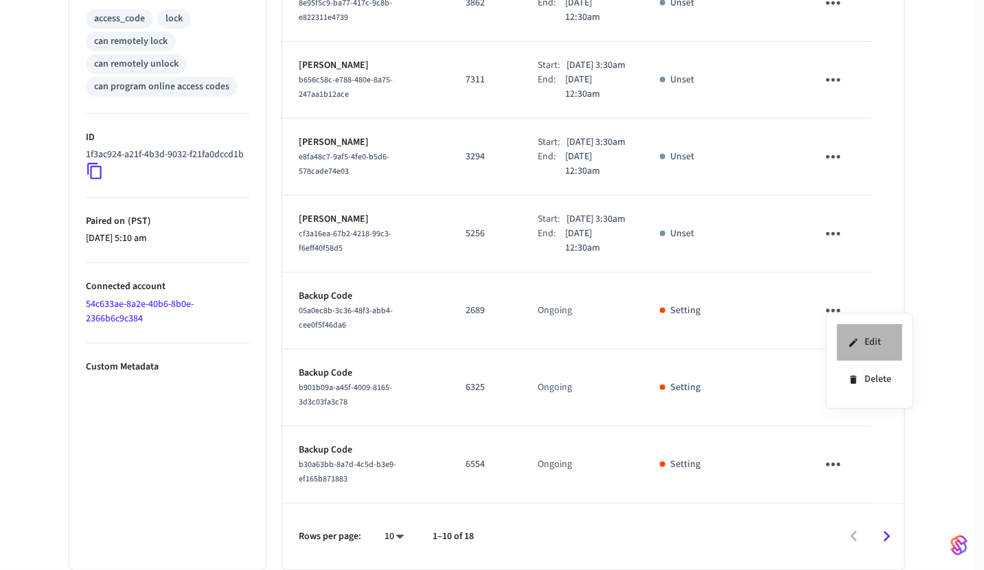
click at [844, 336] on li "Edit" at bounding box center [869, 342] width 65 height 37
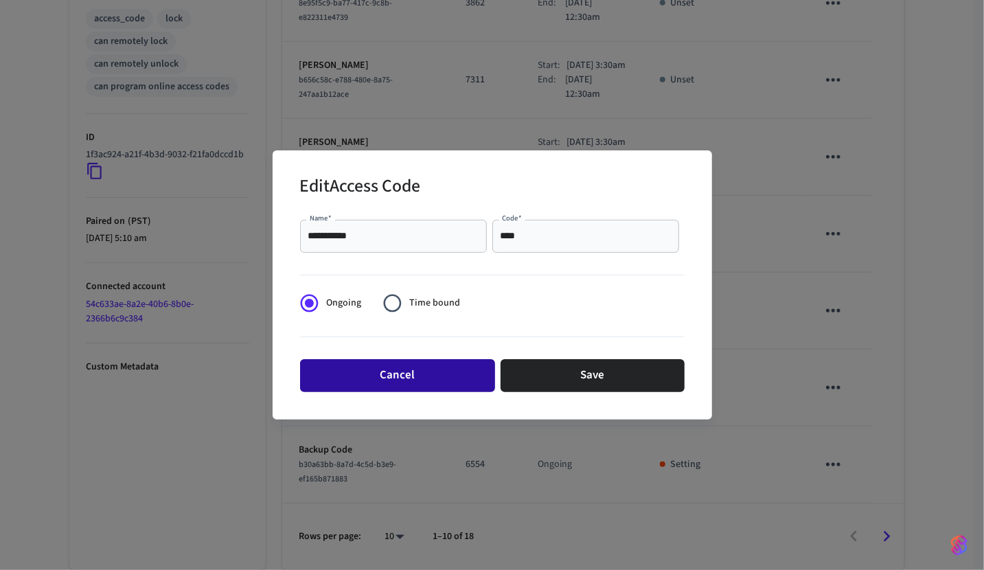
click at [442, 379] on button "Cancel" at bounding box center [397, 375] width 195 height 33
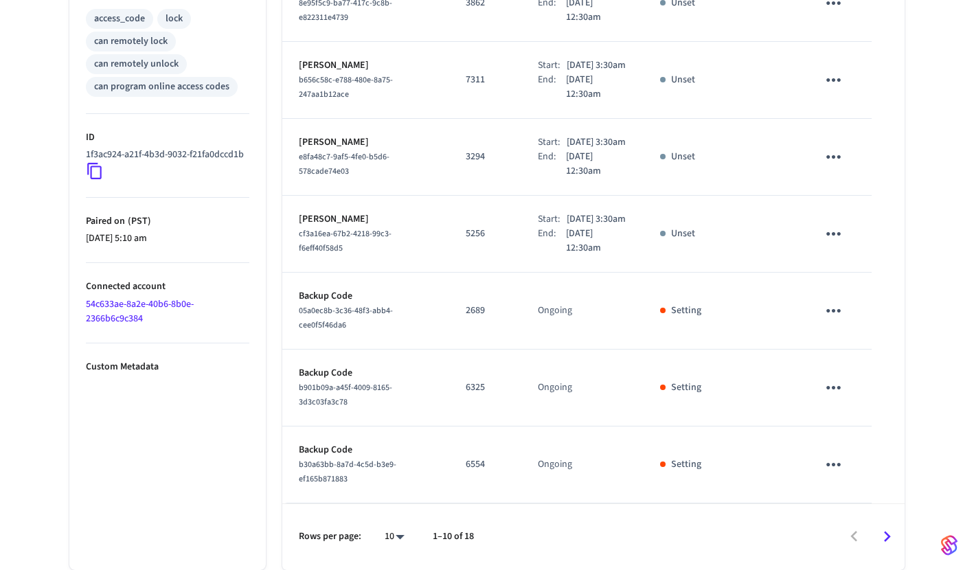
click at [825, 385] on icon "sticky table" at bounding box center [833, 387] width 21 height 21
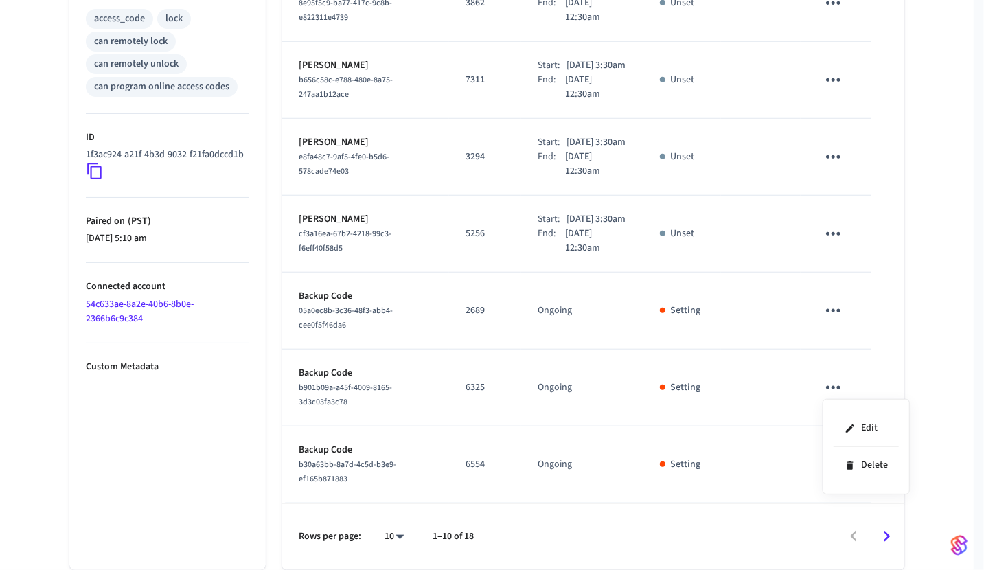
click at [920, 387] on div at bounding box center [492, 285] width 984 height 570
click at [104, 388] on div at bounding box center [492, 285] width 984 height 570
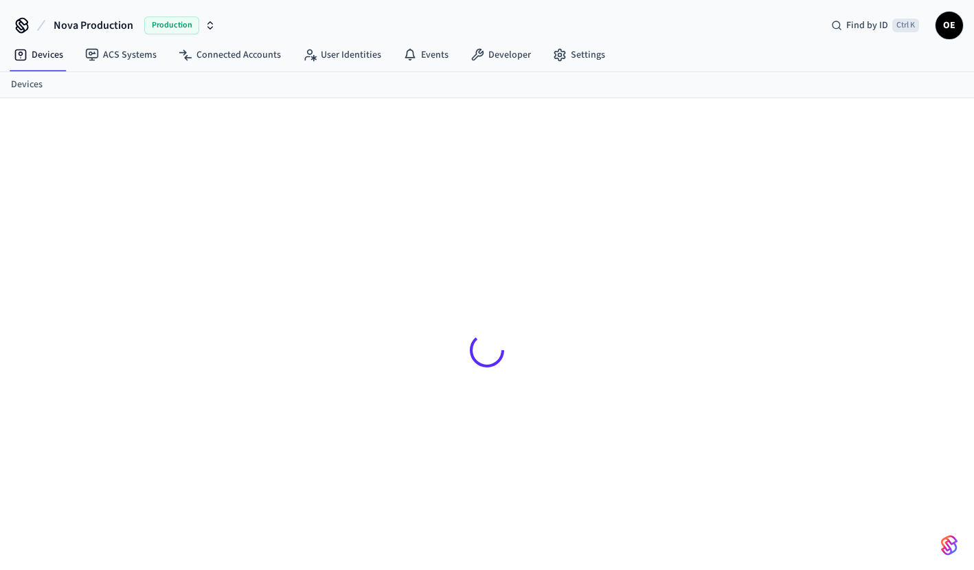
drag, startPoint x: 932, startPoint y: 100, endPoint x: 923, endPoint y: 124, distance: 25.6
click at [932, 100] on div at bounding box center [487, 343] width 974 height 490
click at [929, 160] on div at bounding box center [487, 343] width 974 height 490
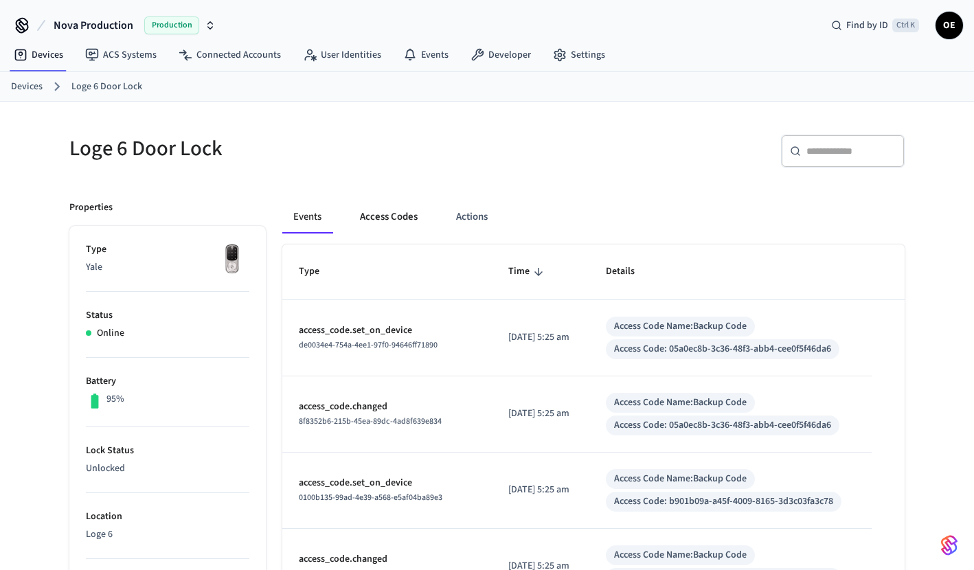
click at [394, 209] on button "Access Codes" at bounding box center [389, 217] width 80 height 33
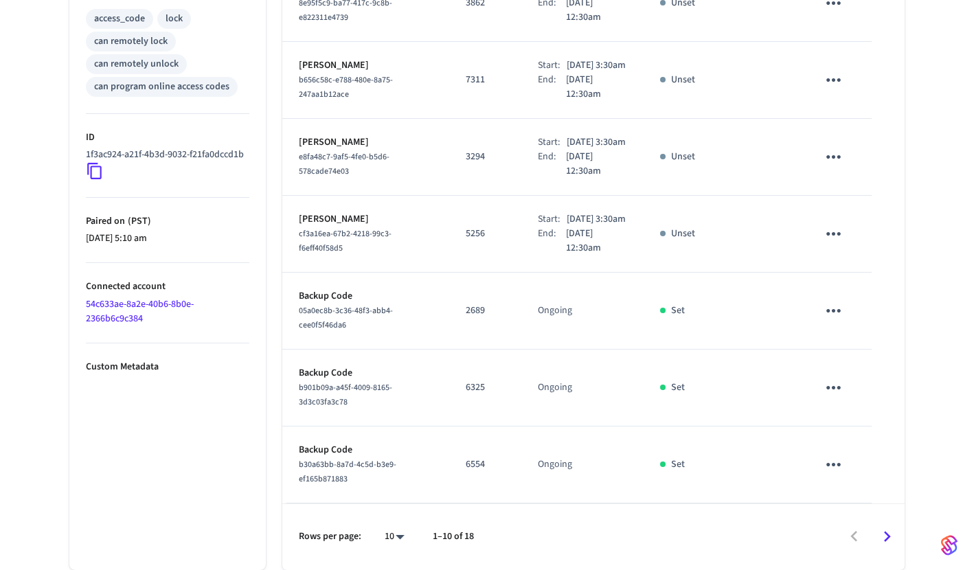
scroll to position [664, 0]
drag, startPoint x: 888, startPoint y: 524, endPoint x: 890, endPoint y: 533, distance: 9.2
click at [890, 533] on icon "Go to next page" at bounding box center [887, 536] width 21 height 21
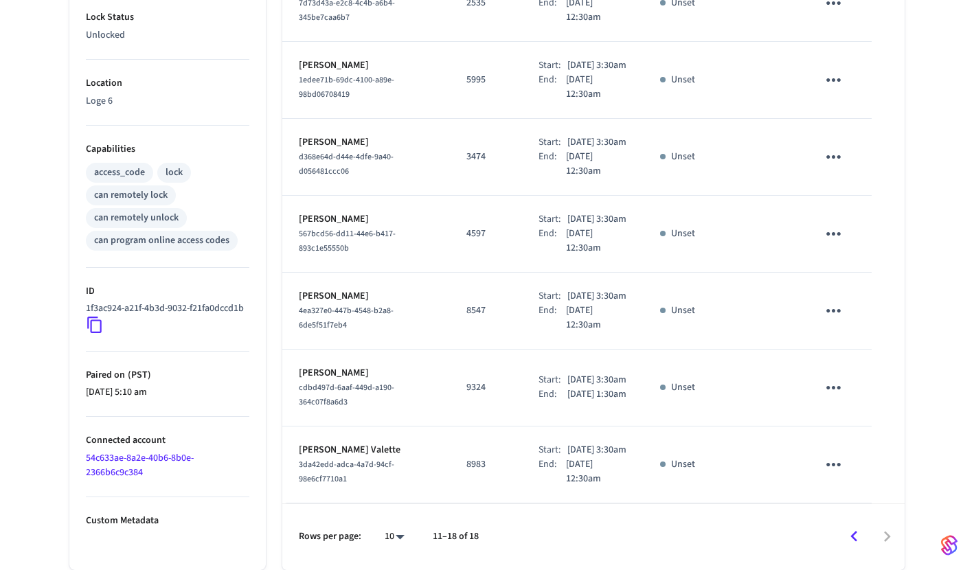
scroll to position [0, 0]
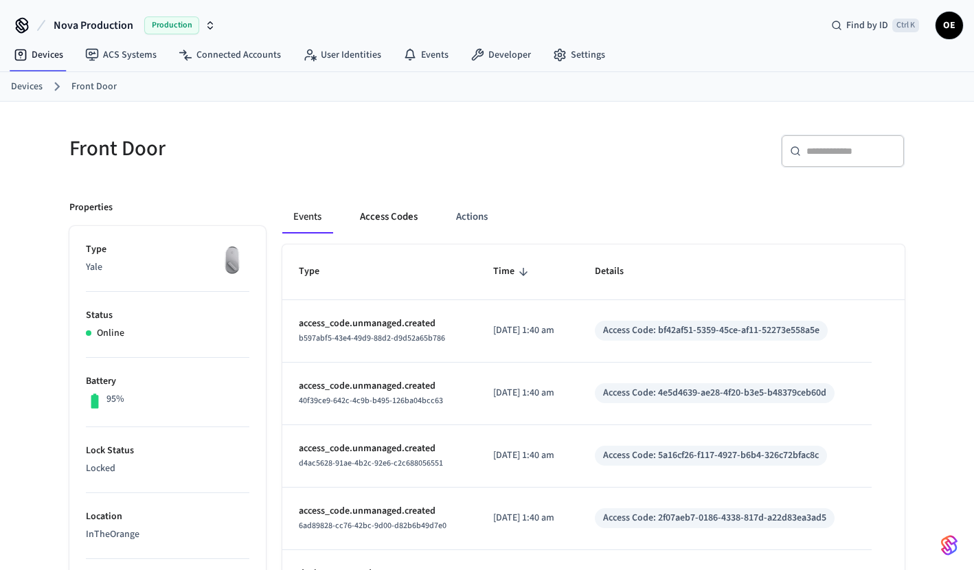
click at [379, 221] on button "Access Codes" at bounding box center [389, 217] width 80 height 33
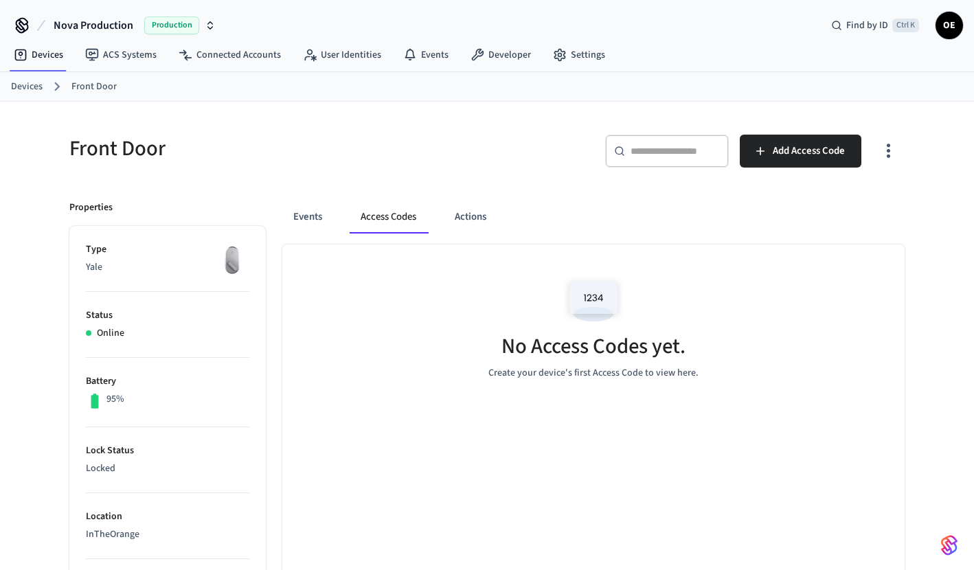
click at [894, 146] on icon "button" at bounding box center [888, 150] width 21 height 21
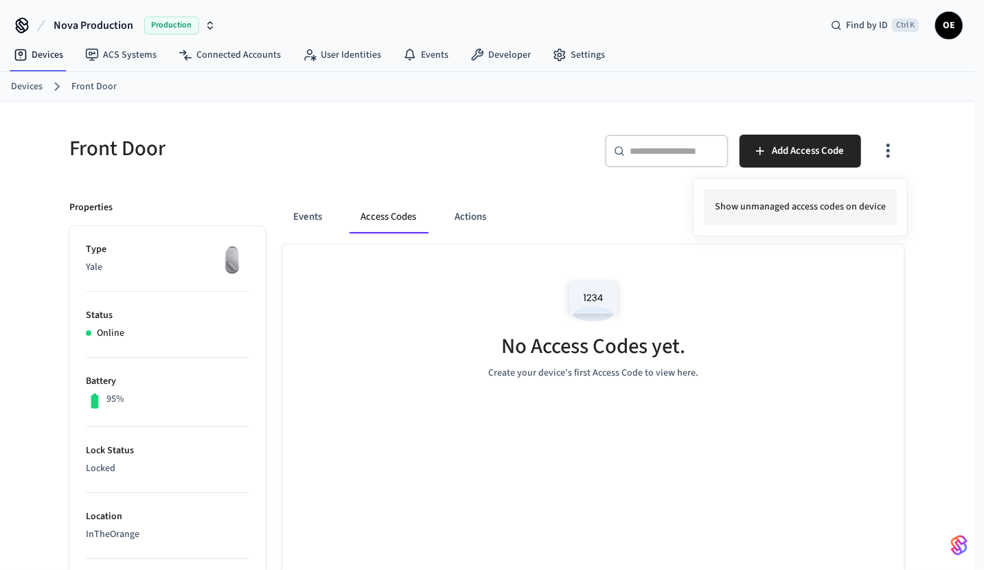
click at [818, 204] on li "Show unmanaged access codes on device" at bounding box center [800, 207] width 193 height 36
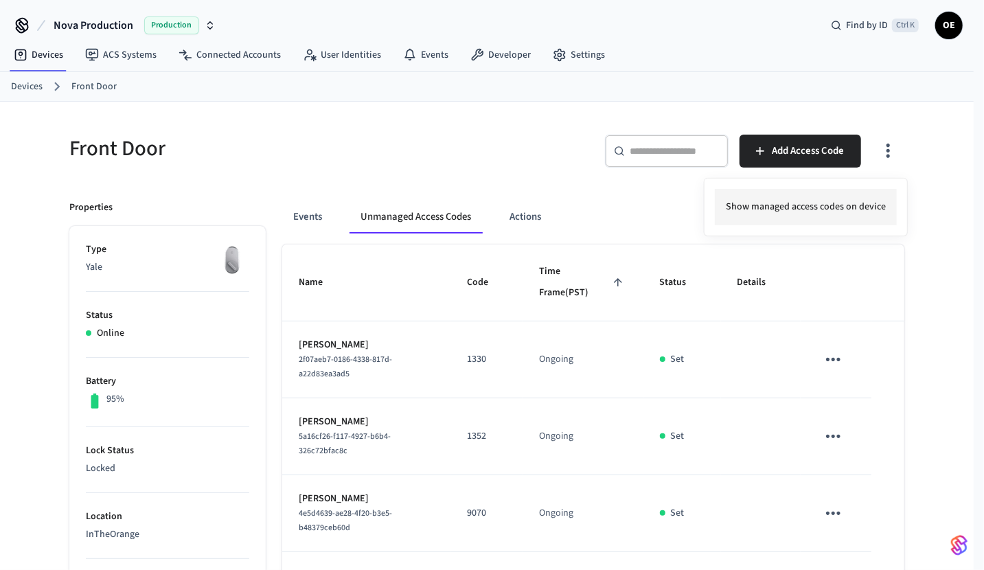
click at [854, 210] on li "Show managed access codes on device" at bounding box center [806, 207] width 182 height 36
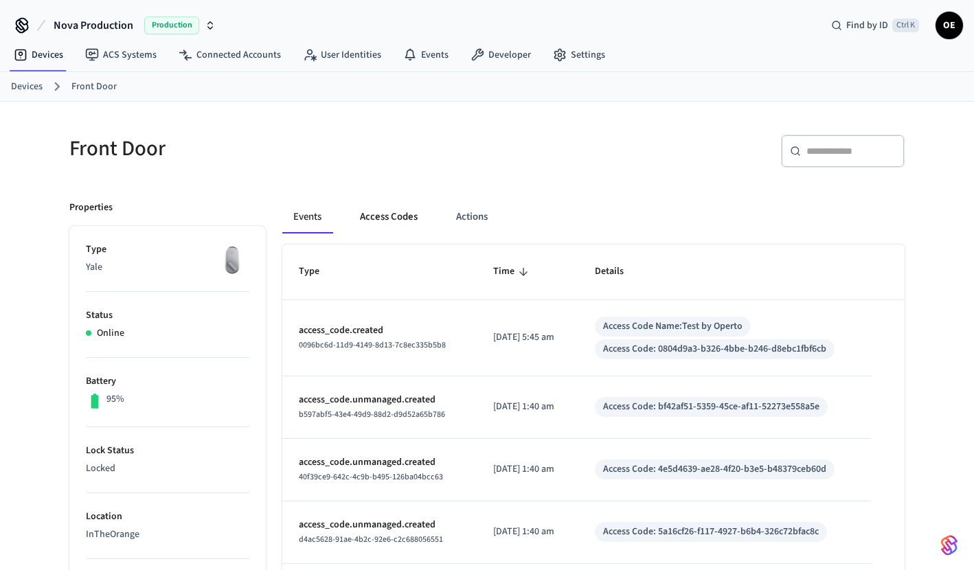
click at [391, 206] on button "Access Codes" at bounding box center [389, 217] width 80 height 33
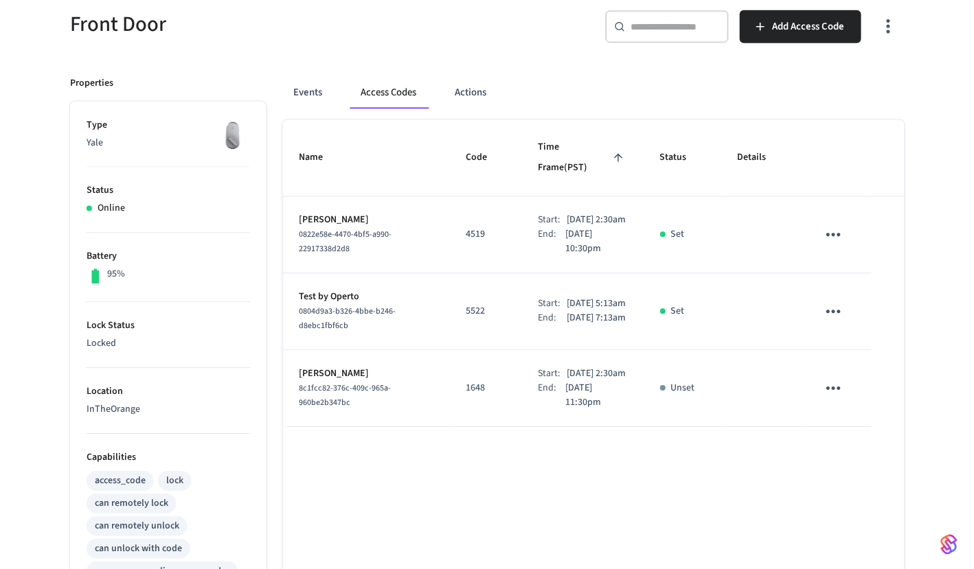
scroll to position [137, 0]
